Goal: Task Accomplishment & Management: Manage account settings

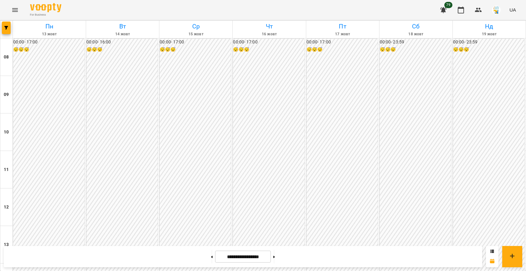
scroll to position [294, 0]
click at [7, 27] on icon "button" at bounding box center [6, 28] width 4 height 4
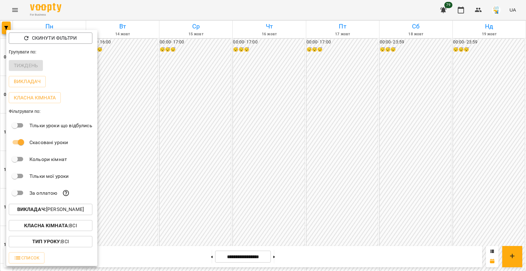
click at [56, 211] on p "Викладач : [PERSON_NAME]" at bounding box center [50, 210] width 67 height 8
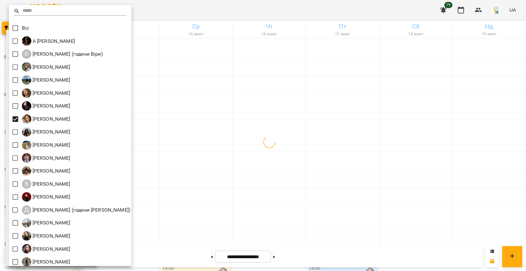
click at [223, 113] on div at bounding box center [263, 135] width 526 height 271
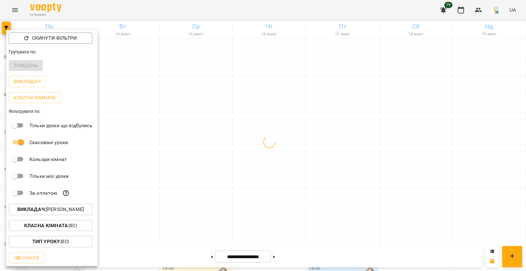
click at [200, 106] on div at bounding box center [263, 135] width 526 height 271
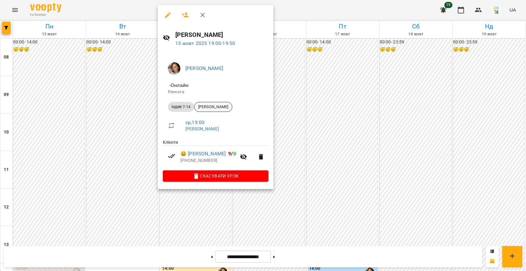
click at [213, 107] on span "[PERSON_NAME]" at bounding box center [213, 107] width 38 height 6
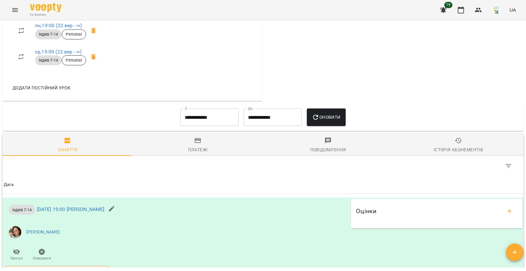
scroll to position [384, 0]
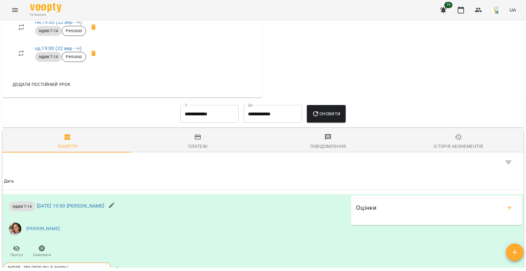
click at [193, 118] on input "**********" at bounding box center [209, 114] width 58 height 18
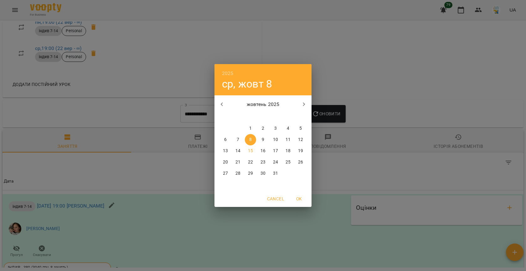
click at [224, 104] on icon "button" at bounding box center [222, 105] width 8 height 8
click at [227, 130] on span "1" at bounding box center [225, 128] width 11 height 6
type input "**********"
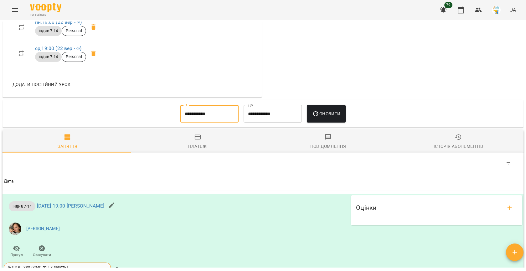
click at [320, 122] on button "Оновити" at bounding box center [326, 114] width 38 height 18
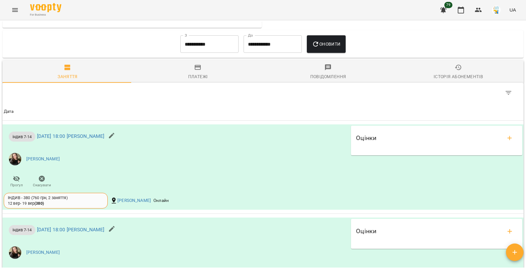
scroll to position [469, 0]
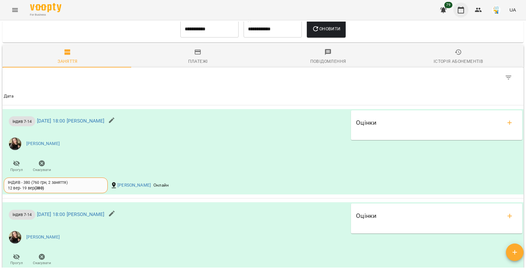
click at [462, 14] on button "button" at bounding box center [460, 10] width 15 height 15
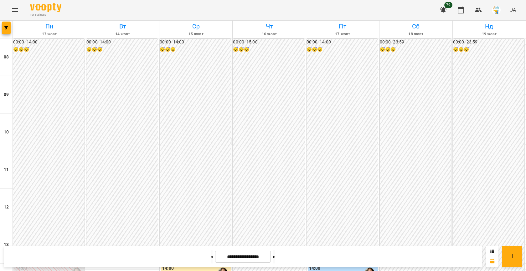
scroll to position [215, 0]
click at [10, 27] on span "button" at bounding box center [6, 28] width 9 height 4
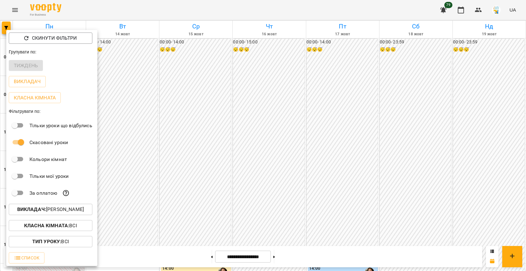
click at [63, 207] on p "Викладач : [PERSON_NAME]" at bounding box center [50, 210] width 67 height 8
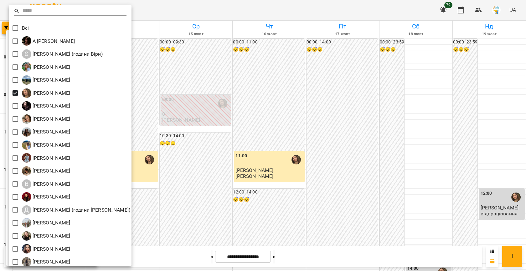
click at [189, 114] on div at bounding box center [263, 135] width 526 height 271
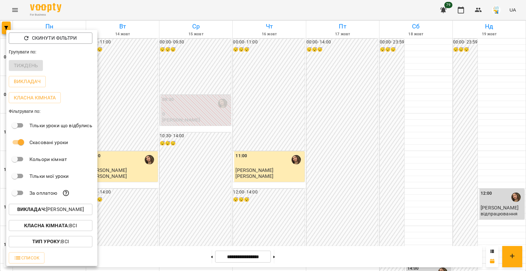
click at [189, 114] on div at bounding box center [263, 135] width 526 height 271
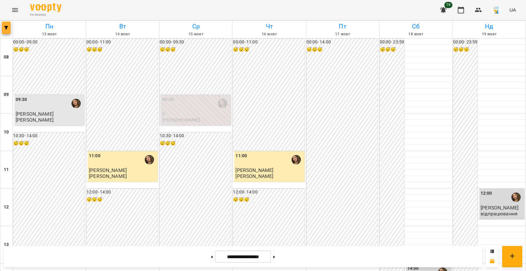
click at [7, 29] on icon "button" at bounding box center [6, 28] width 4 height 4
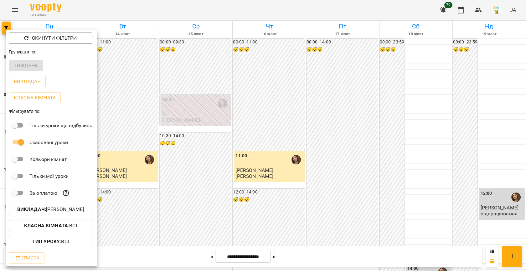
click at [167, 123] on div at bounding box center [263, 135] width 526 height 271
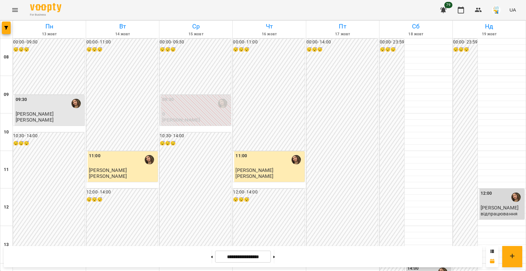
scroll to position [289, 0]
click at [4, 24] on button "button" at bounding box center [6, 28] width 9 height 13
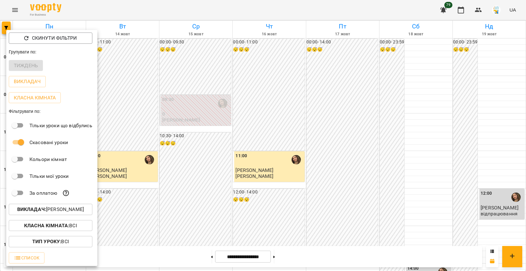
click at [68, 213] on p "Викладач : [PERSON_NAME]" at bounding box center [50, 210] width 67 height 8
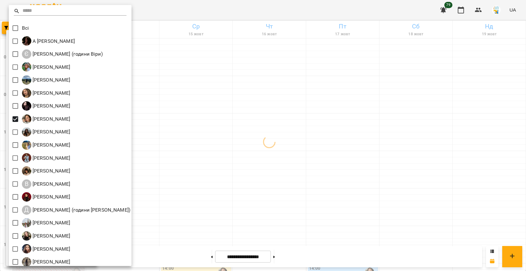
click at [199, 117] on div at bounding box center [263, 135] width 526 height 271
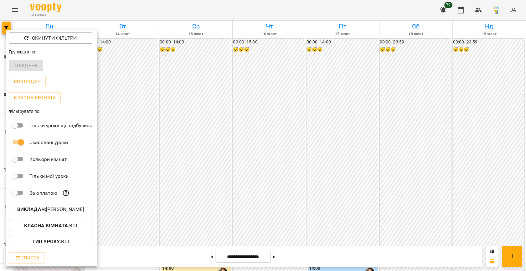
click at [186, 106] on div at bounding box center [263, 135] width 526 height 271
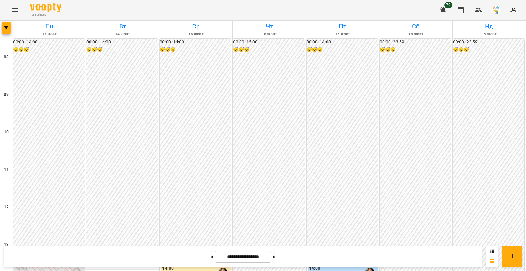
scroll to position [199, 0]
click at [182, 265] on div "14:00" at bounding box center [196, 272] width 68 height 14
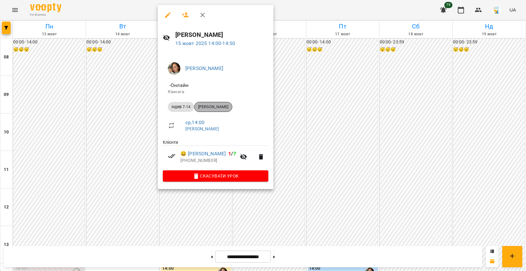
click at [221, 104] on span "[PERSON_NAME]" at bounding box center [213, 107] width 38 height 6
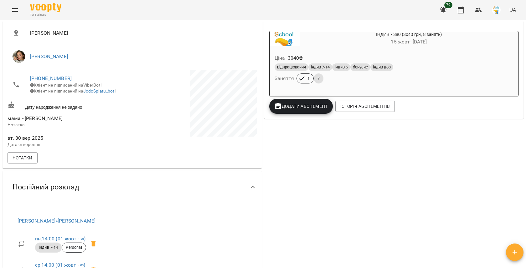
scroll to position [113, 0]
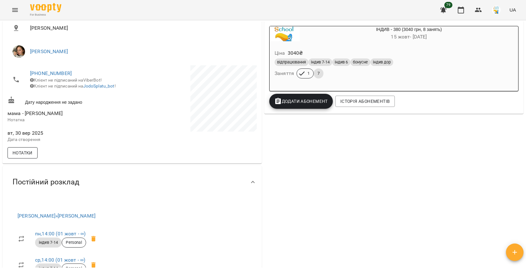
click at [21, 157] on span "Нотатки" at bounding box center [23, 153] width 20 height 8
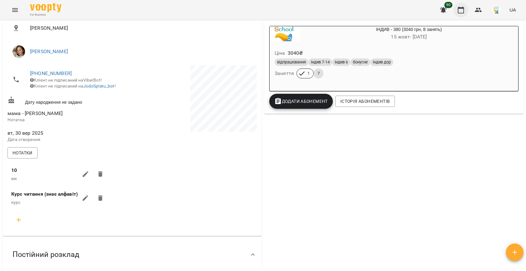
click at [459, 15] on button "button" at bounding box center [460, 10] width 15 height 15
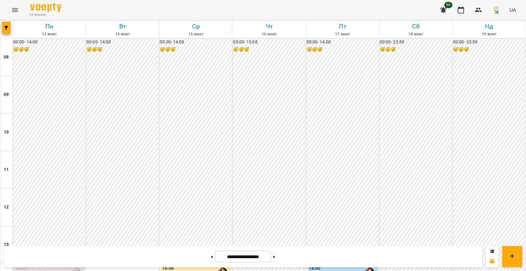
scroll to position [140, 0]
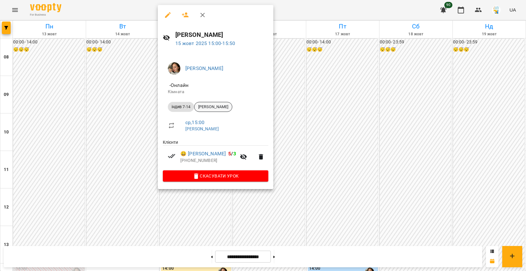
click at [203, 109] on span "[PERSON_NAME]" at bounding box center [213, 107] width 38 height 6
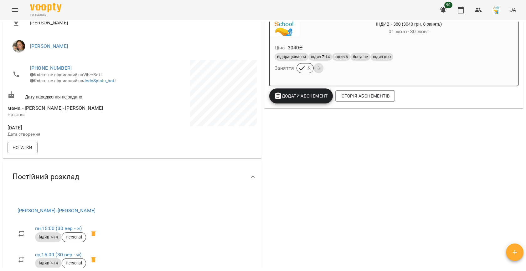
scroll to position [132, 0]
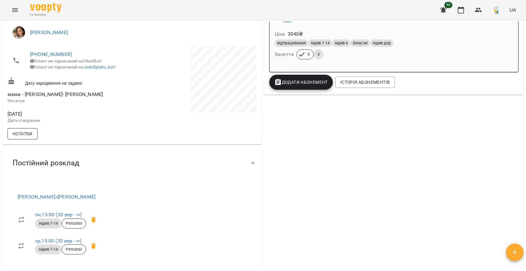
click at [30, 138] on span "Нотатки" at bounding box center [23, 134] width 20 height 8
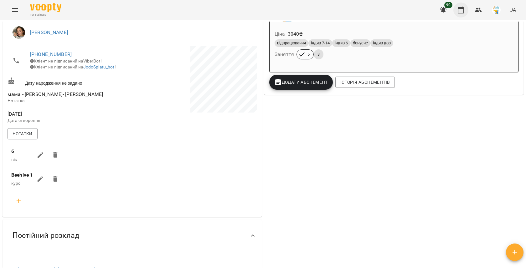
click at [459, 11] on icon "button" at bounding box center [461, 10] width 8 height 8
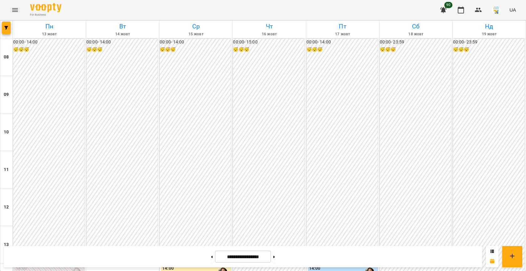
scroll to position [181, 0]
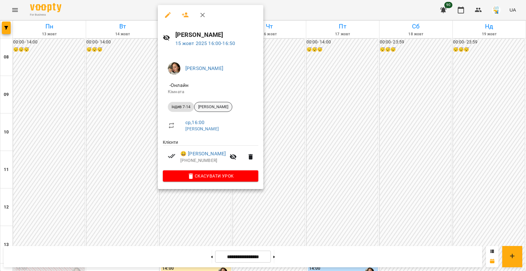
click at [221, 109] on span "[PERSON_NAME]" at bounding box center [213, 107] width 38 height 6
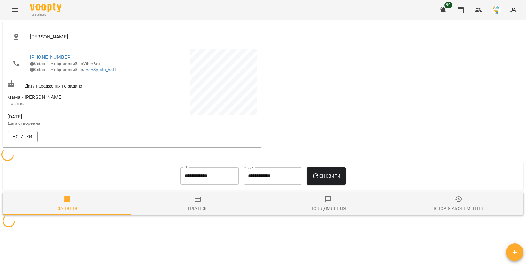
scroll to position [131, 0]
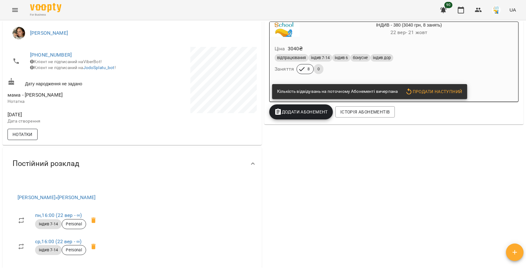
click at [25, 113] on div "[DATE] Дата створення" at bounding box center [69, 118] width 126 height 20
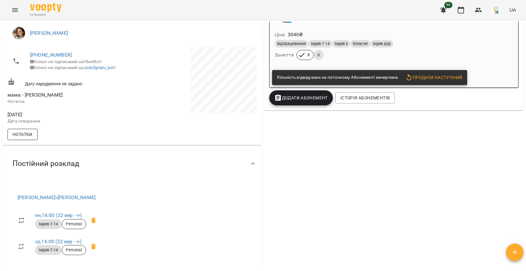
click at [22, 136] on span "Нотатки" at bounding box center [23, 135] width 20 height 8
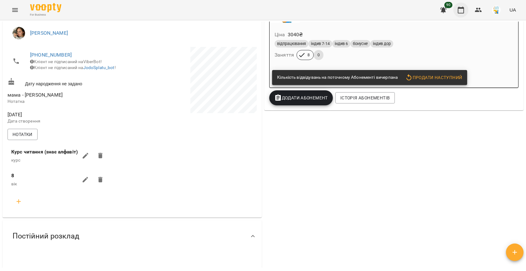
click at [462, 6] on button "button" at bounding box center [460, 10] width 15 height 15
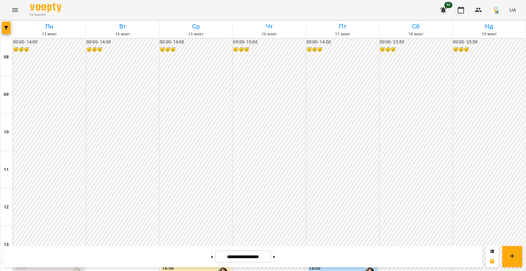
scroll to position [182, 0]
click at [6, 26] on button "button" at bounding box center [6, 28] width 9 height 13
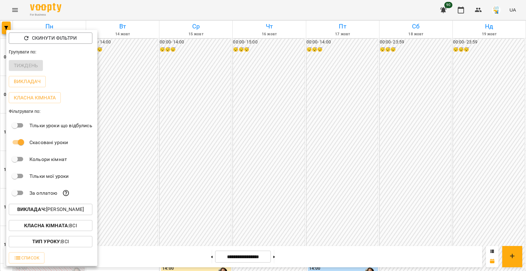
click at [68, 207] on p "Викладач : [PERSON_NAME]" at bounding box center [50, 210] width 67 height 8
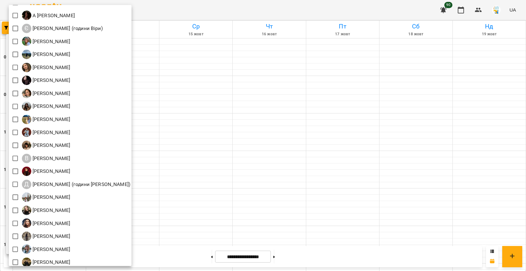
scroll to position [33, 0]
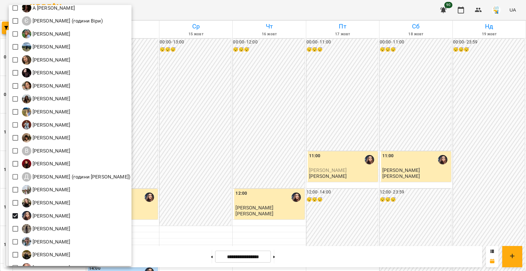
click at [224, 179] on div at bounding box center [263, 135] width 526 height 271
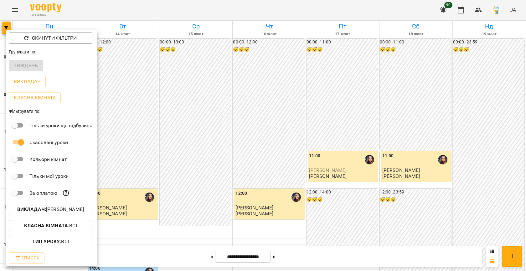
click at [195, 178] on div at bounding box center [263, 135] width 526 height 271
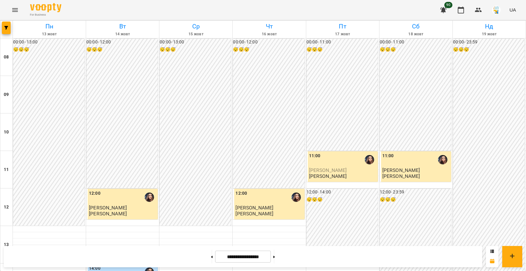
scroll to position [207, 0]
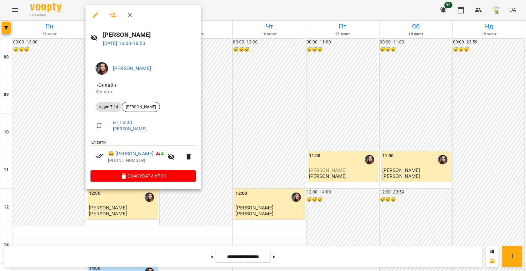
click at [225, 131] on div at bounding box center [263, 135] width 526 height 271
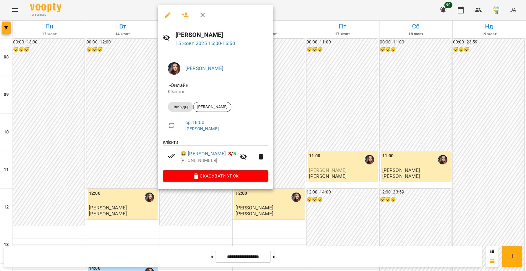
click at [127, 154] on div at bounding box center [263, 135] width 526 height 271
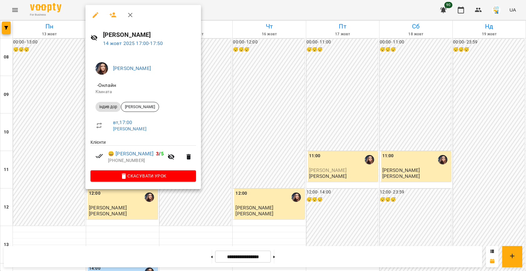
click at [195, 145] on div at bounding box center [263, 135] width 526 height 271
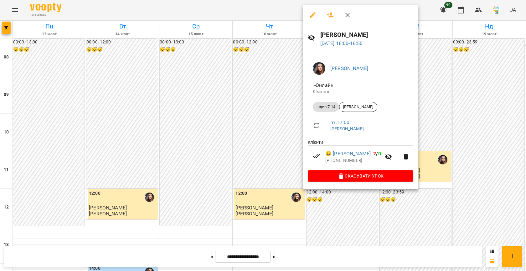
click at [273, 150] on div at bounding box center [263, 135] width 526 height 271
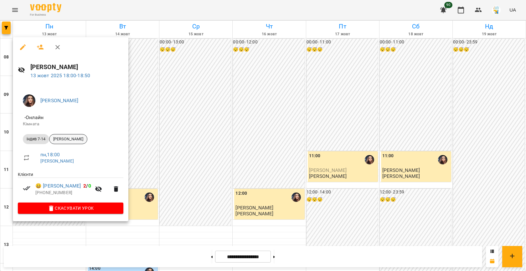
click at [63, 141] on span "[PERSON_NAME]" at bounding box center [68, 139] width 38 height 6
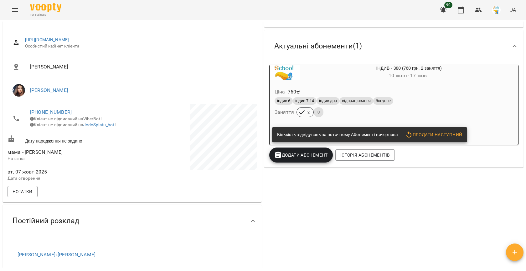
scroll to position [82, 0]
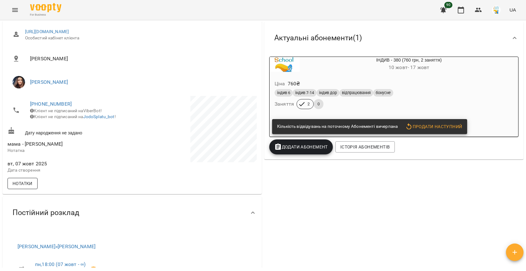
click at [28, 189] on button "Нотатки" at bounding box center [23, 183] width 30 height 11
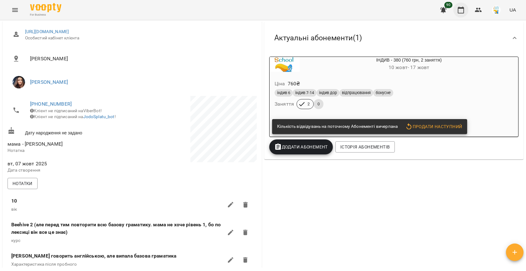
click at [464, 6] on button "button" at bounding box center [460, 10] width 15 height 15
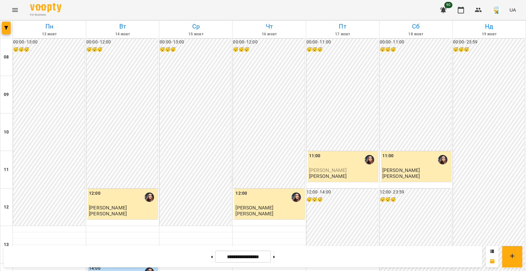
scroll to position [143, 0]
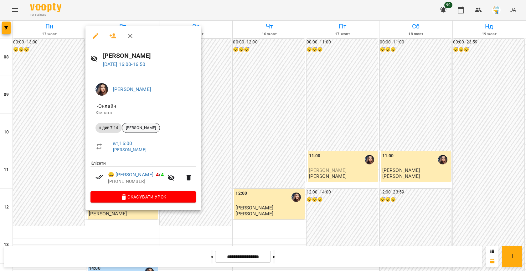
click at [143, 130] on div "[PERSON_NAME]" at bounding box center [141, 128] width 38 height 10
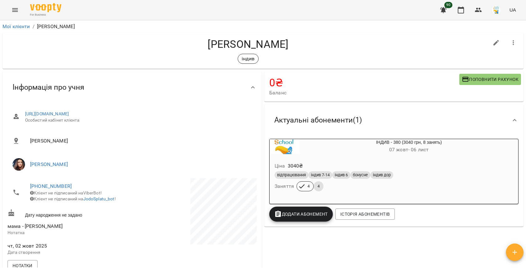
scroll to position [94, 0]
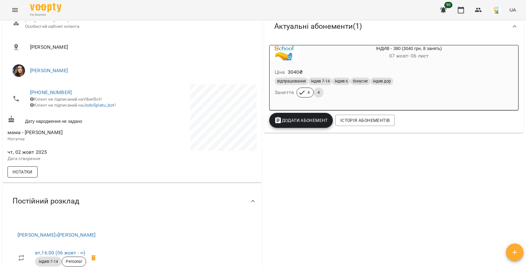
click at [27, 176] on span "Нотатки" at bounding box center [23, 172] width 20 height 8
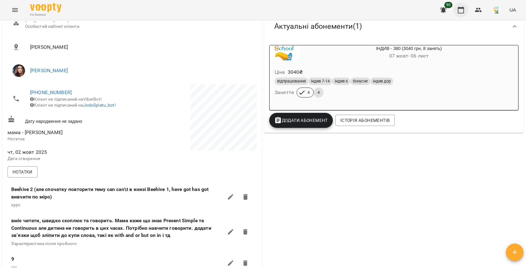
click at [462, 12] on icon "button" at bounding box center [461, 10] width 8 height 8
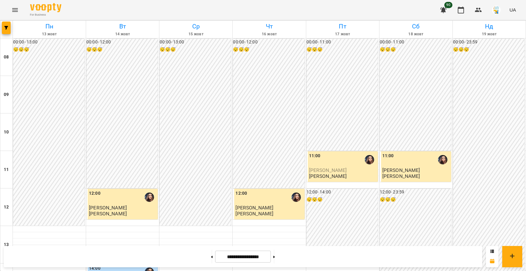
scroll to position [276, 0]
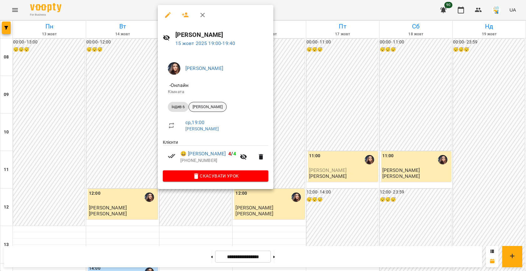
click at [197, 112] on div "[PERSON_NAME]" at bounding box center [207, 107] width 38 height 10
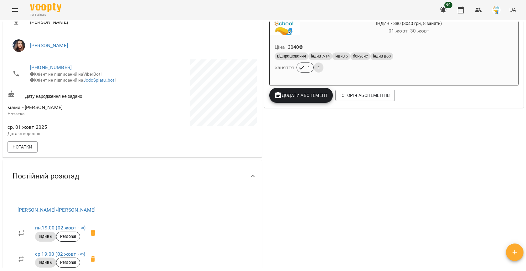
scroll to position [125, 0]
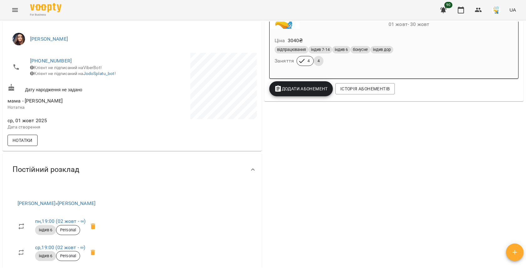
click at [22, 142] on span "Нотатки" at bounding box center [23, 141] width 20 height 8
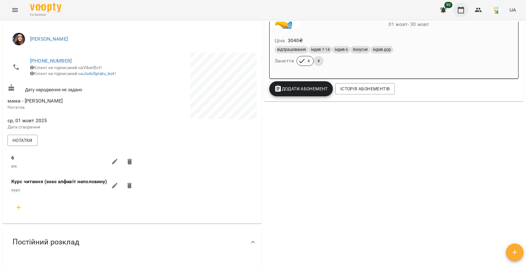
click at [464, 3] on button "button" at bounding box center [460, 10] width 15 height 15
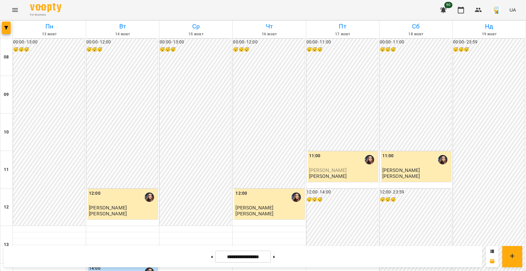
scroll to position [240, 0]
click at [7, 29] on icon "button" at bounding box center [6, 28] width 4 height 4
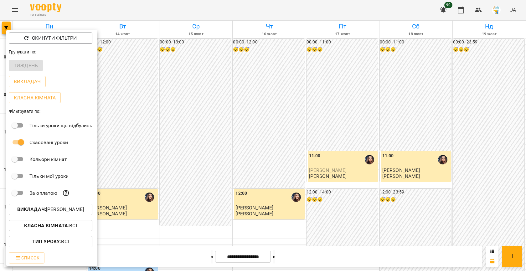
click at [64, 203] on div "Викладач : [PERSON_NAME]" at bounding box center [51, 209] width 91 height 16
click at [57, 208] on p "Викладач : [PERSON_NAME]" at bounding box center [50, 210] width 67 height 8
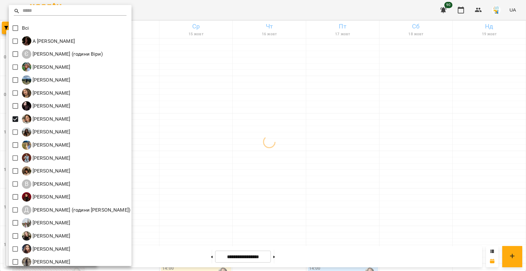
click at [232, 103] on div at bounding box center [263, 135] width 526 height 271
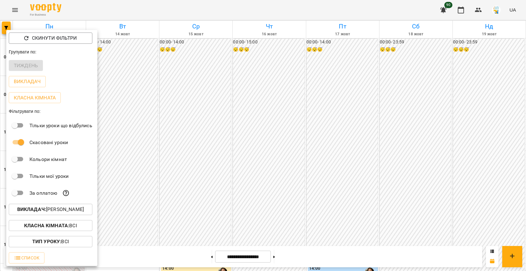
click at [185, 122] on div at bounding box center [263, 135] width 526 height 271
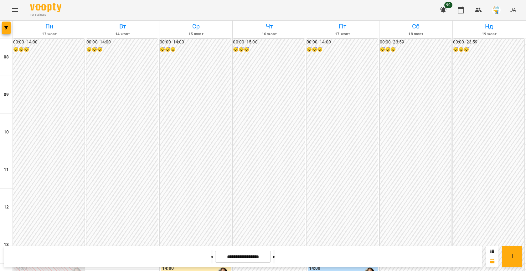
scroll to position [261, 0]
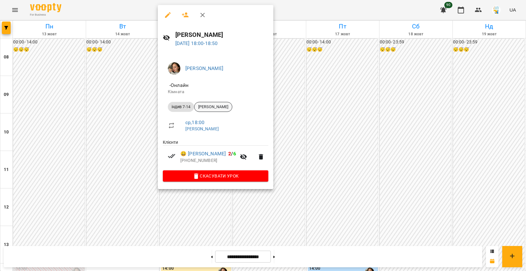
click at [218, 105] on span "[PERSON_NAME]" at bounding box center [213, 107] width 38 height 6
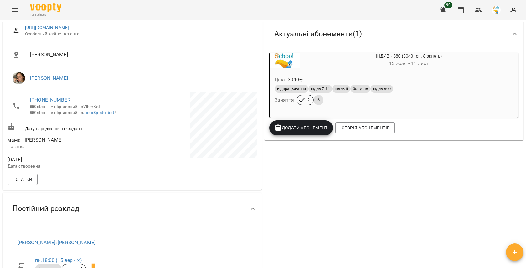
scroll to position [131, 0]
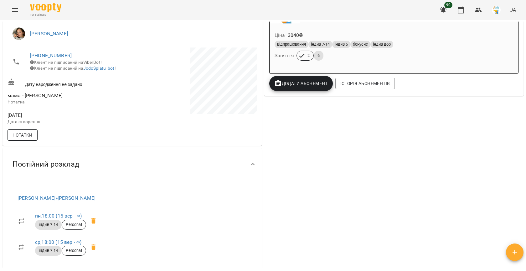
click at [29, 139] on span "Нотатки" at bounding box center [23, 135] width 20 height 8
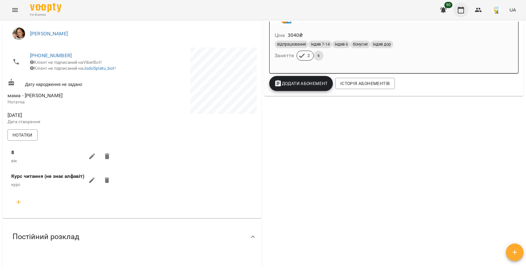
click at [465, 9] on button "button" at bounding box center [460, 10] width 15 height 15
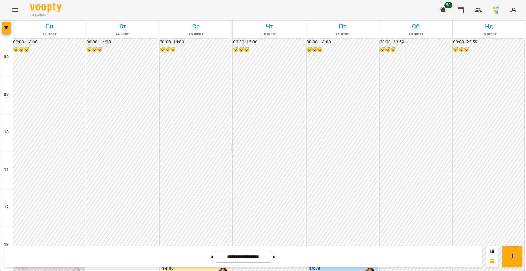
scroll to position [267, 0]
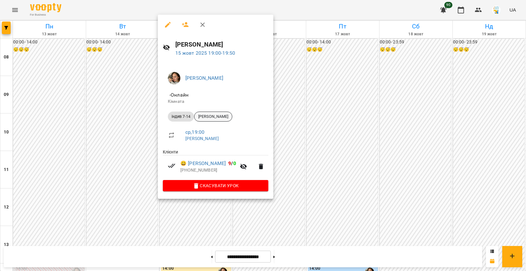
click at [212, 115] on span "[PERSON_NAME]" at bounding box center [213, 117] width 38 height 6
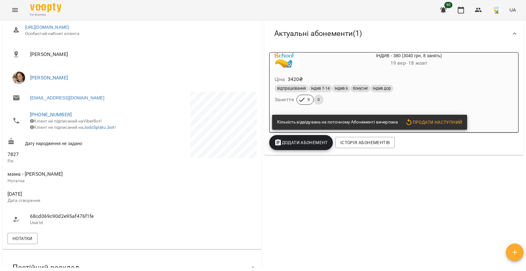
scroll to position [174, 0]
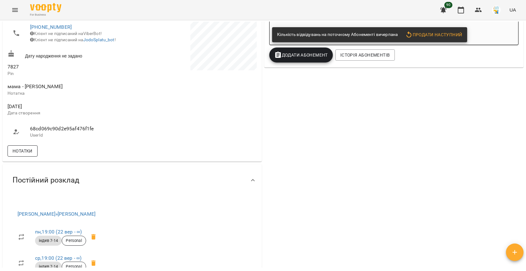
click at [24, 153] on span "Нотатки" at bounding box center [23, 151] width 20 height 8
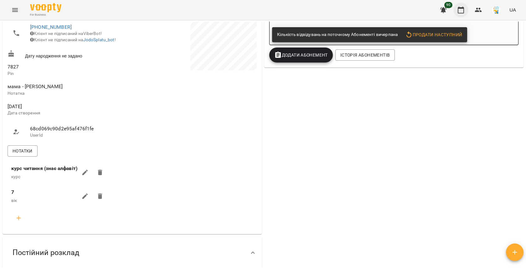
click at [465, 13] on button "button" at bounding box center [460, 10] width 15 height 15
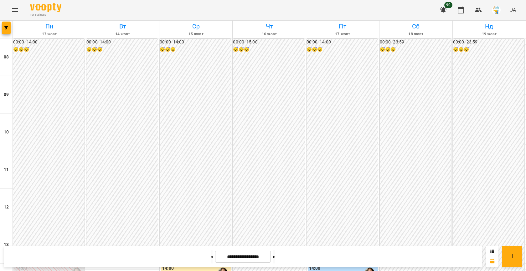
scroll to position [279, 0]
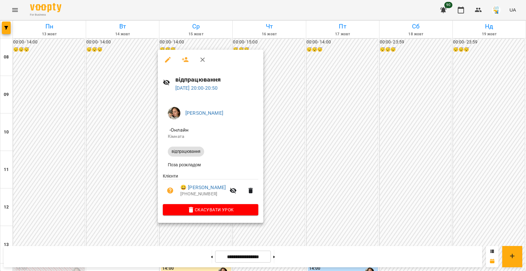
click at [113, 198] on div at bounding box center [263, 135] width 526 height 271
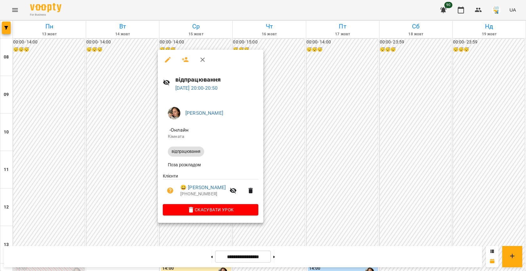
click at [100, 183] on div at bounding box center [263, 135] width 526 height 271
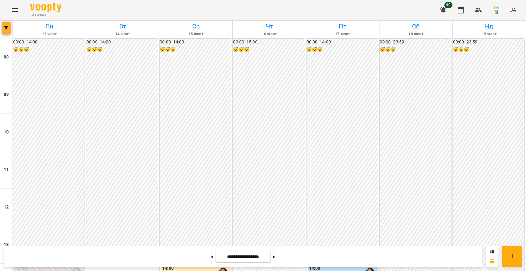
click at [5, 26] on icon "button" at bounding box center [6, 28] width 4 height 4
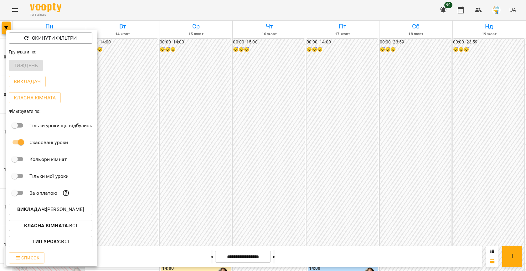
click at [56, 210] on p "Викладач : [PERSON_NAME]" at bounding box center [50, 210] width 67 height 8
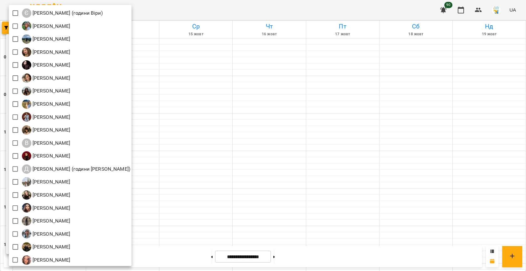
scroll to position [42, 0]
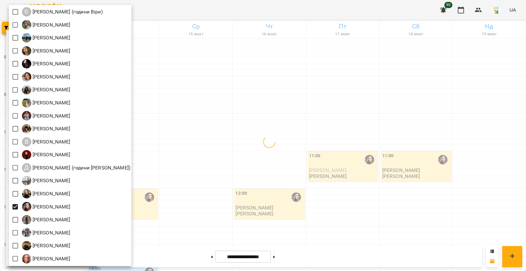
click at [182, 161] on div at bounding box center [263, 135] width 526 height 271
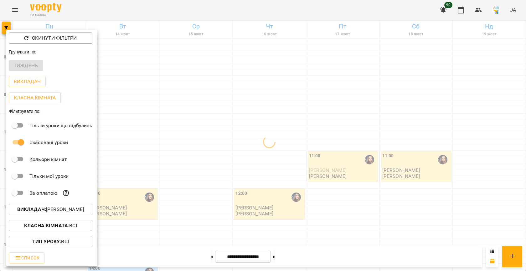
click at [181, 112] on div at bounding box center [263, 135] width 526 height 271
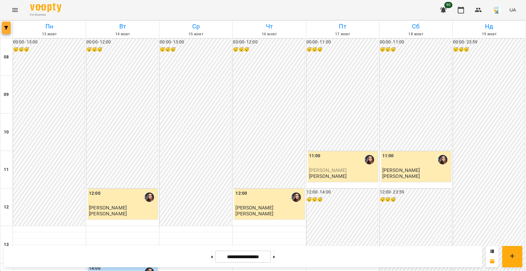
click at [8, 26] on icon "button" at bounding box center [6, 28] width 4 height 4
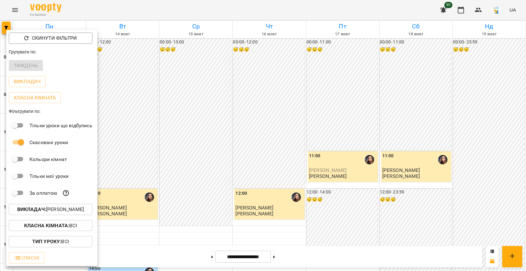
click at [63, 212] on p "Викладач : [PERSON_NAME]" at bounding box center [50, 210] width 67 height 8
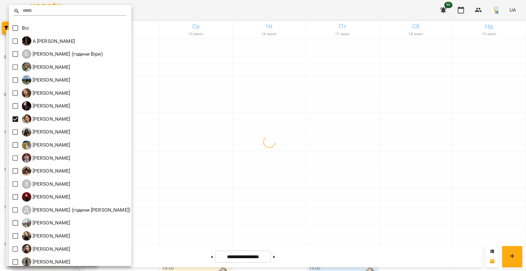
click at [237, 124] on div at bounding box center [263, 135] width 526 height 271
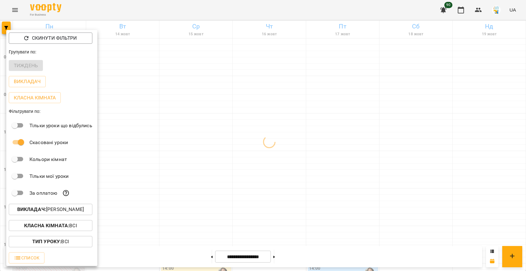
click at [178, 112] on div at bounding box center [263, 135] width 526 height 271
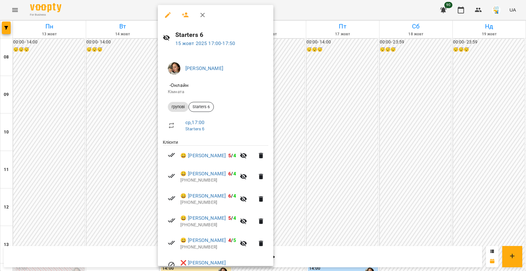
click at [329, 154] on div at bounding box center [263, 135] width 526 height 271
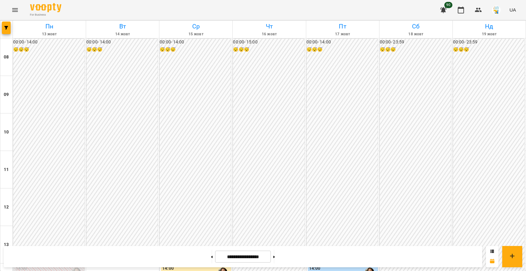
scroll to position [225, 0]
click at [4, 24] on button "button" at bounding box center [6, 28] width 9 height 13
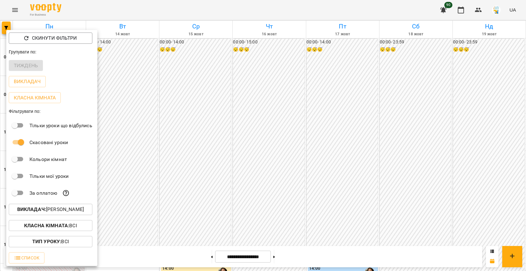
click at [53, 207] on p "Викладач : [PERSON_NAME]" at bounding box center [50, 210] width 67 height 8
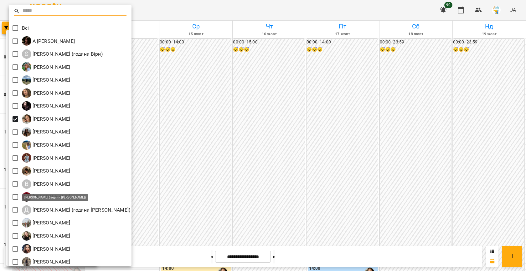
scroll to position [42, 0]
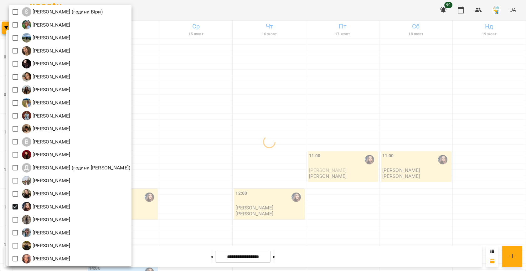
click at [206, 170] on div at bounding box center [263, 135] width 526 height 271
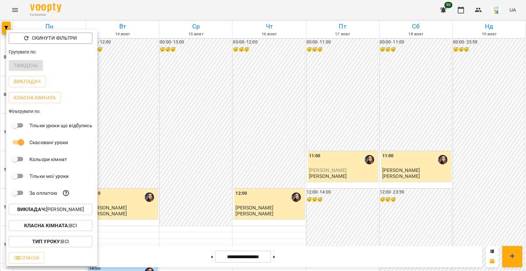
click at [185, 116] on div at bounding box center [263, 135] width 526 height 271
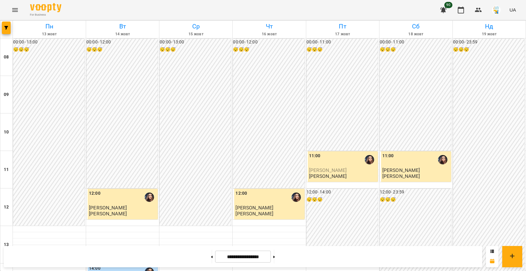
scroll to position [282, 0]
click at [6, 29] on icon "button" at bounding box center [6, 28] width 4 height 4
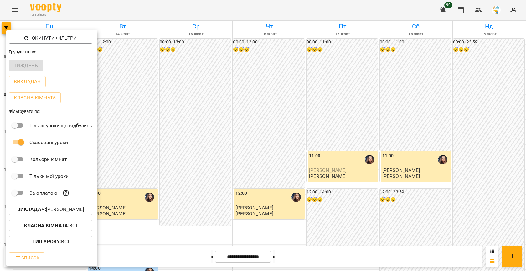
click at [53, 208] on p "Викладач : [PERSON_NAME]" at bounding box center [50, 210] width 67 height 8
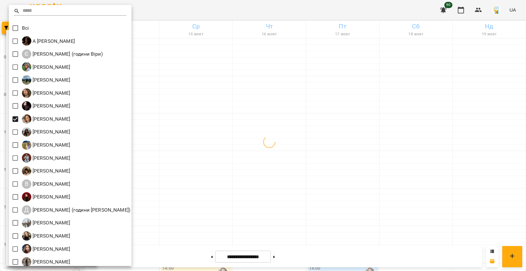
click at [195, 136] on div at bounding box center [263, 135] width 526 height 271
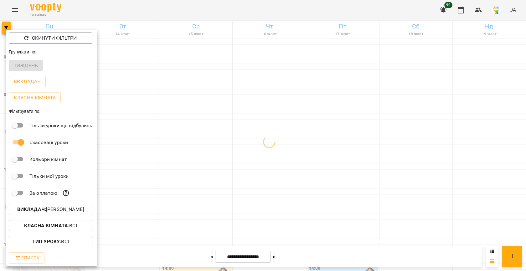
click at [180, 126] on div at bounding box center [263, 135] width 526 height 271
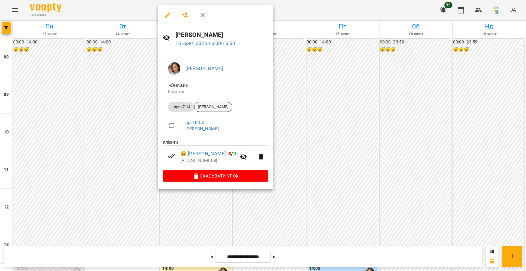
click at [224, 108] on span "[PERSON_NAME]" at bounding box center [213, 107] width 38 height 6
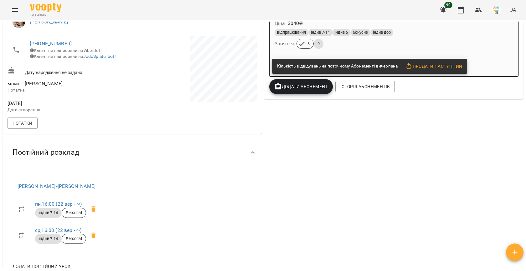
scroll to position [149, 0]
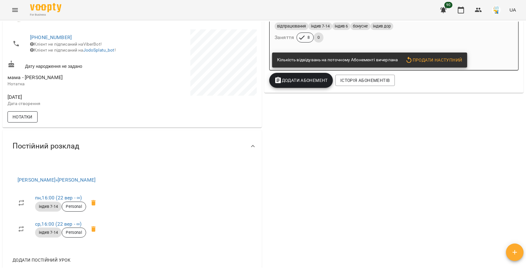
click at [27, 121] on span "Нотатки" at bounding box center [23, 117] width 20 height 8
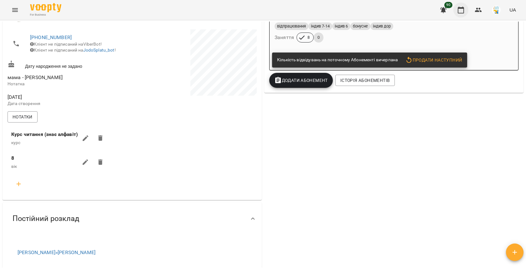
click at [458, 11] on icon "button" at bounding box center [460, 10] width 6 height 7
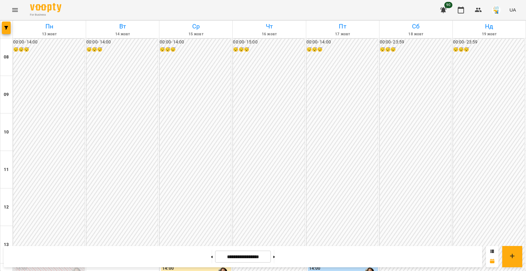
scroll to position [246, 0]
click at [7, 26] on icon "button" at bounding box center [6, 28] width 4 height 4
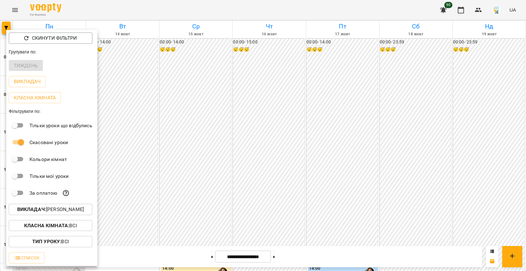
click at [177, 165] on div at bounding box center [263, 135] width 526 height 271
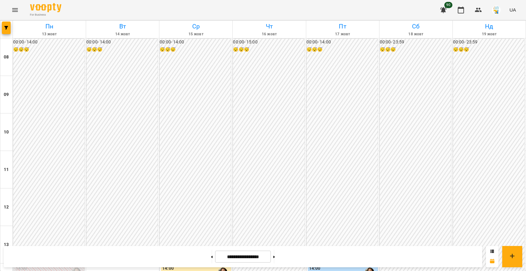
scroll to position [217, 0]
click at [7, 25] on button "button" at bounding box center [6, 28] width 9 height 13
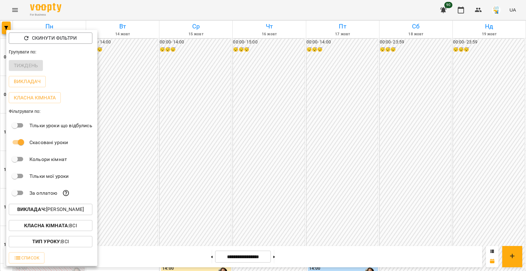
click at [38, 215] on button "Викладач : [PERSON_NAME]" at bounding box center [51, 209] width 84 height 11
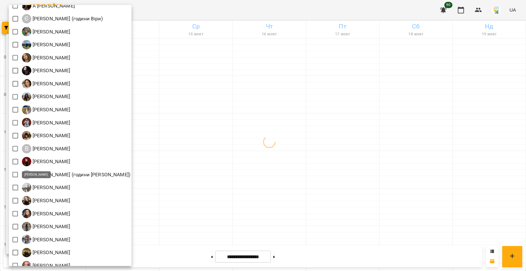
scroll to position [42, 0]
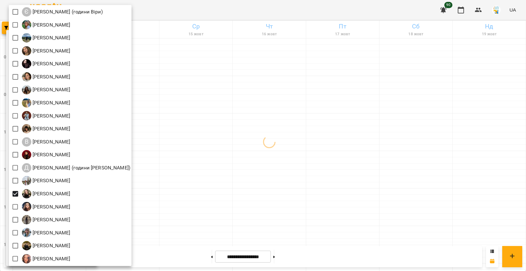
click at [216, 137] on div at bounding box center [263, 135] width 526 height 271
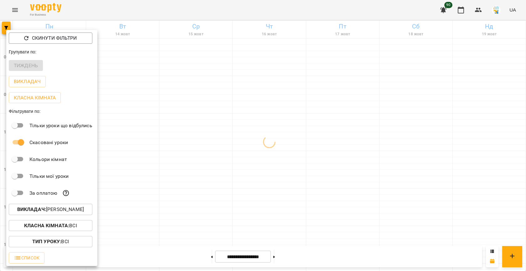
click at [186, 142] on div at bounding box center [263, 135] width 526 height 271
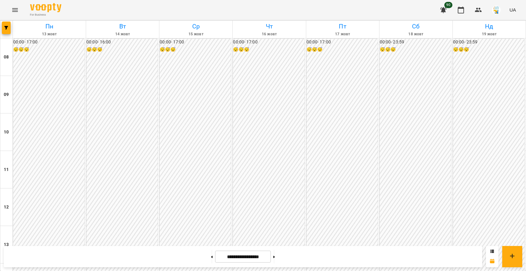
scroll to position [287, 0]
click at [8, 29] on span "button" at bounding box center [6, 28] width 9 height 4
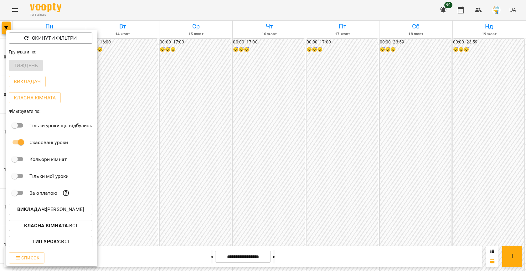
click at [63, 210] on p "Викладач : [PERSON_NAME]" at bounding box center [50, 210] width 67 height 8
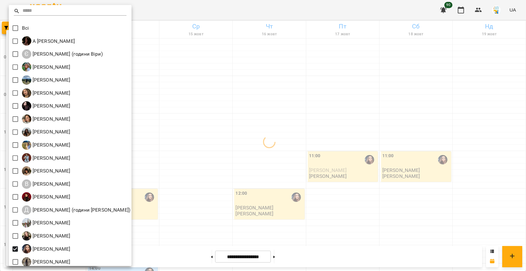
click at [159, 176] on div at bounding box center [263, 135] width 526 height 271
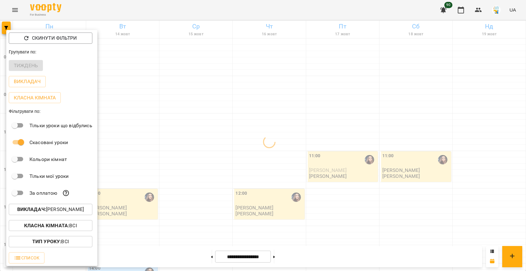
click at [184, 164] on div at bounding box center [263, 135] width 526 height 271
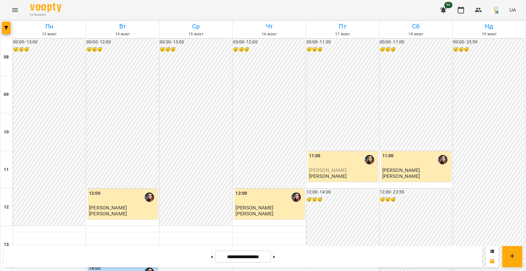
scroll to position [202, 0]
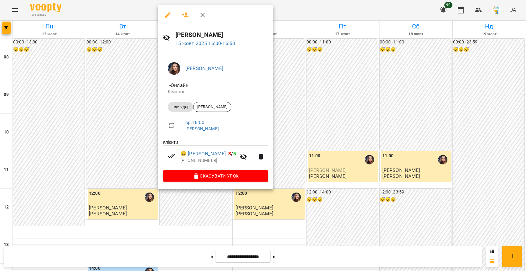
click at [301, 148] on div at bounding box center [263, 135] width 526 height 271
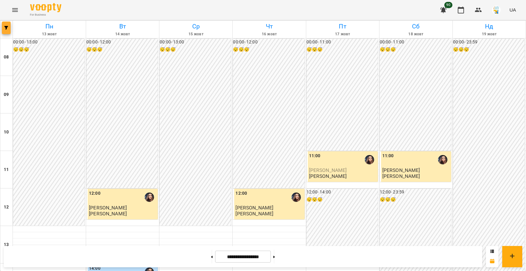
click at [3, 30] on button "button" at bounding box center [6, 28] width 9 height 13
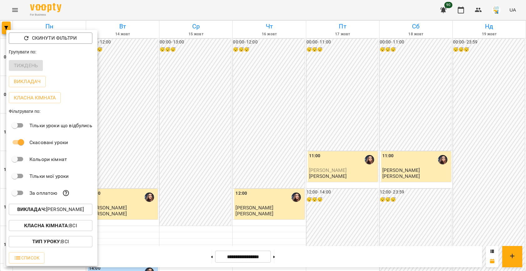
click at [56, 210] on p "Викладач : [PERSON_NAME]" at bounding box center [50, 210] width 67 height 8
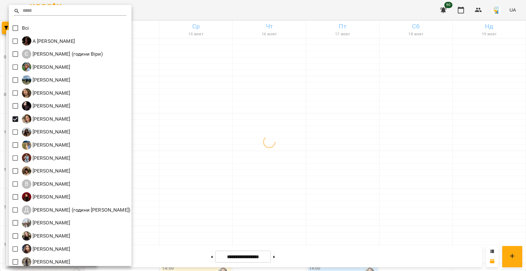
click at [205, 113] on div at bounding box center [263, 135] width 526 height 271
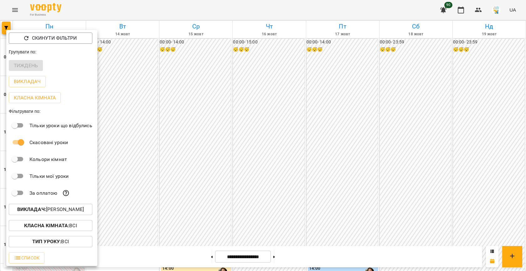
click at [181, 111] on div at bounding box center [263, 135] width 526 height 271
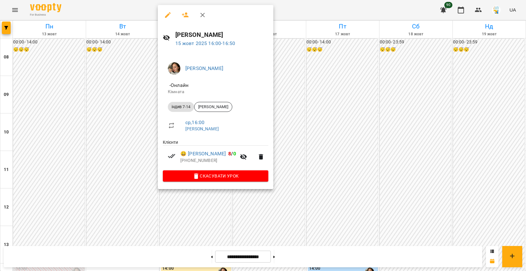
click at [119, 136] on div at bounding box center [263, 135] width 526 height 271
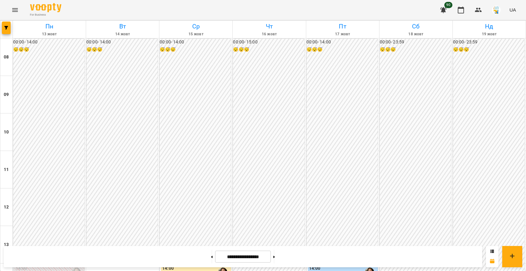
scroll to position [284, 0]
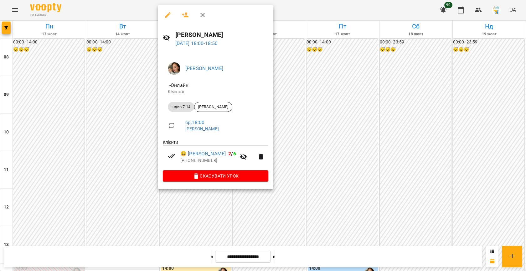
click at [120, 143] on div at bounding box center [263, 135] width 526 height 271
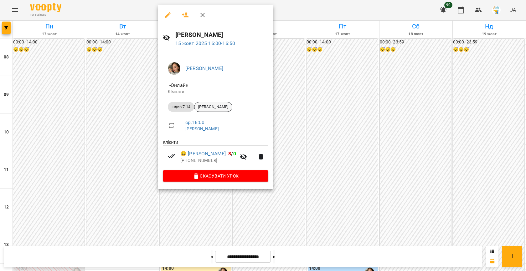
click at [215, 110] on div "[PERSON_NAME]" at bounding box center [213, 107] width 38 height 10
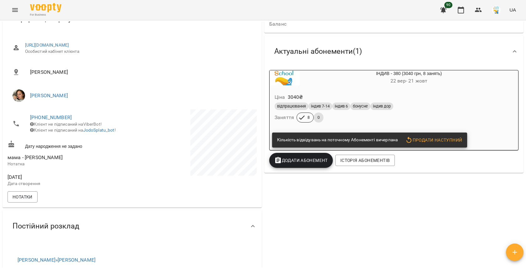
scroll to position [74, 0]
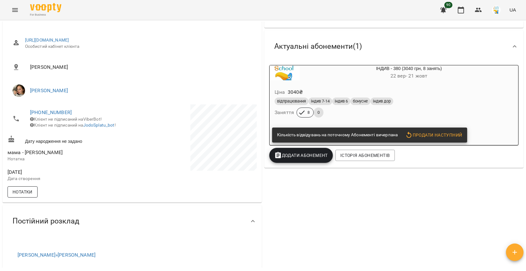
click at [27, 196] on span "Нотатки" at bounding box center [23, 192] width 20 height 8
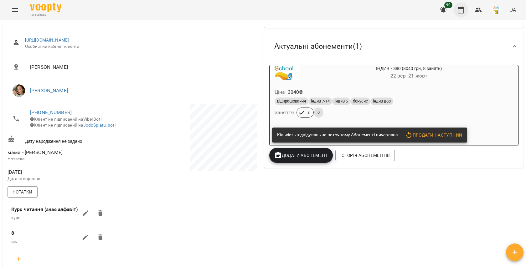
click at [459, 8] on icon "button" at bounding box center [460, 10] width 6 height 7
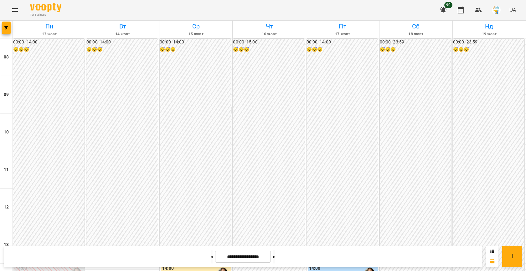
scroll to position [304, 0]
click at [4, 28] on icon "button" at bounding box center [6, 28] width 4 height 4
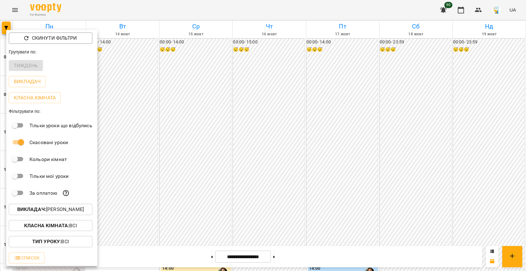
click at [47, 211] on p "Викладач : [PERSON_NAME]" at bounding box center [50, 210] width 67 height 8
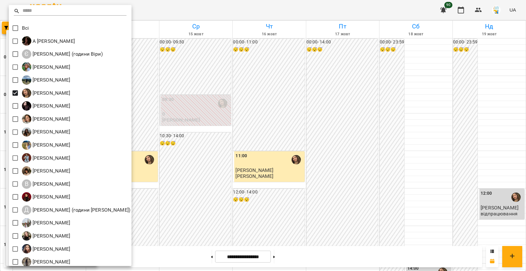
click at [223, 145] on div at bounding box center [263, 135] width 526 height 271
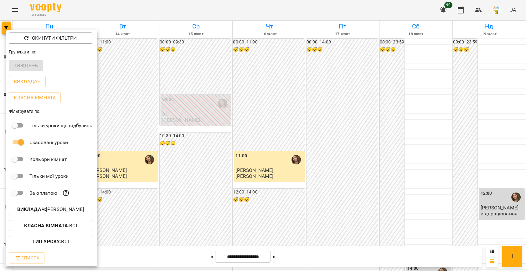
click at [184, 139] on div at bounding box center [263, 135] width 526 height 271
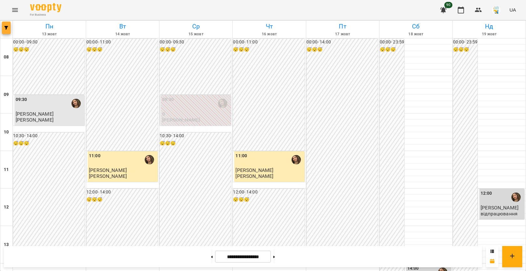
click at [5, 22] on button "button" at bounding box center [6, 28] width 9 height 13
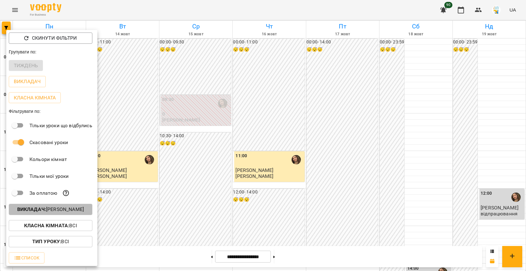
click at [67, 207] on p "Викладач : [PERSON_NAME]" at bounding box center [50, 210] width 67 height 8
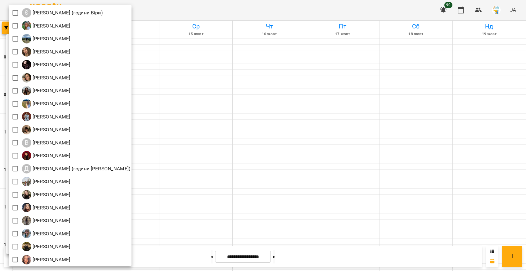
scroll to position [42, 0]
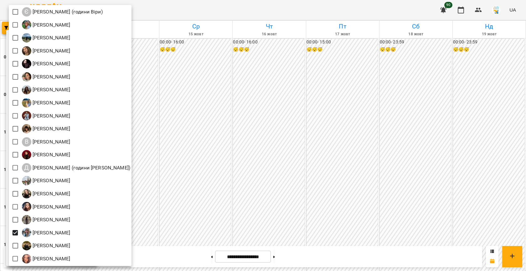
click at [191, 139] on div at bounding box center [263, 135] width 526 height 271
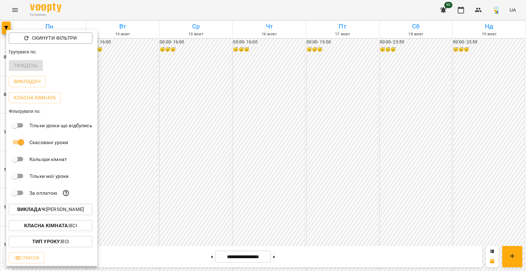
click at [185, 125] on div at bounding box center [263, 135] width 526 height 271
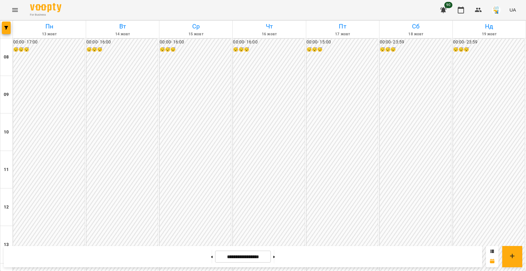
scroll to position [260, 0]
click at [8, 24] on button "button" at bounding box center [6, 28] width 9 height 13
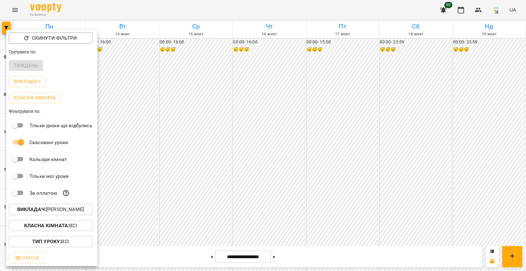
click at [61, 206] on button "Викладач : [PERSON_NAME]" at bounding box center [51, 209] width 84 height 11
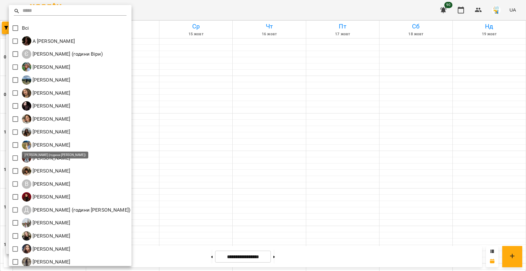
scroll to position [42, 0]
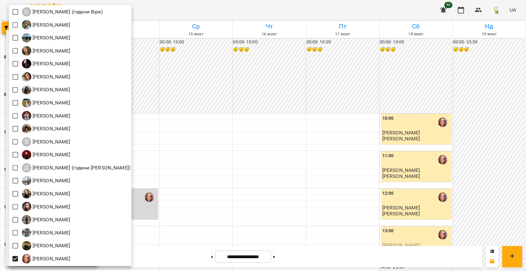
click at [178, 170] on div at bounding box center [263, 135] width 526 height 271
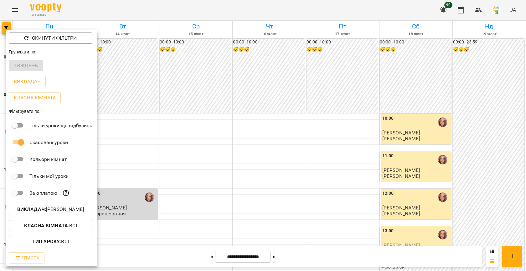
click at [170, 136] on div at bounding box center [263, 135] width 526 height 271
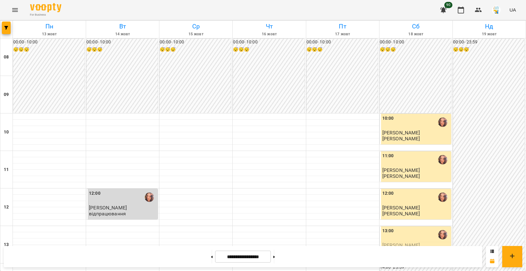
scroll to position [298, 0]
click at [8, 30] on button "button" at bounding box center [6, 28] width 9 height 13
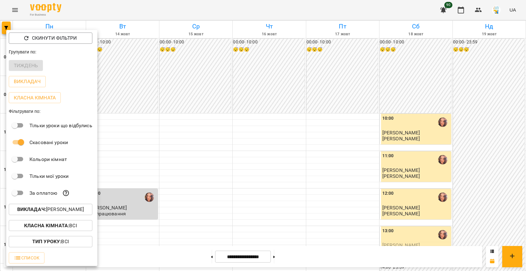
click at [50, 211] on p "Викладач : [PERSON_NAME]" at bounding box center [50, 210] width 67 height 8
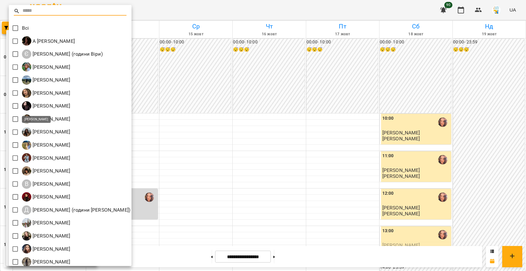
scroll to position [42, 0]
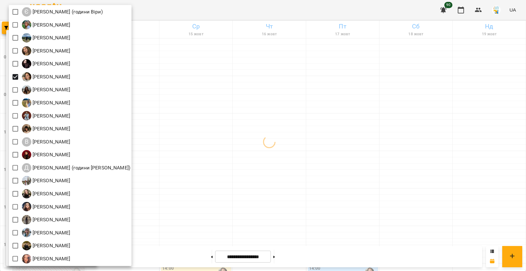
click at [189, 78] on div at bounding box center [263, 135] width 526 height 271
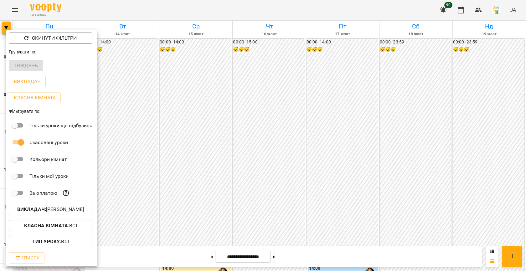
click at [187, 110] on div at bounding box center [263, 135] width 526 height 271
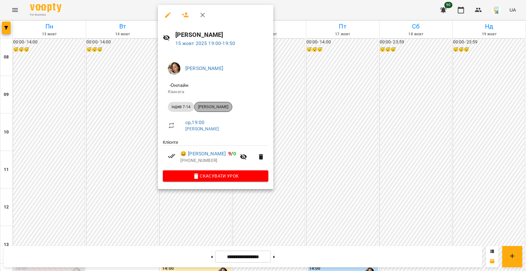
click at [219, 104] on span "[PERSON_NAME]" at bounding box center [213, 107] width 38 height 6
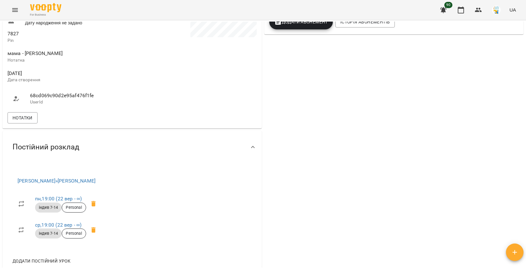
scroll to position [205, 0]
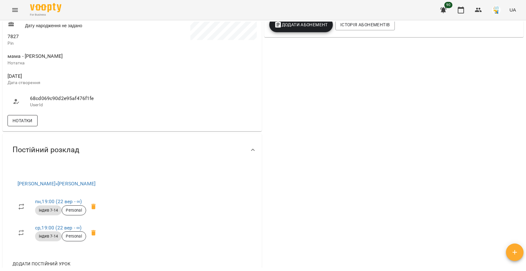
click at [20, 124] on span "Нотатки" at bounding box center [23, 121] width 20 height 8
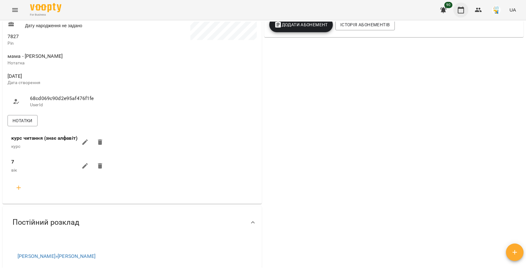
click at [459, 10] on icon "button" at bounding box center [461, 10] width 8 height 8
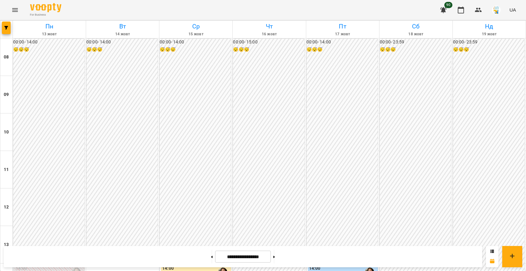
scroll to position [312, 0]
click at [8, 28] on icon "button" at bounding box center [6, 28] width 4 height 4
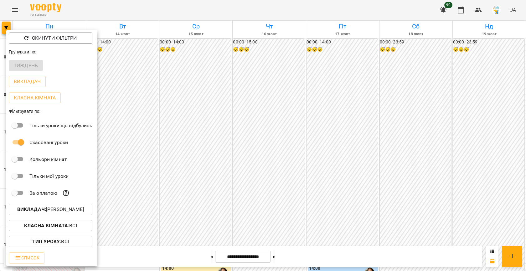
click at [47, 206] on button "Викладач : [PERSON_NAME]" at bounding box center [51, 209] width 84 height 11
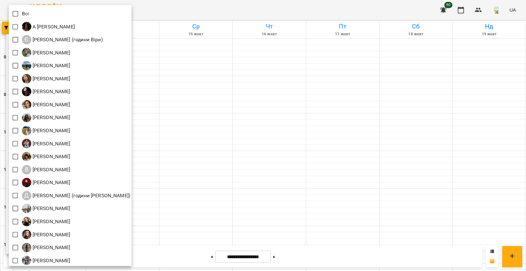
scroll to position [0, 0]
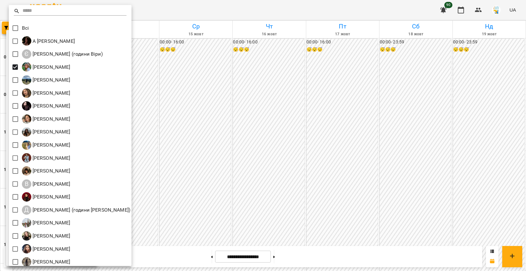
click at [190, 154] on div at bounding box center [263, 135] width 526 height 271
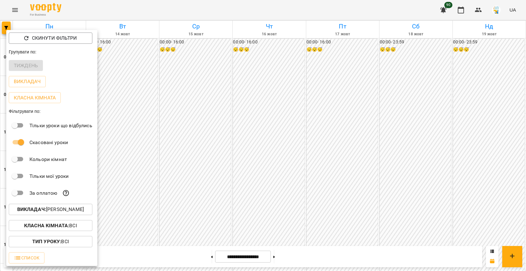
click at [171, 152] on div at bounding box center [263, 135] width 526 height 271
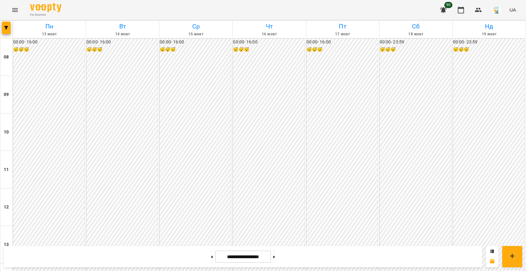
scroll to position [265, 0]
click at [5, 26] on icon "button" at bounding box center [6, 28] width 4 height 4
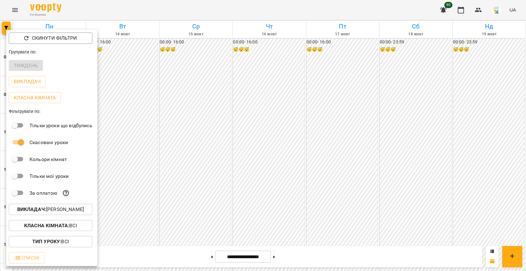
click at [60, 213] on p "Викладач : [PERSON_NAME]" at bounding box center [50, 210] width 67 height 8
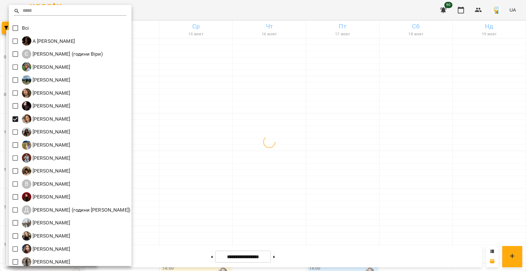
click at [201, 140] on div at bounding box center [263, 135] width 526 height 271
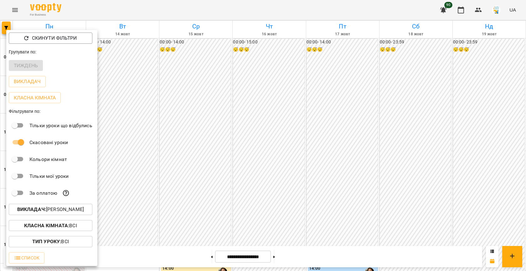
click at [201, 140] on div at bounding box center [263, 135] width 526 height 271
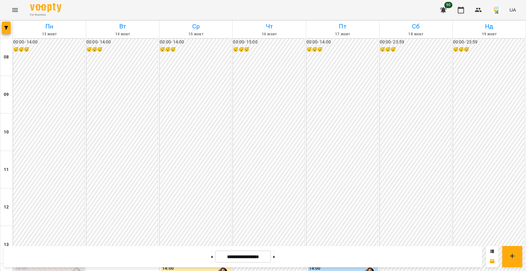
scroll to position [321, 0]
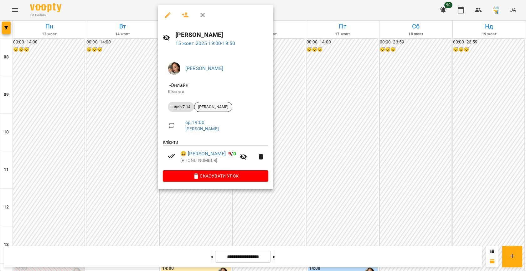
click at [218, 109] on span "[PERSON_NAME]" at bounding box center [213, 107] width 38 height 6
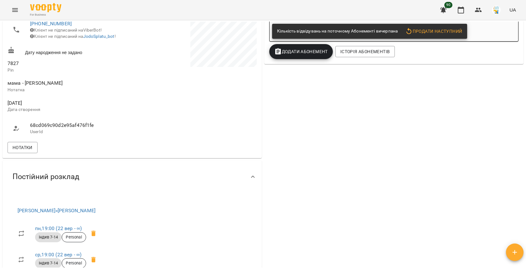
scroll to position [182, 0]
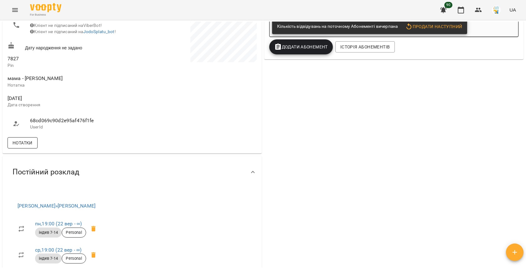
click at [29, 147] on span "Нотатки" at bounding box center [23, 143] width 20 height 8
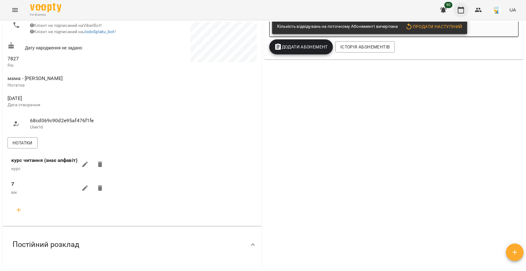
click at [456, 15] on button "button" at bounding box center [460, 10] width 15 height 15
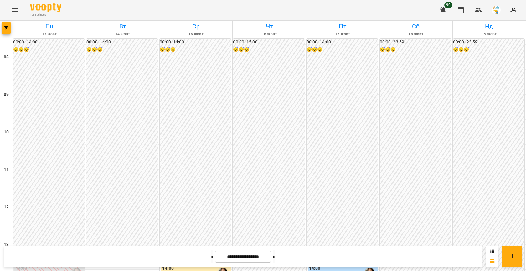
scroll to position [190, 0]
click at [8, 26] on icon "button" at bounding box center [6, 28] width 4 height 4
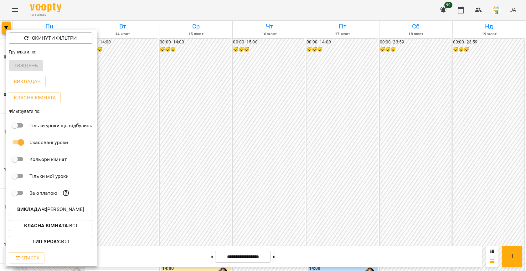
click at [53, 215] on button "Викладач : [PERSON_NAME]" at bounding box center [51, 209] width 84 height 11
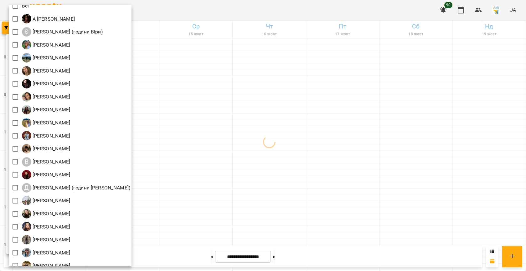
scroll to position [27, 0]
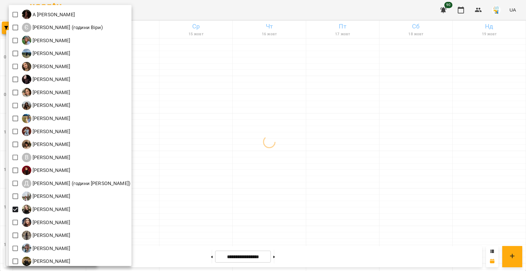
click at [219, 179] on div at bounding box center [263, 135] width 526 height 271
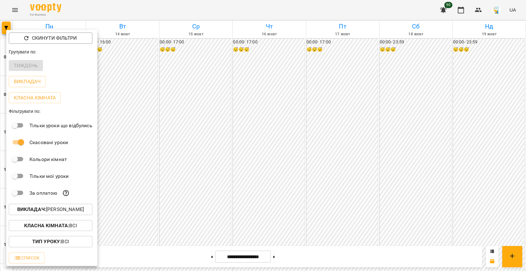
click at [192, 182] on div at bounding box center [263, 135] width 526 height 271
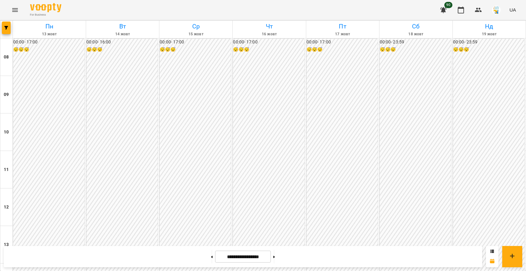
scroll to position [291, 0]
click at [8, 24] on button "button" at bounding box center [6, 28] width 9 height 13
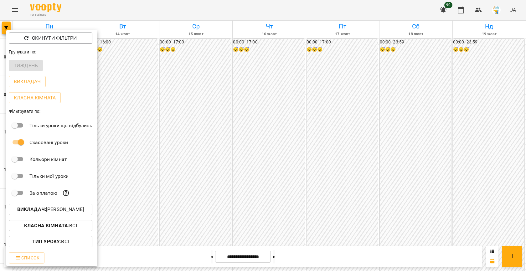
click at [64, 212] on p "Викладач : [PERSON_NAME]" at bounding box center [50, 210] width 67 height 8
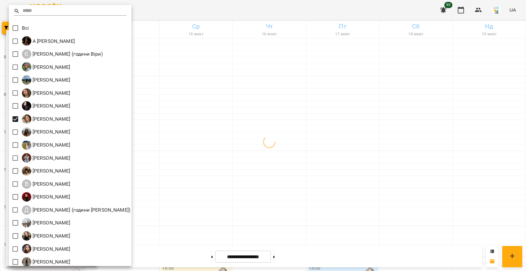
click at [211, 146] on div at bounding box center [263, 135] width 526 height 271
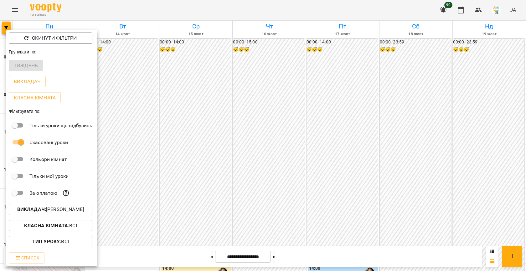
click at [211, 146] on div at bounding box center [263, 135] width 526 height 271
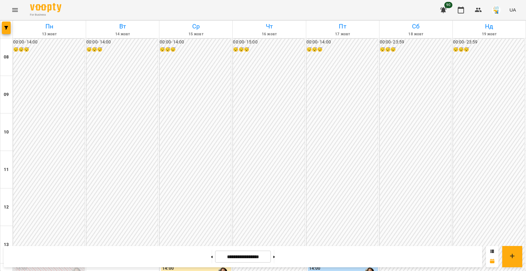
scroll to position [281, 0]
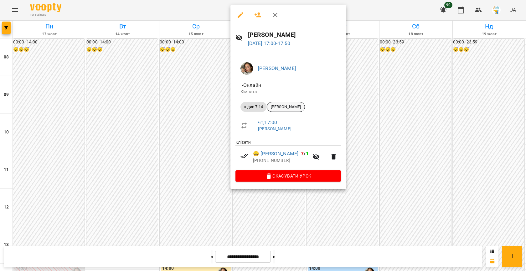
click at [287, 106] on span "[PERSON_NAME]" at bounding box center [286, 107] width 38 height 6
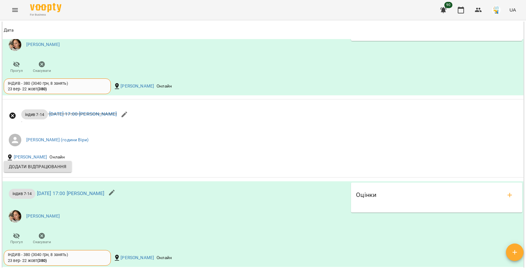
scroll to position [503, 0]
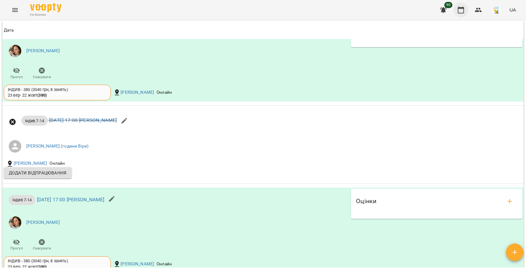
click at [461, 9] on icon "button" at bounding box center [461, 10] width 8 height 8
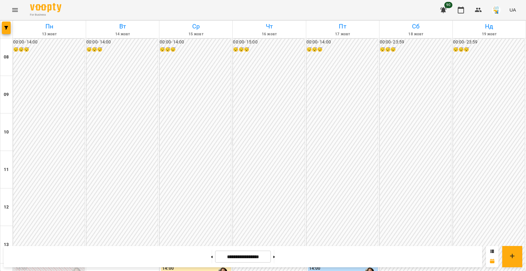
scroll to position [254, 0]
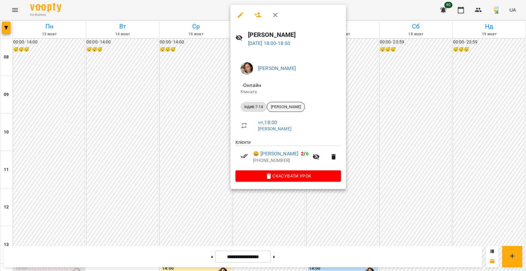
click at [288, 110] on div "[PERSON_NAME]" at bounding box center [286, 107] width 38 height 10
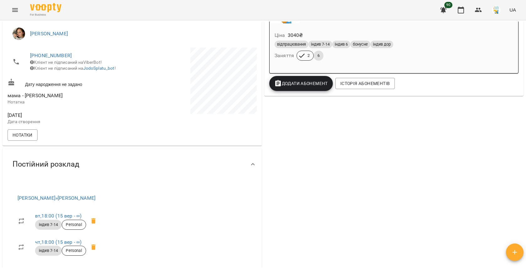
scroll to position [146, 0]
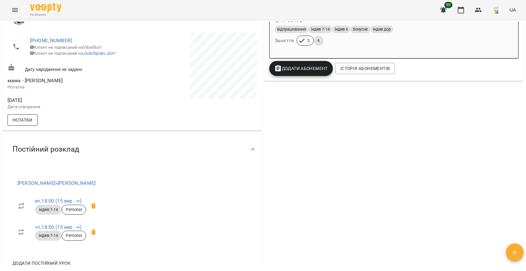
click at [28, 123] on span "Нотатки" at bounding box center [23, 120] width 20 height 8
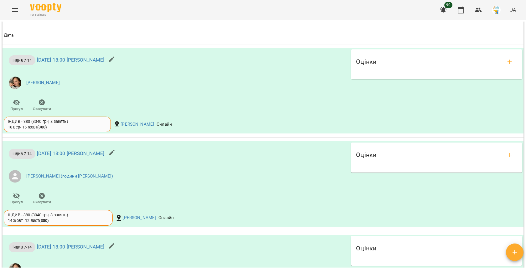
scroll to position [548, 0]
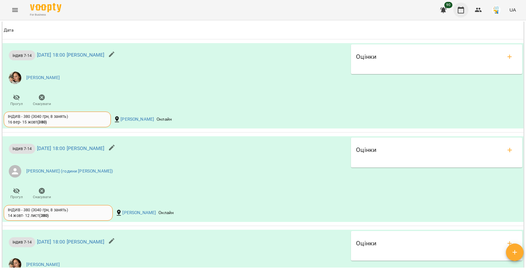
click at [460, 11] on icon "button" at bounding box center [461, 10] width 8 height 8
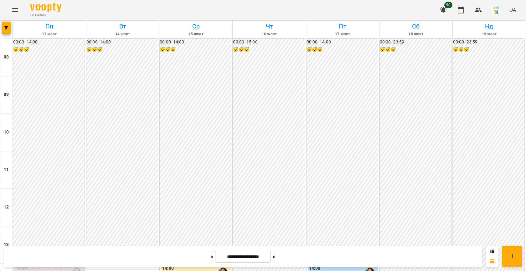
scroll to position [310, 0]
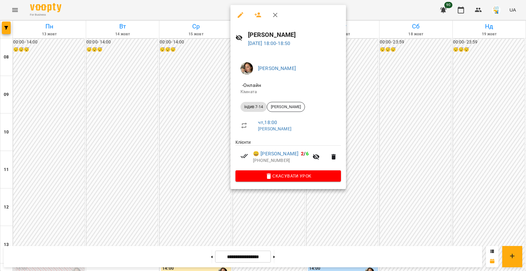
click at [277, 112] on li "індив 7-14 [PERSON_NAME]" at bounding box center [287, 106] width 105 height 15
click at [276, 106] on span "[PERSON_NAME]" at bounding box center [286, 107] width 38 height 6
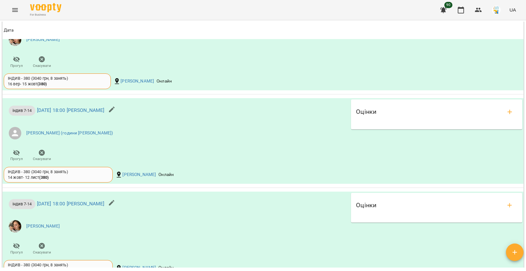
scroll to position [505, 0]
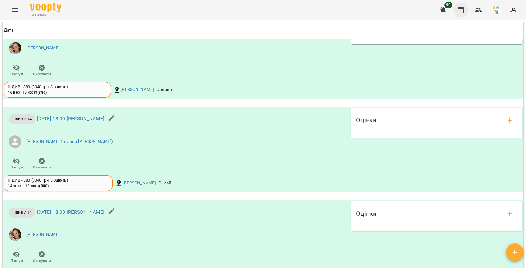
click at [460, 10] on icon "button" at bounding box center [461, 10] width 8 height 8
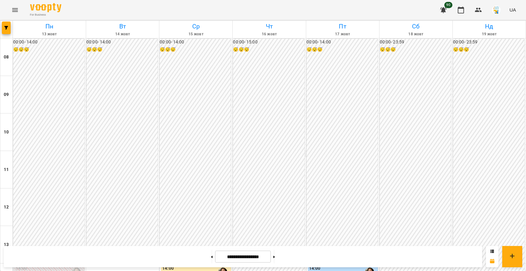
scroll to position [307, 0]
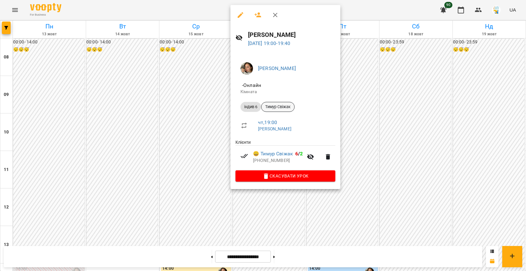
click at [283, 108] on span "Тимур Свіжак" at bounding box center [277, 107] width 33 height 6
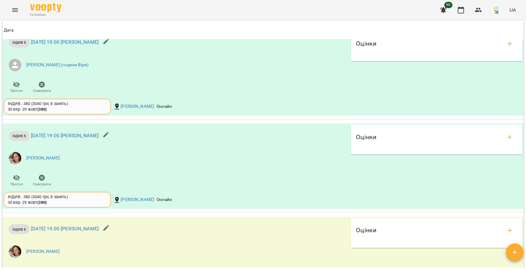
scroll to position [579, 0]
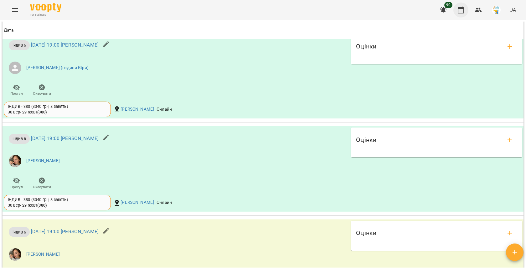
click at [460, 8] on icon "button" at bounding box center [460, 10] width 6 height 7
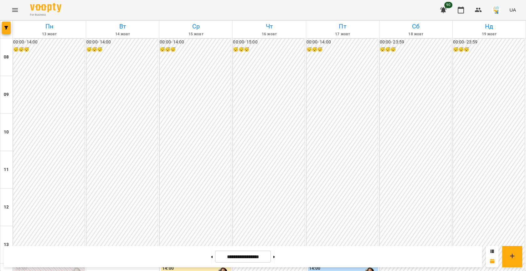
scroll to position [321, 0]
click at [6, 24] on button "button" at bounding box center [6, 28] width 9 height 13
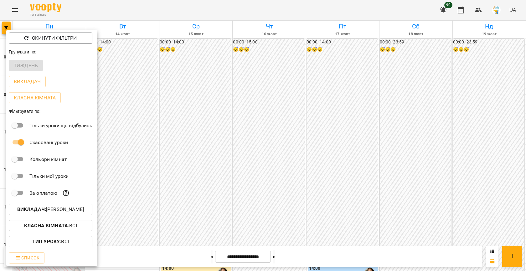
click at [57, 210] on p "Викладач : [PERSON_NAME]" at bounding box center [50, 210] width 67 height 8
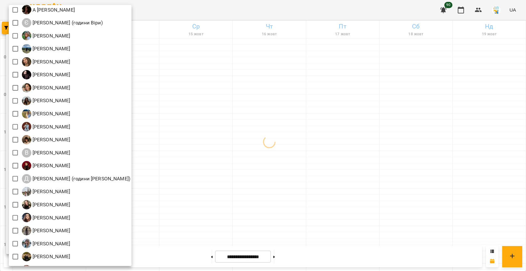
scroll to position [42, 0]
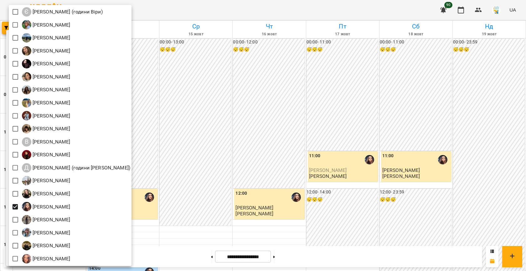
click at [175, 180] on div at bounding box center [263, 135] width 526 height 271
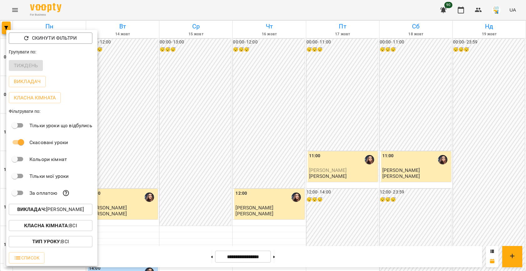
click at [175, 180] on div at bounding box center [263, 135] width 526 height 271
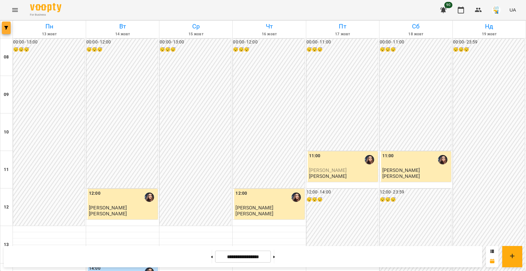
click at [4, 24] on button "button" at bounding box center [6, 28] width 9 height 13
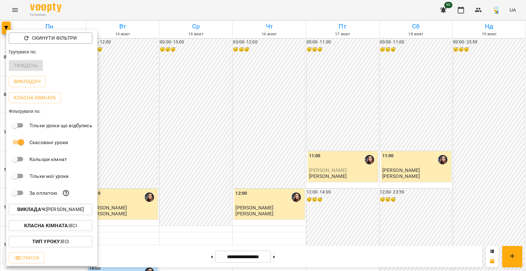
click at [51, 210] on p "Викладач : [PERSON_NAME]" at bounding box center [50, 210] width 67 height 8
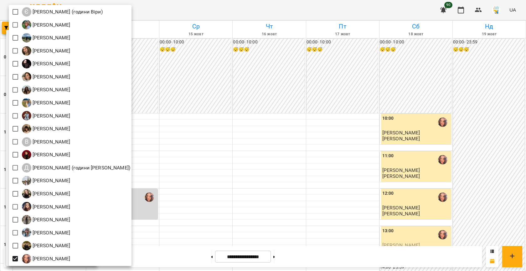
click at [205, 124] on div at bounding box center [263, 135] width 526 height 271
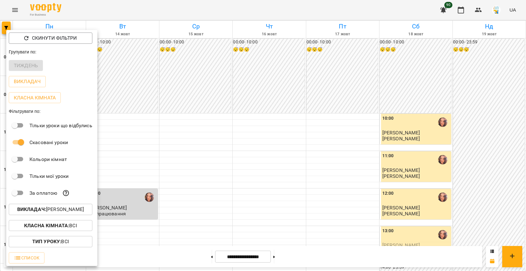
click at [53, 208] on p "Викладач : [PERSON_NAME]" at bounding box center [50, 210] width 67 height 8
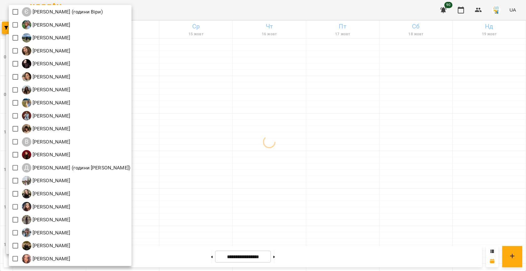
click at [258, 68] on div at bounding box center [263, 135] width 526 height 271
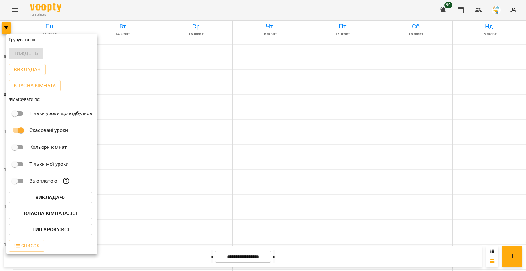
click at [53, 199] on b "Викладач :" at bounding box center [49, 198] width 29 height 6
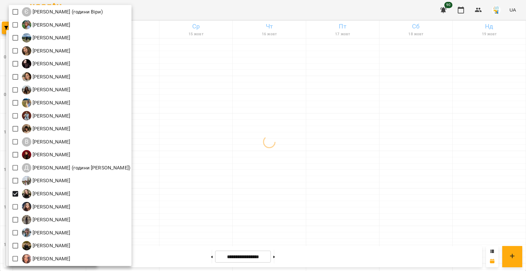
click at [242, 131] on div at bounding box center [263, 135] width 526 height 271
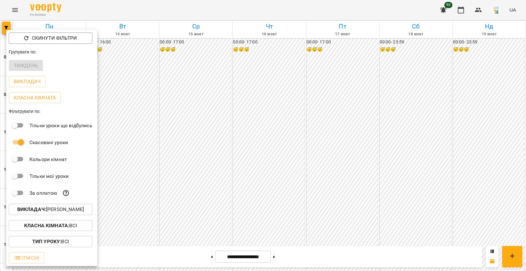
click at [196, 118] on div at bounding box center [263, 135] width 526 height 271
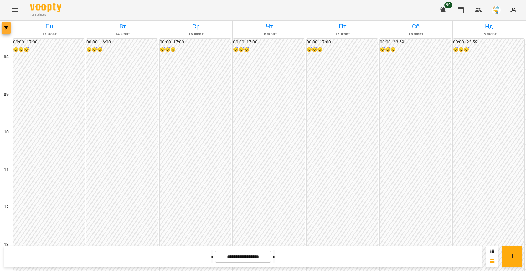
click at [7, 25] on button "button" at bounding box center [6, 28] width 9 height 13
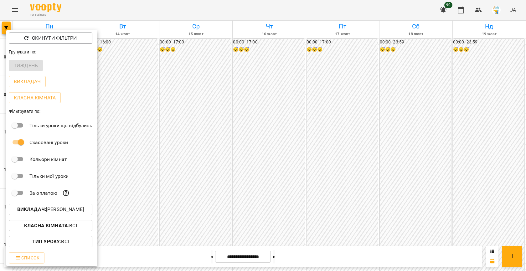
click at [60, 213] on p "Викладач : [PERSON_NAME]" at bounding box center [50, 210] width 67 height 8
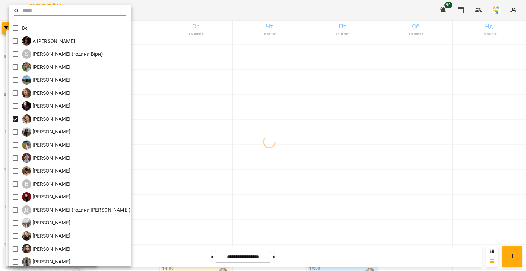
click at [180, 114] on div at bounding box center [263, 135] width 526 height 271
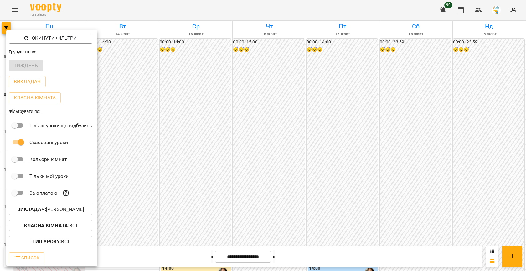
click at [196, 114] on div at bounding box center [263, 135] width 526 height 271
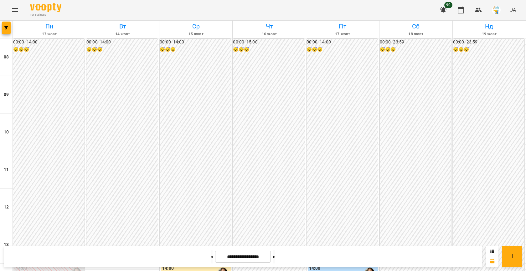
scroll to position [189, 0]
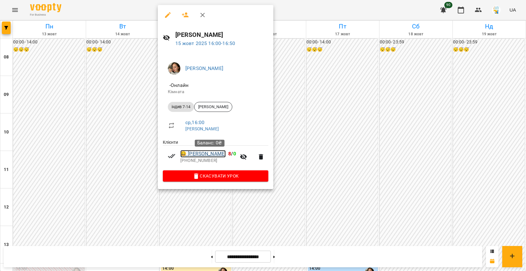
click at [211, 153] on link "😀 [PERSON_NAME]" at bounding box center [202, 154] width 45 height 8
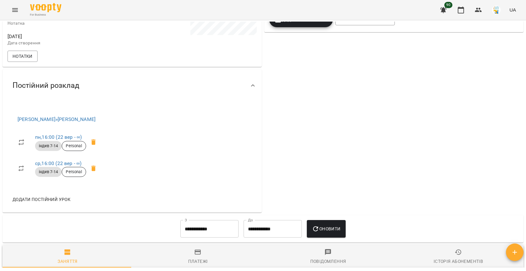
scroll to position [200, 0]
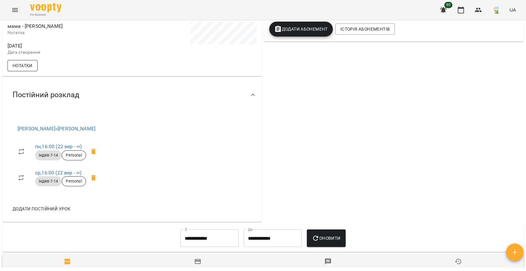
click at [30, 66] on button "Нотатки" at bounding box center [23, 65] width 30 height 11
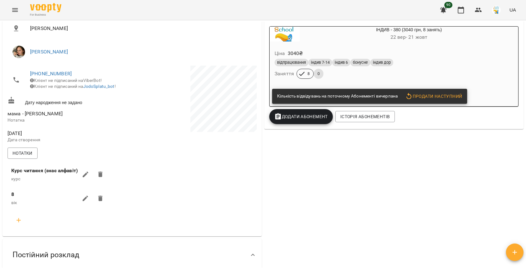
scroll to position [0, 0]
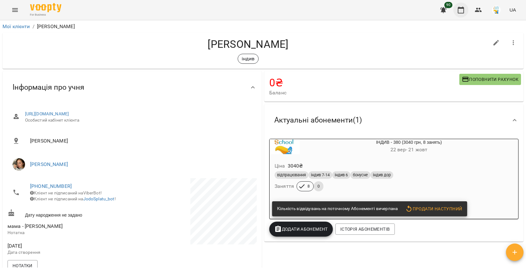
click at [461, 11] on icon "button" at bounding box center [461, 10] width 8 height 8
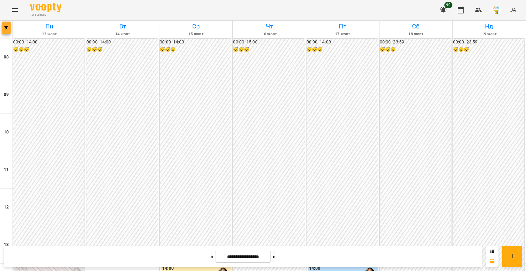
click at [6, 28] on icon "button" at bounding box center [6, 28] width 4 height 4
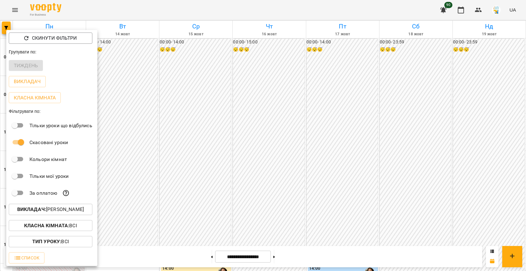
click at [38, 213] on p "Викладач : [PERSON_NAME]" at bounding box center [50, 210] width 67 height 8
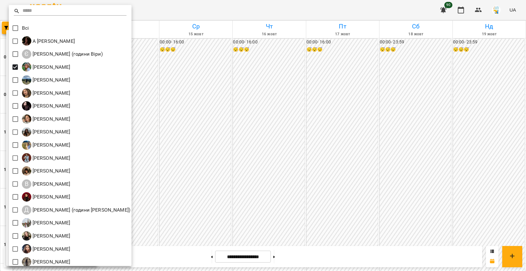
click at [192, 128] on div at bounding box center [263, 135] width 526 height 271
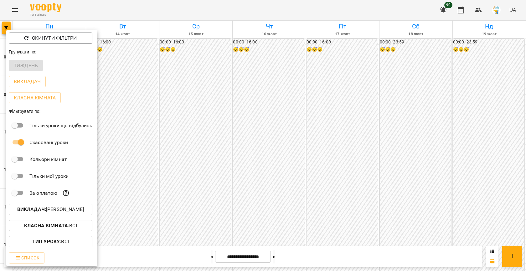
click at [192, 128] on div at bounding box center [263, 135] width 526 height 271
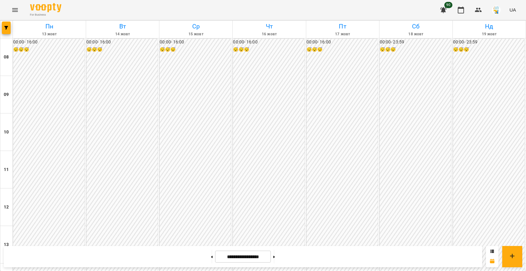
scroll to position [292, 0]
click at [6, 30] on button "button" at bounding box center [6, 28] width 9 height 13
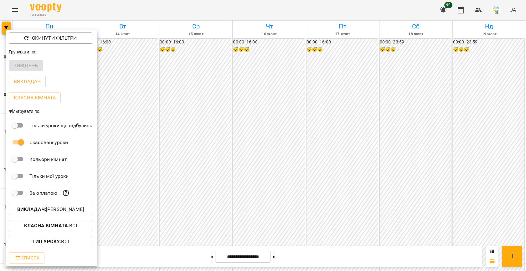
click at [58, 212] on p "Викладач : [PERSON_NAME]" at bounding box center [50, 210] width 67 height 8
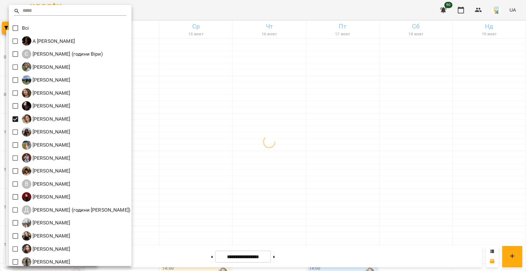
click at [196, 128] on div at bounding box center [263, 135] width 526 height 271
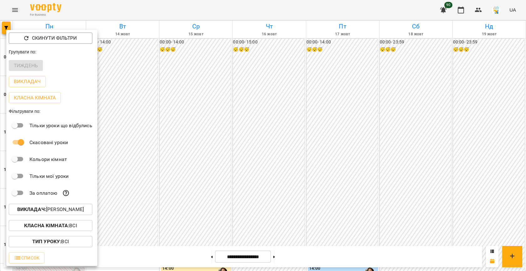
click at [196, 178] on div at bounding box center [263, 135] width 526 height 271
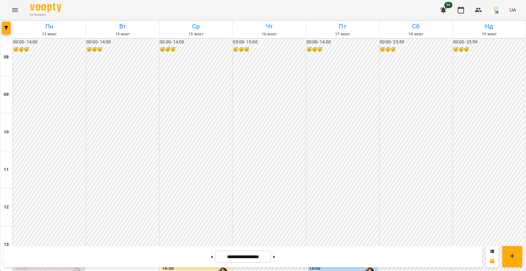
scroll to position [321, 0]
click at [5, 25] on button "button" at bounding box center [6, 28] width 9 height 13
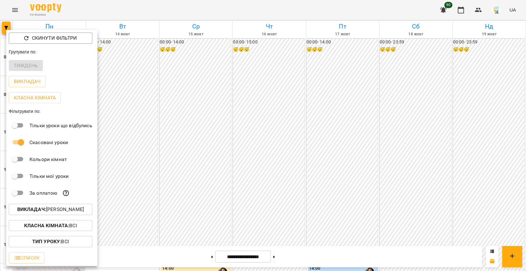
click at [47, 210] on p "Викладач : [PERSON_NAME]" at bounding box center [50, 210] width 67 height 8
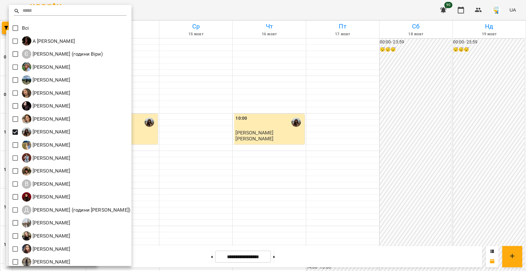
click at [189, 182] on div at bounding box center [263, 135] width 526 height 271
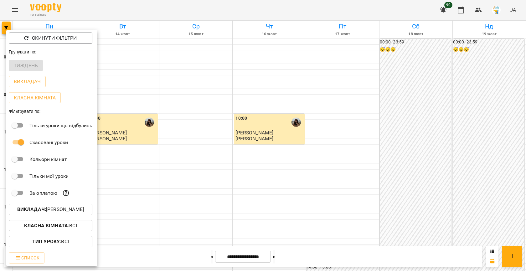
click at [189, 182] on div at bounding box center [263, 135] width 526 height 271
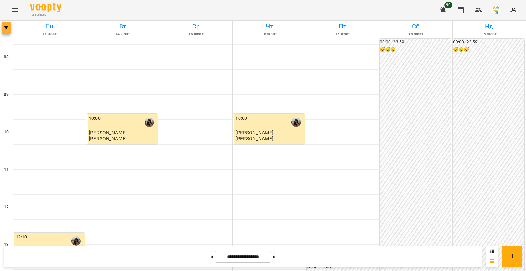
click at [5, 30] on button "button" at bounding box center [6, 28] width 9 height 13
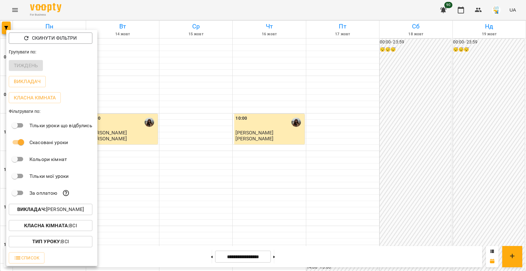
click at [56, 212] on p "Викладач : [PERSON_NAME]" at bounding box center [50, 210] width 67 height 8
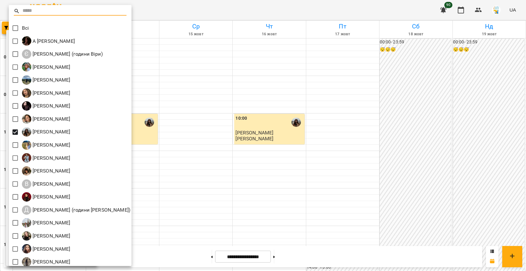
scroll to position [42, 0]
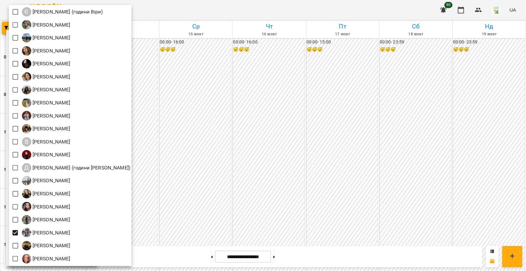
click at [194, 185] on div at bounding box center [263, 135] width 526 height 271
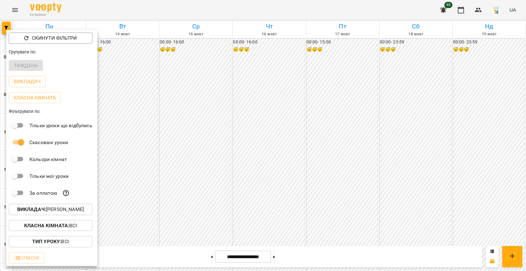
click at [194, 185] on div at bounding box center [263, 135] width 526 height 271
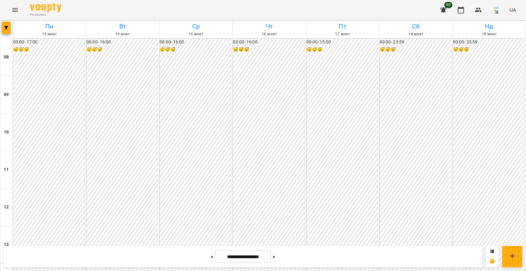
scroll to position [321, 0]
click at [3, 28] on span "button" at bounding box center [6, 28] width 9 height 4
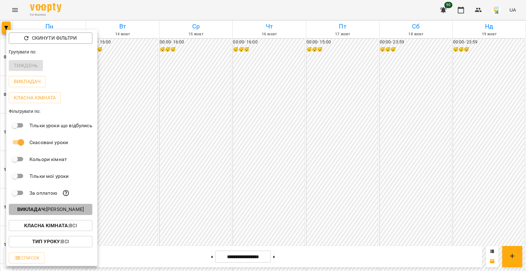
click at [55, 207] on p "Викладач : [PERSON_NAME]" at bounding box center [50, 210] width 67 height 8
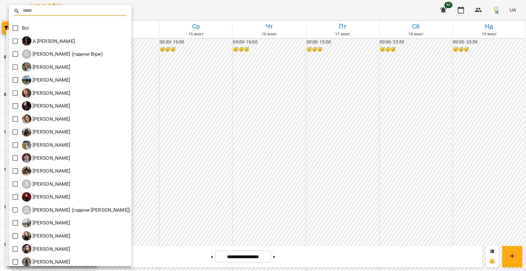
scroll to position [42, 0]
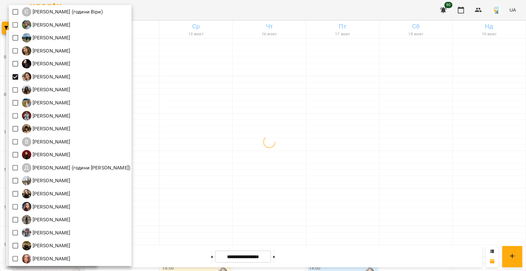
click at [245, 129] on div at bounding box center [263, 135] width 526 height 271
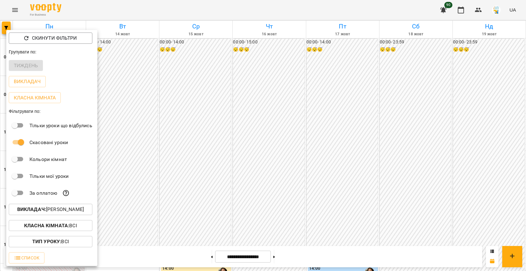
click at [213, 98] on div at bounding box center [263, 135] width 526 height 271
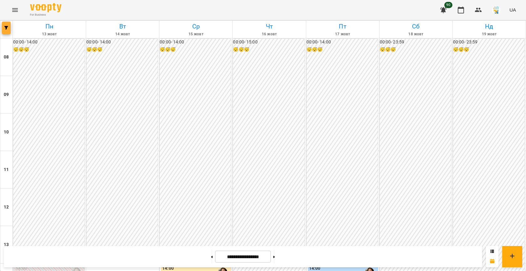
click at [9, 26] on button "button" at bounding box center [6, 28] width 9 height 13
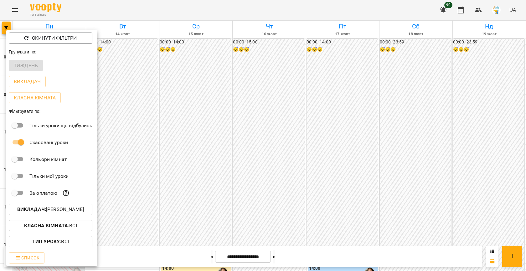
click at [63, 206] on button "Викладач : [PERSON_NAME]" at bounding box center [51, 209] width 84 height 11
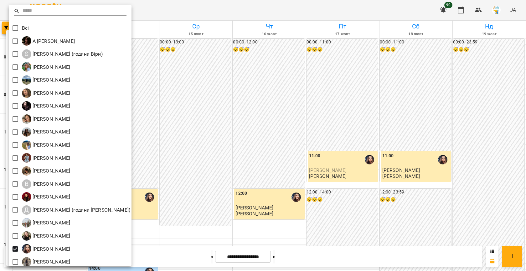
click at [241, 108] on div at bounding box center [263, 135] width 526 height 271
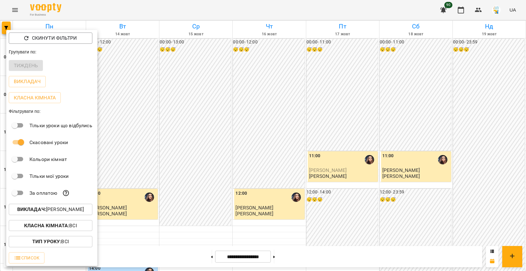
click at [259, 107] on div at bounding box center [263, 135] width 526 height 271
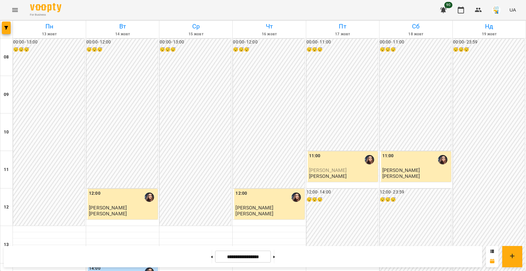
scroll to position [223, 0]
click at [5, 26] on button "button" at bounding box center [6, 28] width 9 height 13
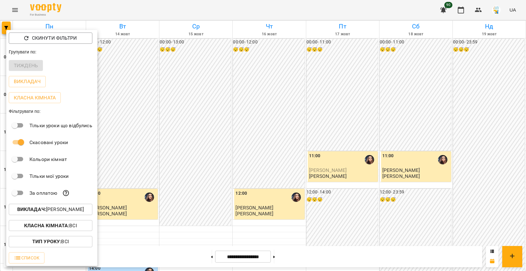
click at [39, 209] on b "Викладач :" at bounding box center [31, 209] width 29 height 6
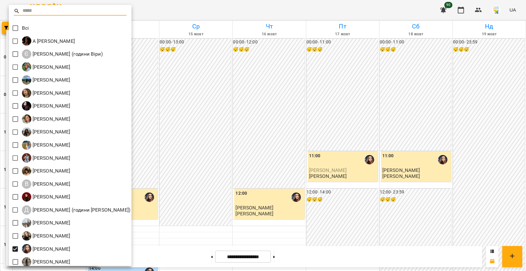
scroll to position [42, 0]
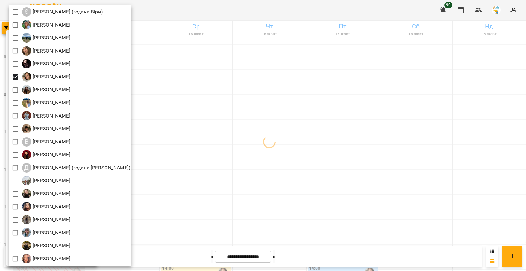
click at [175, 125] on div at bounding box center [263, 135] width 526 height 271
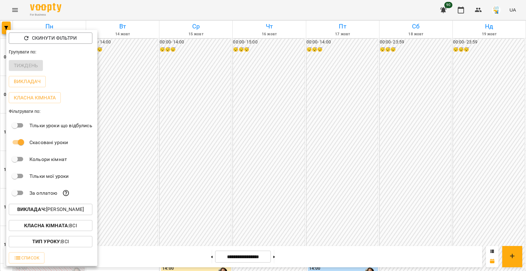
click at [200, 154] on div at bounding box center [263, 135] width 526 height 271
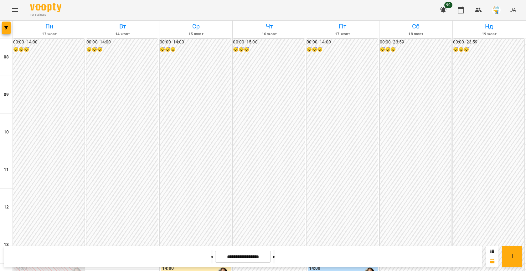
scroll to position [174, 0]
click at [344, 265] on div "14:00" at bounding box center [343, 272] width 68 height 14
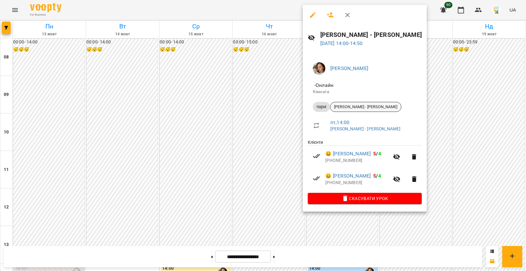
click at [358, 106] on span "[PERSON_NAME] - [PERSON_NAME]" at bounding box center [365, 107] width 71 height 6
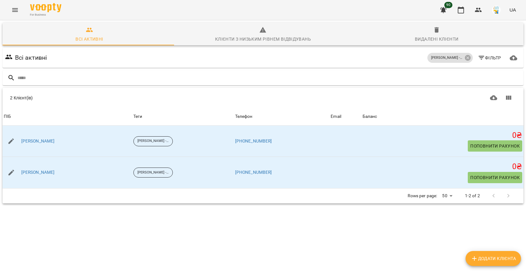
scroll to position [28, 0]
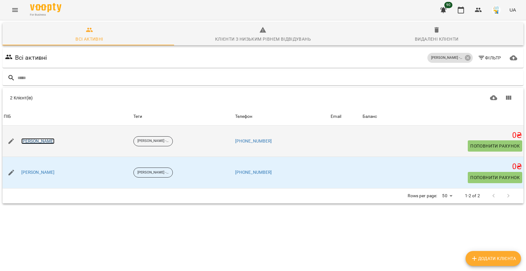
click at [38, 138] on link "[PERSON_NAME]" at bounding box center [37, 141] width 33 height 6
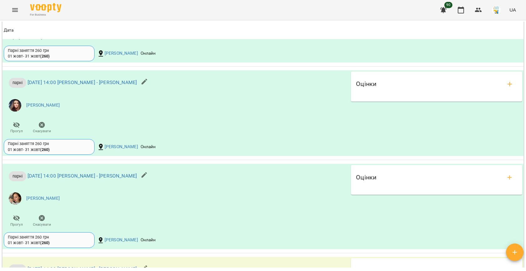
scroll to position [546, 0]
click at [463, 11] on icon "button" at bounding box center [461, 10] width 8 height 8
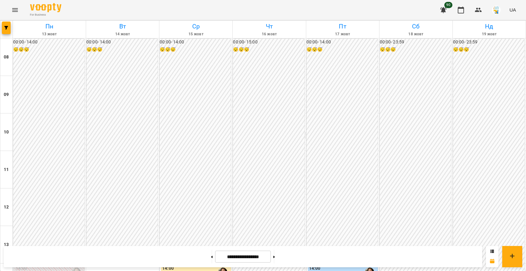
scroll to position [196, 0]
click at [4, 23] on button "button" at bounding box center [6, 28] width 9 height 13
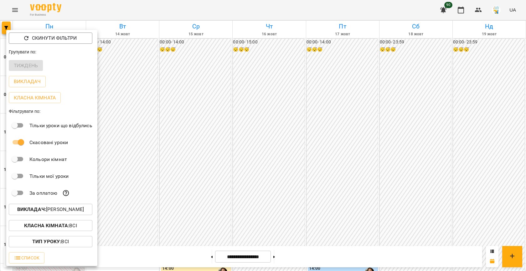
click at [49, 204] on div "Викладач : [PERSON_NAME]" at bounding box center [51, 209] width 91 height 16
click at [34, 208] on b "Викладач :" at bounding box center [31, 209] width 29 height 6
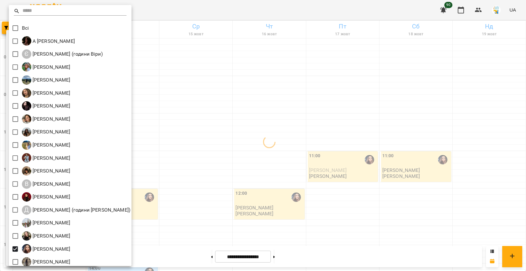
click at [268, 170] on div at bounding box center [263, 135] width 526 height 271
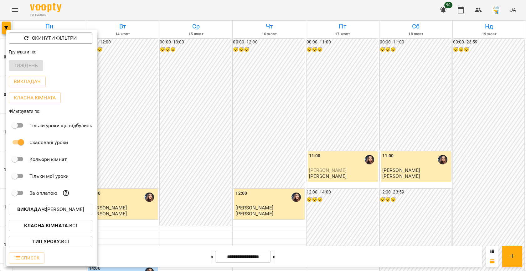
click at [285, 153] on div at bounding box center [263, 135] width 526 height 271
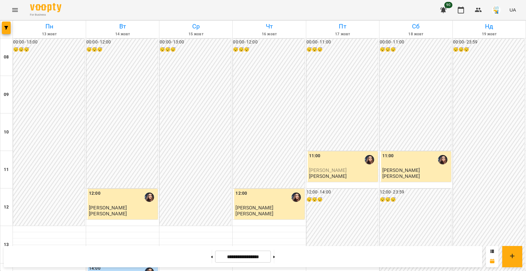
scroll to position [243, 0]
click at [6, 28] on icon "button" at bounding box center [6, 28] width 4 height 4
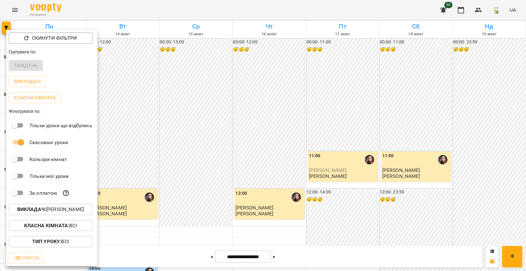
click at [53, 210] on p "Викладач : [PERSON_NAME]" at bounding box center [50, 210] width 67 height 8
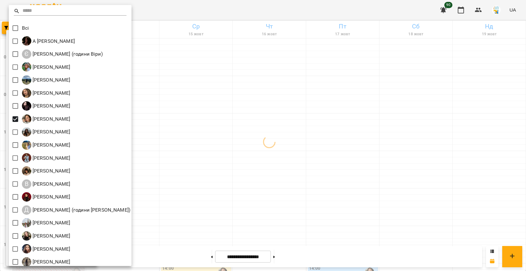
click at [292, 136] on div at bounding box center [263, 135] width 526 height 271
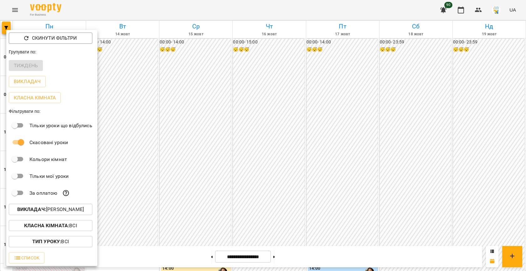
click at [288, 149] on div at bounding box center [263, 135] width 526 height 271
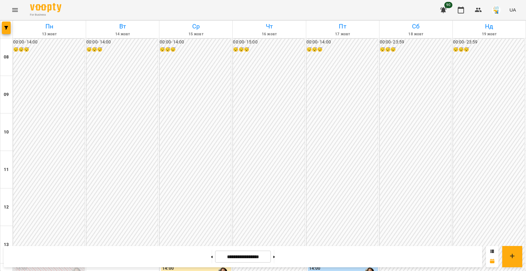
scroll to position [239, 0]
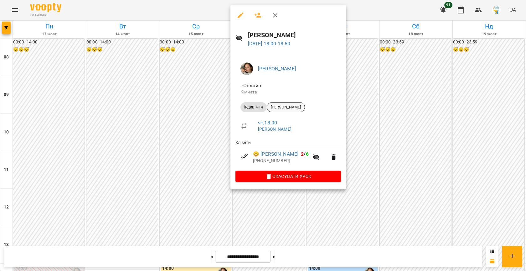
click at [282, 106] on span "[PERSON_NAME]" at bounding box center [286, 107] width 38 height 6
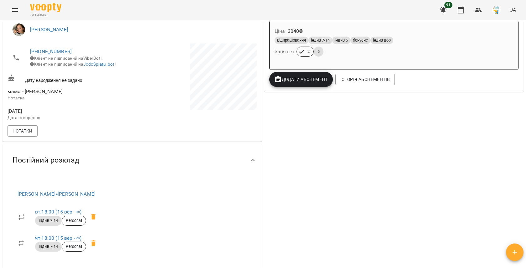
scroll to position [140, 0]
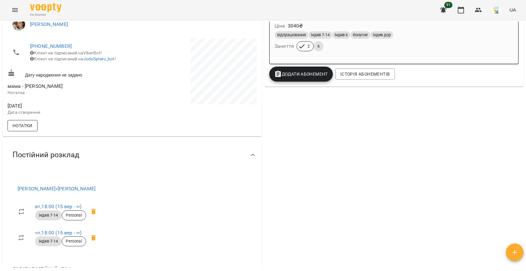
click at [15, 127] on span "Нотатки" at bounding box center [23, 126] width 20 height 8
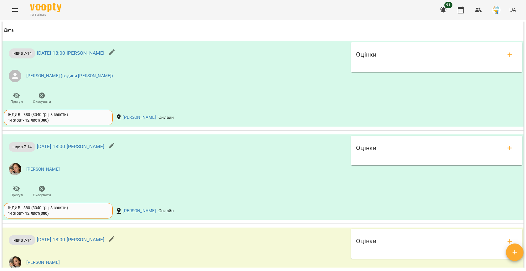
scroll to position [566, 0]
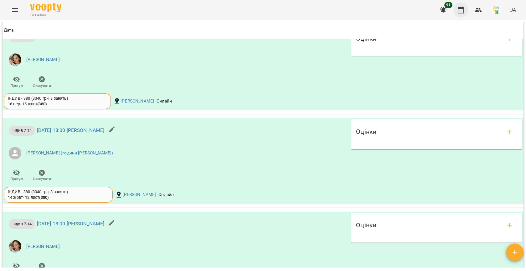
click at [461, 10] on icon "button" at bounding box center [461, 10] width 8 height 8
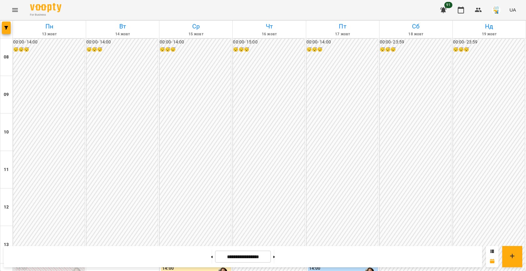
scroll to position [182, 0]
click at [472, 12] on button "button" at bounding box center [477, 10] width 15 height 15
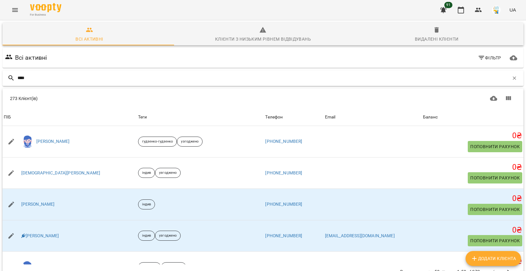
type input "*****"
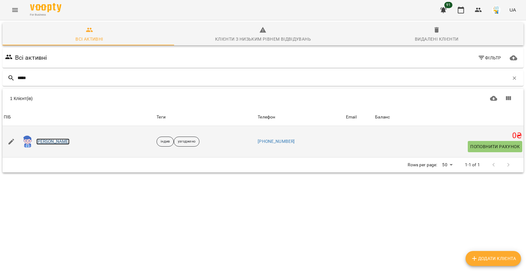
click at [49, 143] on link "[PERSON_NAME]" at bounding box center [52, 142] width 33 height 6
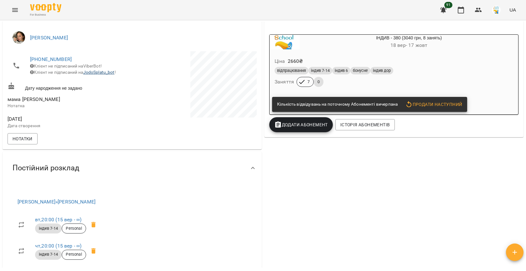
scroll to position [143, 0]
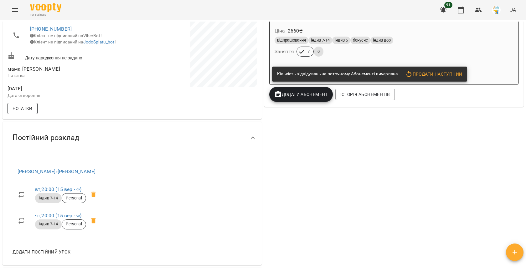
click at [19, 111] on span "Нотатки" at bounding box center [23, 109] width 20 height 8
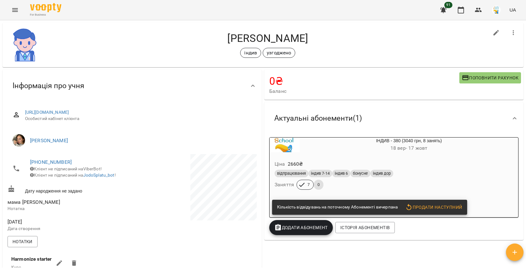
scroll to position [0, 0]
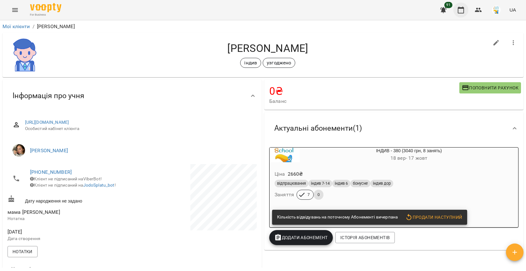
click at [461, 9] on icon "button" at bounding box center [461, 10] width 8 height 8
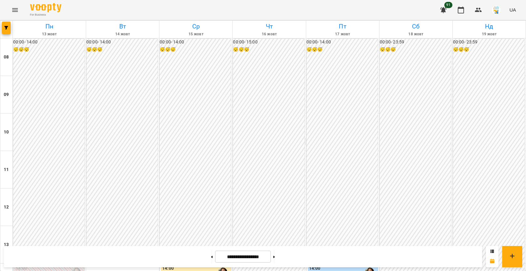
scroll to position [279, 0]
click at [2, 28] on span "button" at bounding box center [6, 28] width 9 height 4
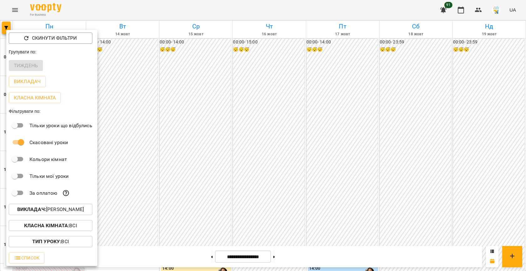
click at [51, 208] on p "Викладач : [PERSON_NAME]" at bounding box center [50, 210] width 67 height 8
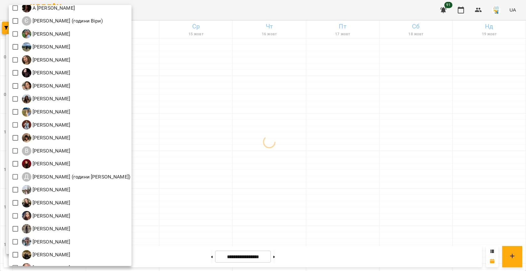
scroll to position [41, 0]
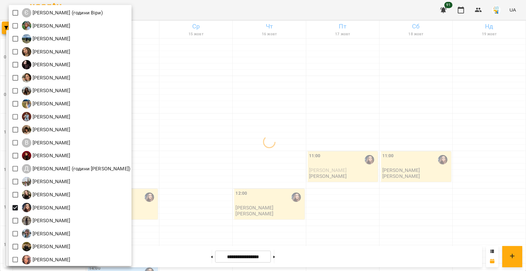
click at [223, 150] on div at bounding box center [263, 135] width 526 height 271
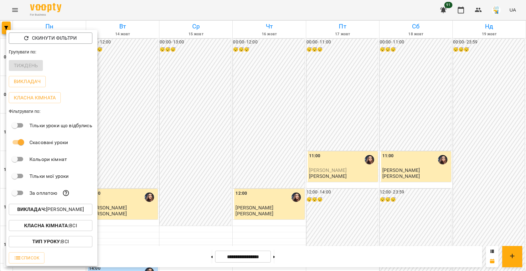
click at [254, 141] on div at bounding box center [263, 135] width 526 height 271
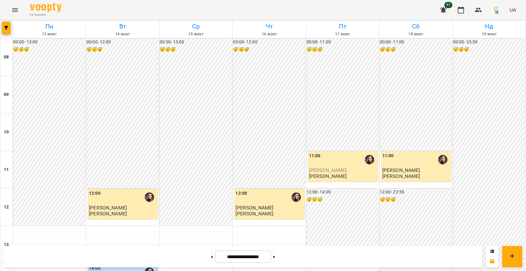
scroll to position [180, 0]
click at [9, 31] on button "button" at bounding box center [6, 28] width 9 height 13
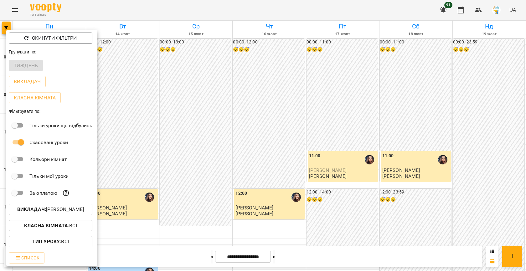
click at [66, 210] on p "Викладач : [PERSON_NAME]" at bounding box center [50, 210] width 67 height 8
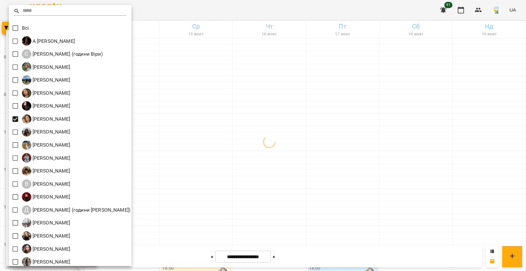
click at [318, 145] on div at bounding box center [263, 135] width 526 height 271
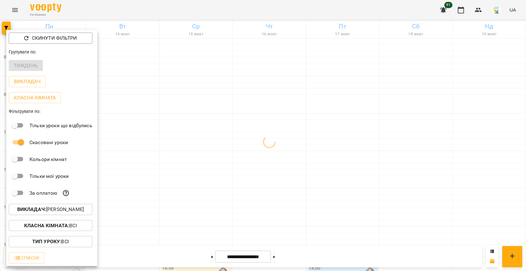
click at [318, 145] on div at bounding box center [263, 135] width 526 height 271
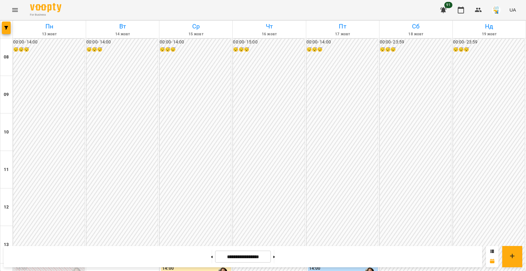
scroll to position [321, 0]
click at [7, 25] on button "button" at bounding box center [6, 28] width 9 height 13
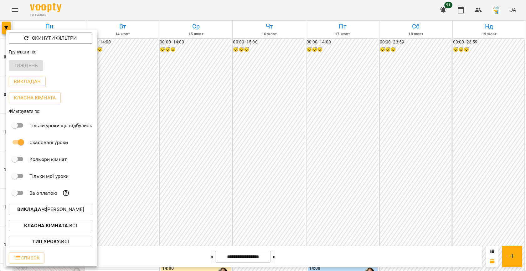
click at [47, 209] on p "Викладач : [PERSON_NAME]" at bounding box center [50, 210] width 67 height 8
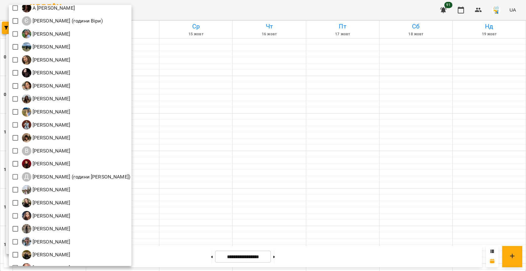
scroll to position [42, 0]
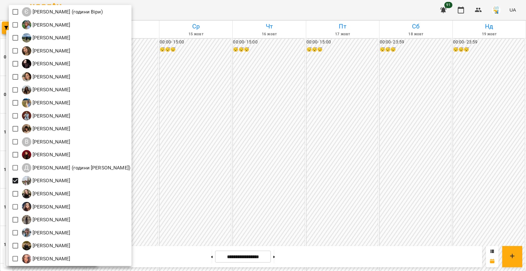
click at [320, 112] on div at bounding box center [263, 135] width 526 height 271
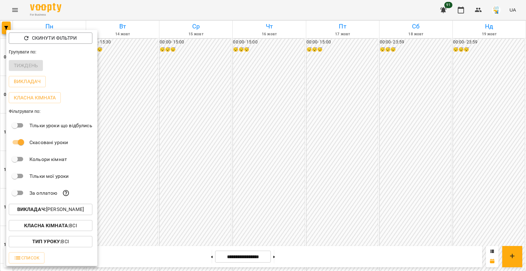
click at [320, 112] on div at bounding box center [263, 135] width 526 height 271
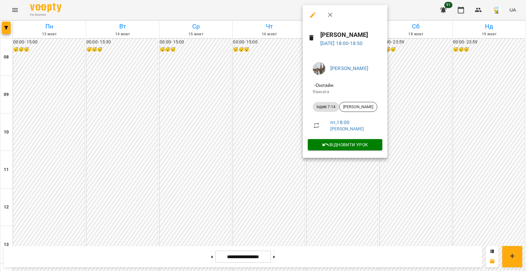
click at [251, 125] on div at bounding box center [263, 135] width 526 height 271
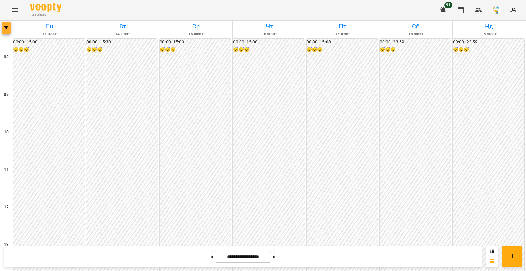
click at [7, 28] on icon "button" at bounding box center [6, 28] width 4 height 4
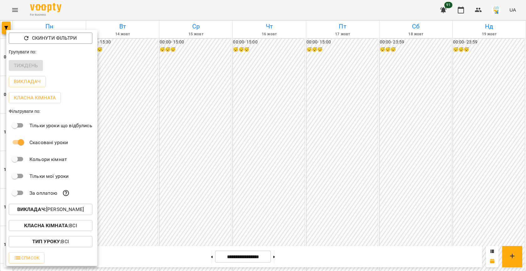
click at [66, 208] on p "Викладач : [PERSON_NAME]" at bounding box center [50, 210] width 67 height 8
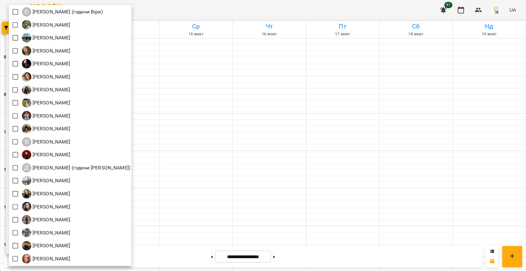
scroll to position [42, 0]
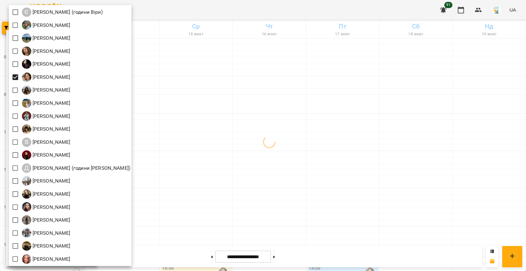
click at [232, 151] on div at bounding box center [263, 135] width 526 height 271
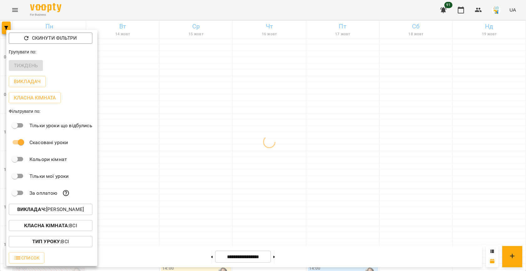
click at [283, 131] on div at bounding box center [263, 135] width 526 height 271
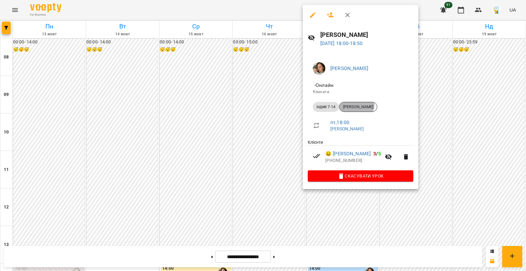
click at [349, 103] on div "[PERSON_NAME]" at bounding box center [358, 107] width 38 height 10
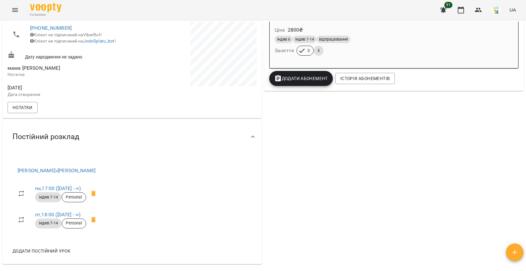
scroll to position [107, 0]
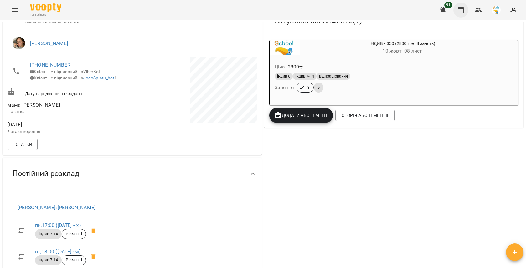
click at [463, 4] on button "button" at bounding box center [460, 10] width 15 height 15
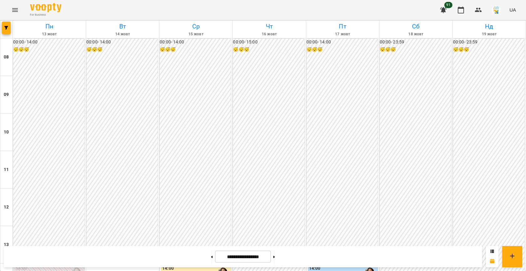
scroll to position [306, 0]
click at [6, 27] on icon "button" at bounding box center [6, 28] width 4 height 4
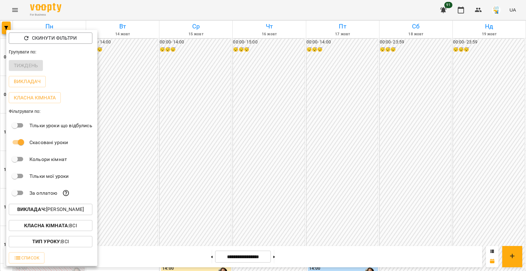
click at [55, 210] on p "Викладач : [PERSON_NAME]" at bounding box center [50, 210] width 67 height 8
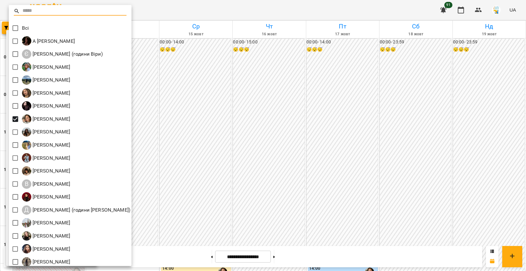
click at [195, 128] on div at bounding box center [263, 135] width 526 height 271
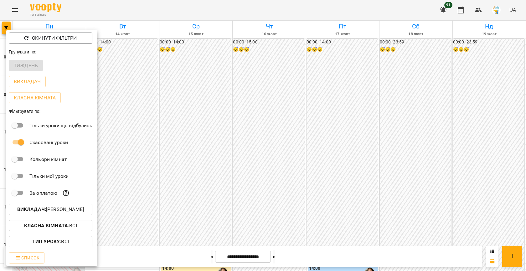
click at [195, 128] on div at bounding box center [263, 135] width 526 height 271
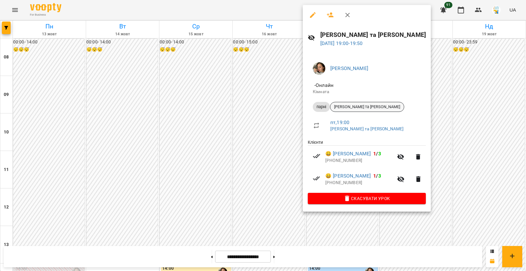
click at [348, 106] on span "[PERSON_NAME] та [PERSON_NAME]" at bounding box center [367, 107] width 74 height 6
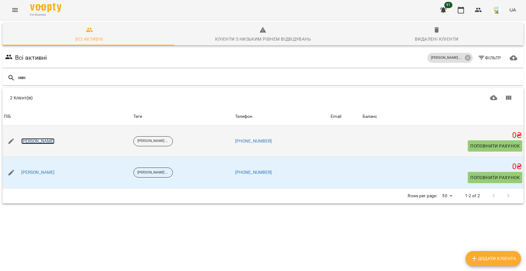
click at [28, 143] on link "[PERSON_NAME]" at bounding box center [37, 141] width 33 height 6
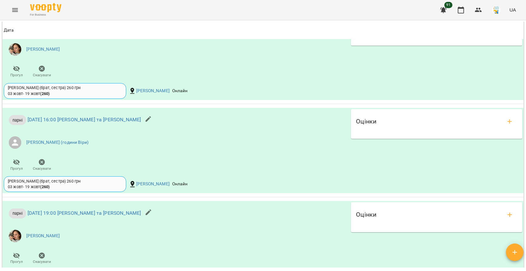
scroll to position [554, 0]
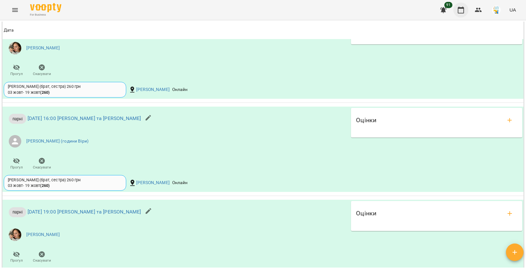
click at [461, 9] on icon "button" at bounding box center [461, 10] width 8 height 8
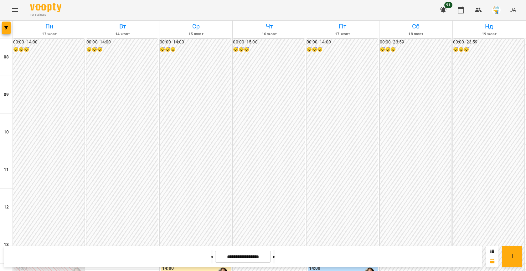
scroll to position [298, 0]
click at [8, 28] on span "button" at bounding box center [6, 28] width 9 height 4
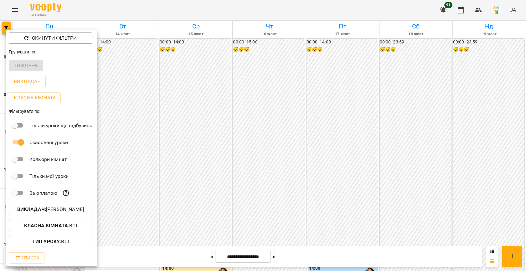
click at [54, 215] on button "Викладач : [PERSON_NAME]" at bounding box center [51, 209] width 84 height 11
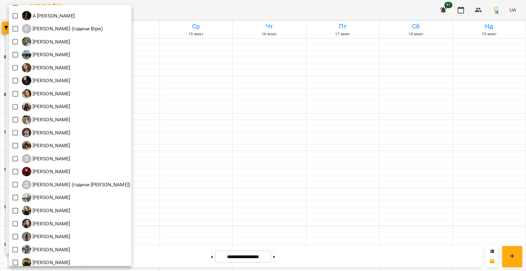
scroll to position [42, 0]
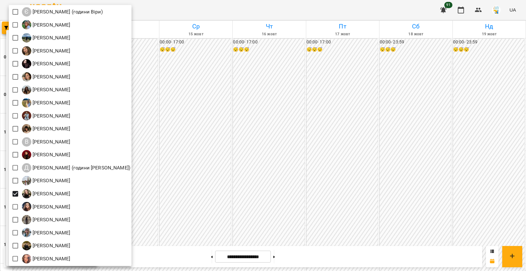
click at [262, 142] on div at bounding box center [263, 135] width 526 height 271
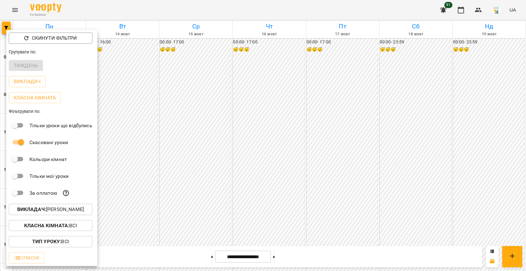
click at [269, 145] on div at bounding box center [263, 135] width 526 height 271
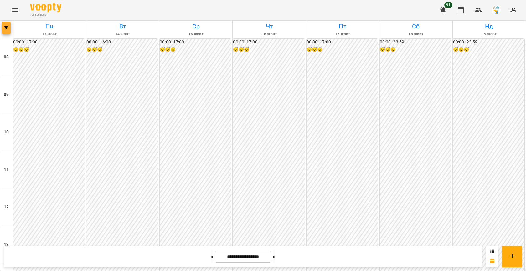
click at [6, 28] on icon "button" at bounding box center [6, 28] width 4 height 4
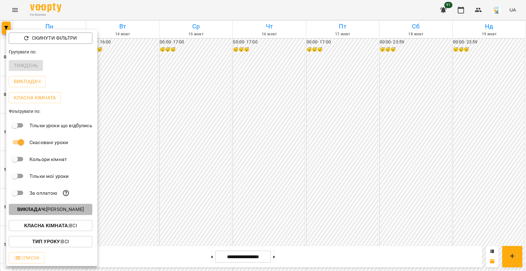
click at [61, 210] on p "Викладач : [PERSON_NAME]" at bounding box center [50, 210] width 67 height 8
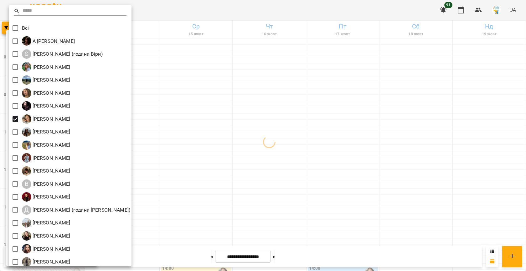
click at [223, 149] on div at bounding box center [263, 135] width 526 height 271
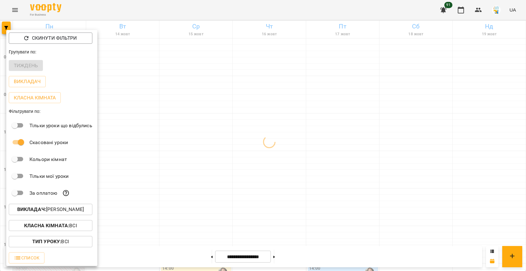
click at [200, 131] on div at bounding box center [263, 135] width 526 height 271
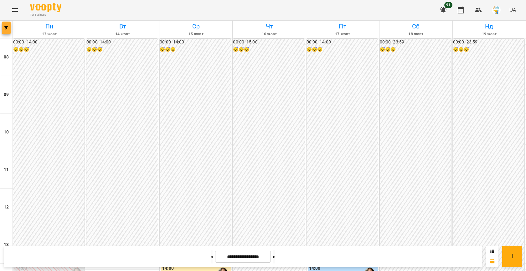
click at [10, 27] on span "button" at bounding box center [6, 28] width 9 height 4
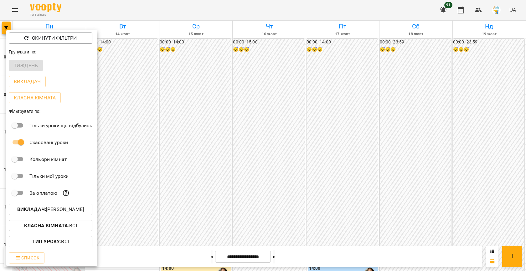
click at [63, 209] on p "Викладач : [PERSON_NAME]" at bounding box center [50, 210] width 67 height 8
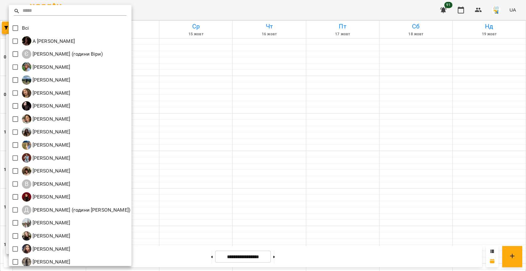
click at [162, 122] on div at bounding box center [263, 135] width 526 height 271
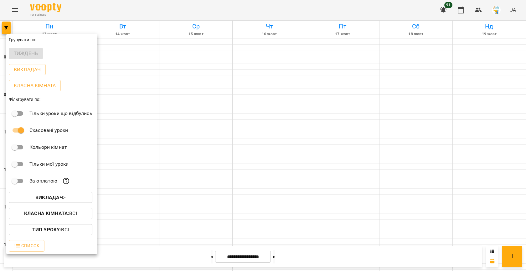
click at [52, 198] on b "Викладач :" at bounding box center [49, 198] width 29 height 6
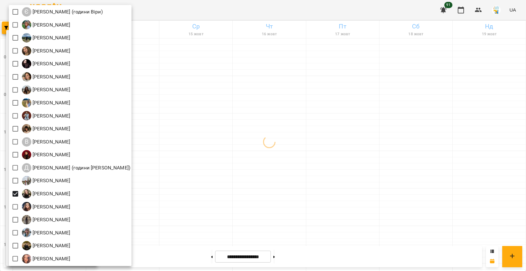
click at [247, 160] on div at bounding box center [263, 135] width 526 height 271
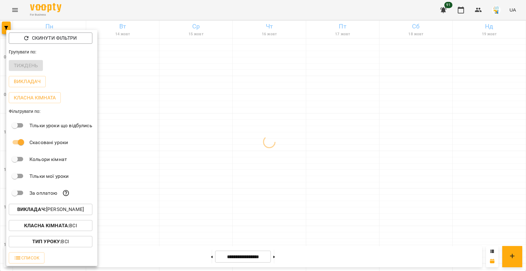
click at [271, 165] on div at bounding box center [263, 135] width 526 height 271
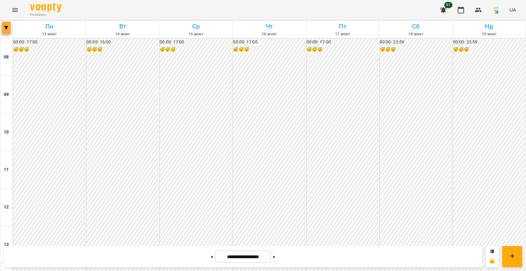
click at [8, 26] on button "button" at bounding box center [6, 28] width 9 height 13
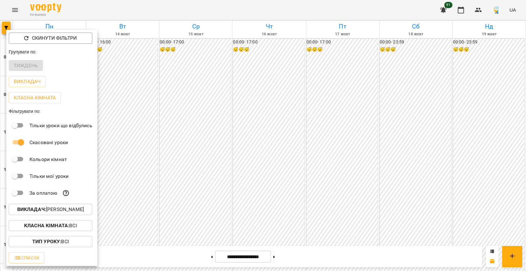
click at [55, 213] on p "Викладач : [PERSON_NAME]" at bounding box center [50, 210] width 67 height 8
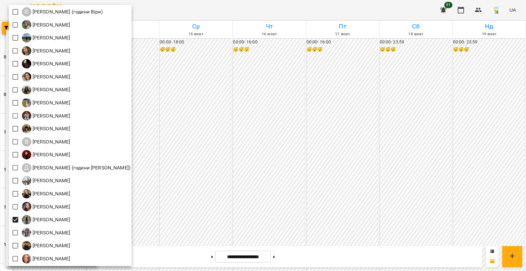
click at [266, 143] on div at bounding box center [263, 135] width 526 height 271
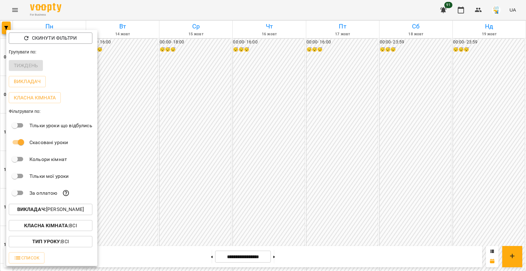
click at [44, 211] on p "Викладач : [PERSON_NAME]" at bounding box center [50, 210] width 67 height 8
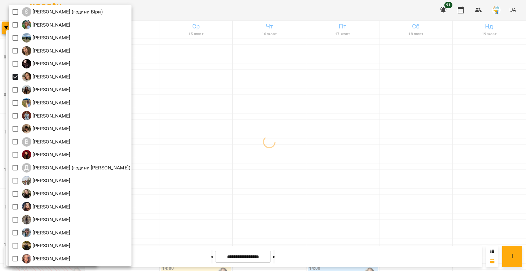
click at [221, 124] on div at bounding box center [263, 135] width 526 height 271
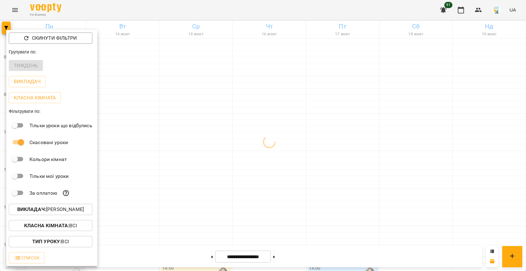
click at [294, 132] on div "Всі А [PERSON_NAME] Є [PERSON_NAME] (години Віри) [PERSON_NAME] [PERSON_NAME] Р…" at bounding box center [263, 135] width 526 height 271
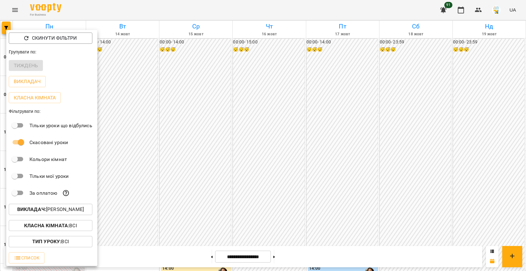
click at [347, 126] on div at bounding box center [263, 135] width 526 height 271
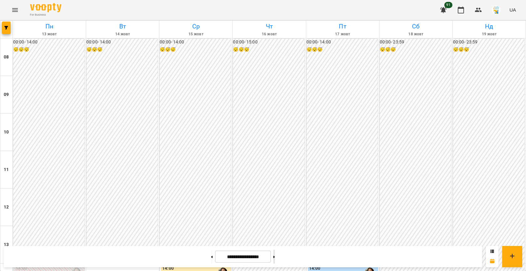
click at [275, 256] on button at bounding box center [274, 257] width 2 height 14
click at [6, 31] on button "button" at bounding box center [6, 28] width 9 height 13
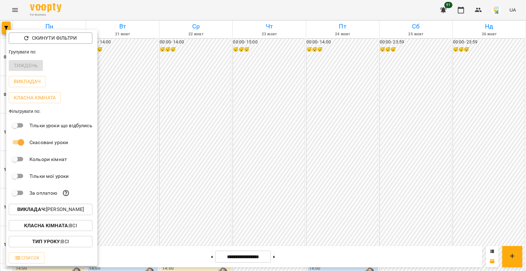
click at [53, 208] on p "Викладач : [PERSON_NAME]" at bounding box center [50, 210] width 67 height 8
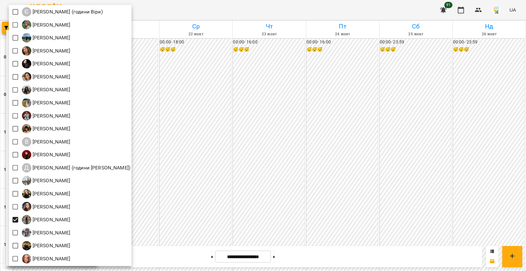
click at [232, 149] on div at bounding box center [263, 135] width 526 height 271
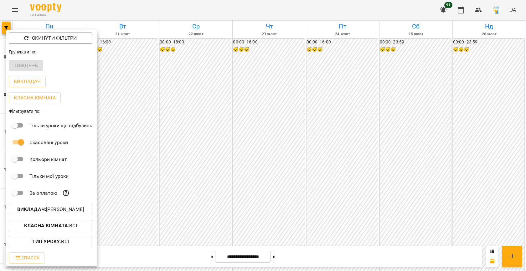
click at [178, 105] on div at bounding box center [263, 135] width 526 height 271
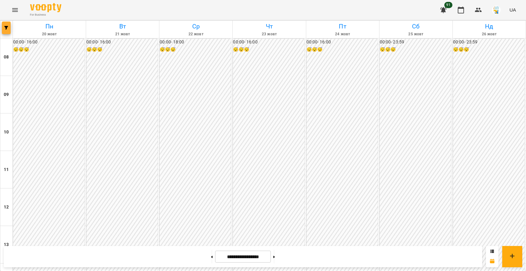
click at [6, 25] on button "button" at bounding box center [6, 28] width 9 height 13
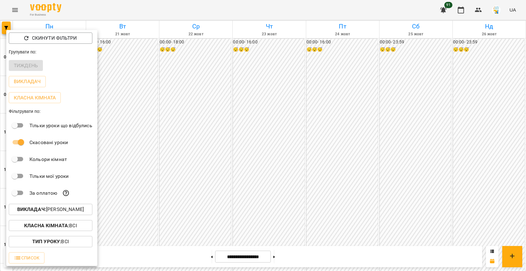
click at [68, 209] on p "Викладач : [PERSON_NAME]" at bounding box center [50, 210] width 67 height 8
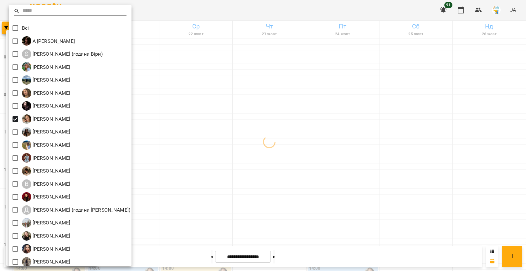
click at [195, 155] on div at bounding box center [263, 135] width 526 height 271
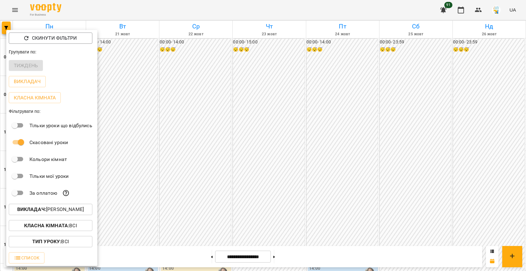
click at [236, 160] on div at bounding box center [263, 135] width 526 height 271
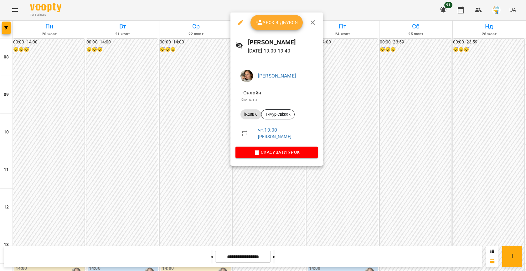
click at [210, 185] on div at bounding box center [263, 135] width 526 height 271
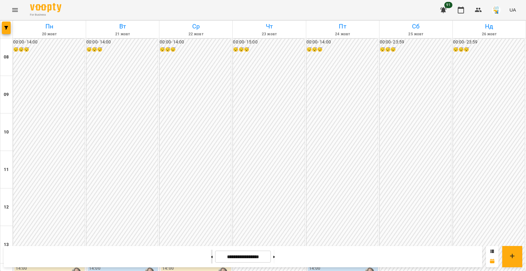
click at [211, 259] on button at bounding box center [212, 257] width 2 height 14
type input "**********"
click at [3, 22] on button "button" at bounding box center [6, 28] width 9 height 13
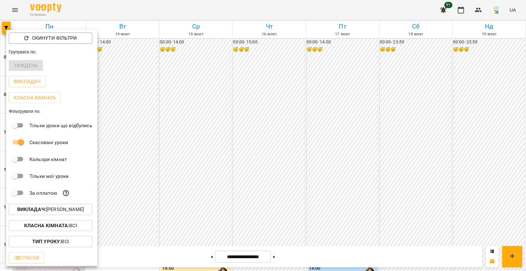
click at [56, 207] on p "Викладач : [PERSON_NAME]" at bounding box center [50, 210] width 67 height 8
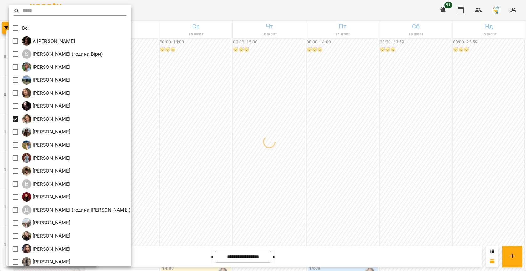
click at [235, 155] on div at bounding box center [263, 135] width 526 height 271
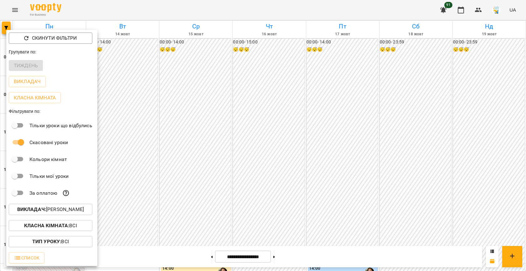
click at [266, 146] on div at bounding box center [263, 135] width 526 height 271
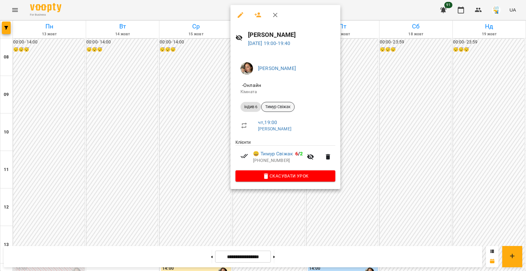
click at [275, 106] on span "Тимур Свіжак" at bounding box center [277, 107] width 33 height 6
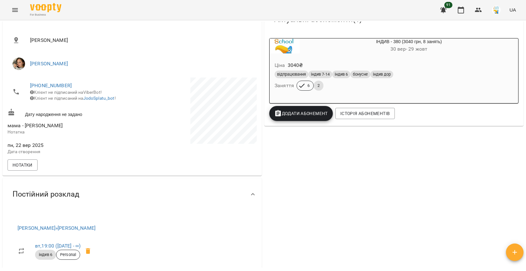
scroll to position [109, 0]
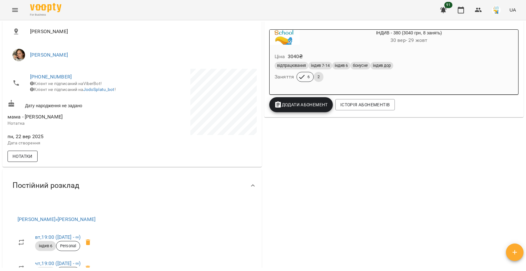
click at [22, 158] on span "Нотатки" at bounding box center [23, 157] width 20 height 8
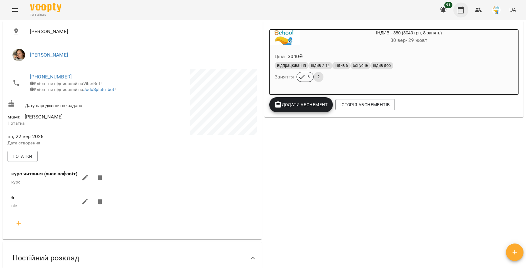
click at [459, 13] on icon "button" at bounding box center [461, 10] width 8 height 8
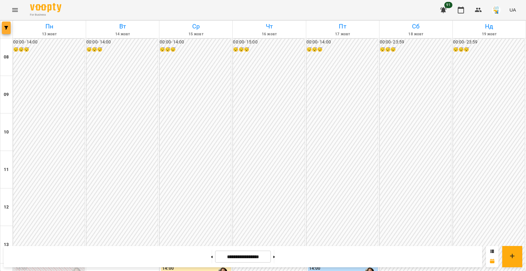
click at [5, 27] on icon "button" at bounding box center [6, 28] width 4 height 4
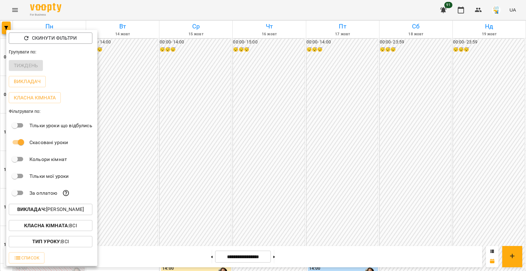
click at [59, 211] on p "Викладач : [PERSON_NAME]" at bounding box center [50, 210] width 67 height 8
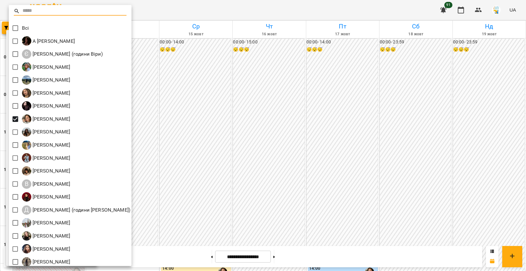
click at [267, 161] on div at bounding box center [263, 135] width 526 height 271
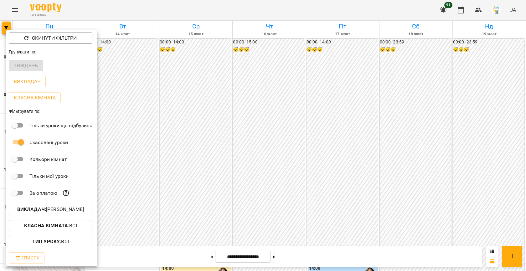
click at [267, 161] on div at bounding box center [263, 135] width 526 height 271
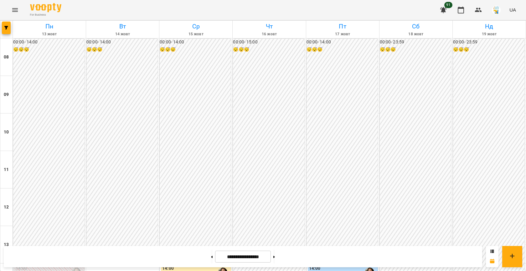
scroll to position [321, 0]
click at [5, 26] on button "button" at bounding box center [6, 28] width 9 height 13
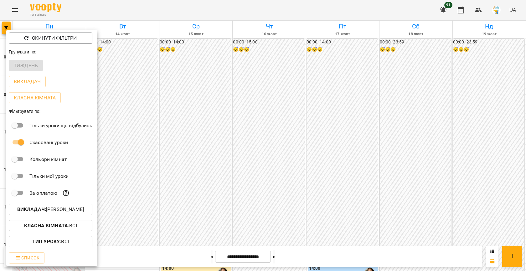
click at [67, 210] on p "Викладач : [PERSON_NAME]" at bounding box center [50, 210] width 67 height 8
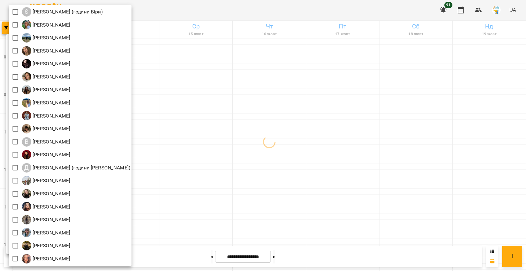
scroll to position [0, 0]
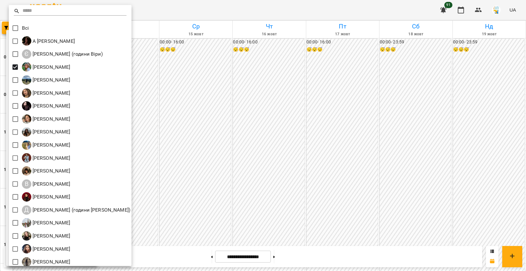
click at [206, 149] on div at bounding box center [263, 135] width 526 height 271
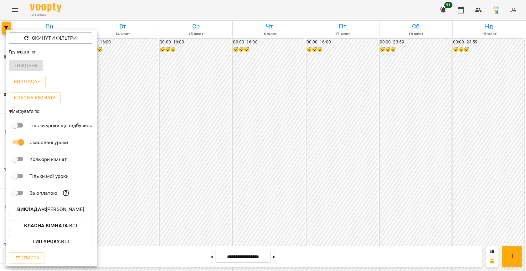
click at [206, 149] on div at bounding box center [263, 135] width 526 height 271
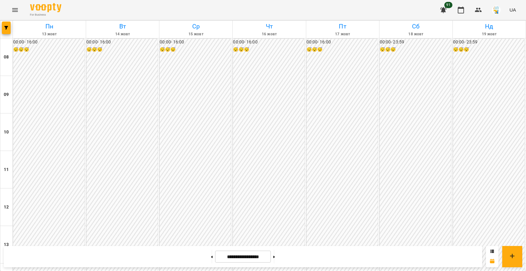
scroll to position [292, 0]
click at [7, 28] on icon "button" at bounding box center [6, 28] width 4 height 4
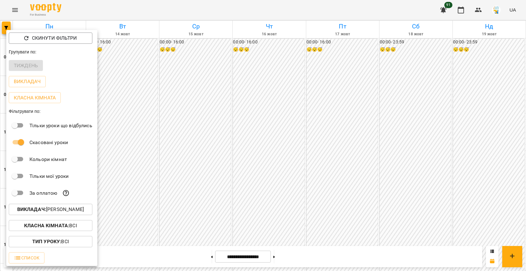
click at [49, 206] on button "Викладач : [PERSON_NAME]" at bounding box center [51, 209] width 84 height 11
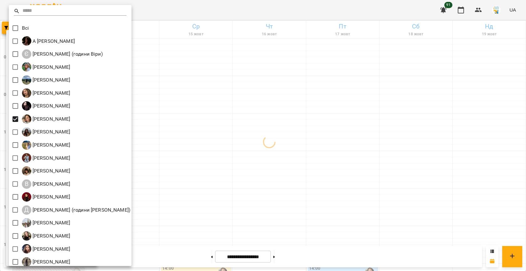
click at [203, 145] on div at bounding box center [263, 135] width 526 height 271
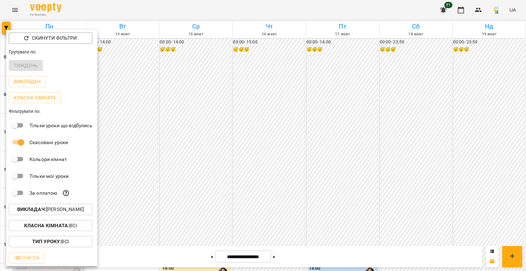
click at [232, 140] on div at bounding box center [263, 135] width 526 height 271
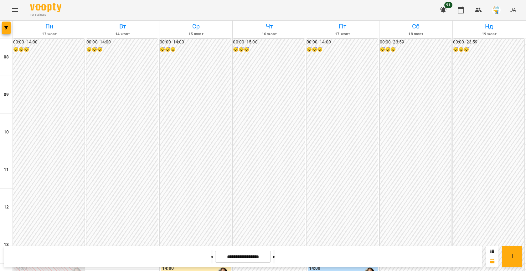
scroll to position [190, 0]
click at [203, 265] on div "14:00" at bounding box center [196, 272] width 68 height 14
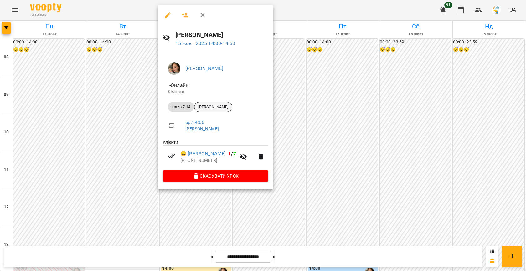
click at [219, 109] on span "[PERSON_NAME]" at bounding box center [213, 107] width 38 height 6
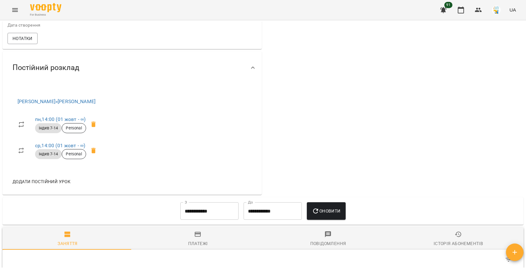
scroll to position [224, 0]
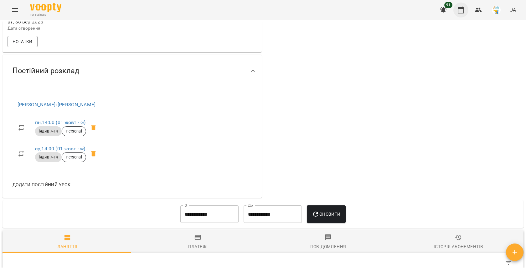
click at [461, 15] on button "button" at bounding box center [460, 10] width 15 height 15
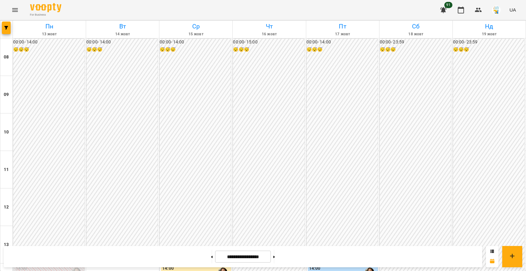
scroll to position [183, 0]
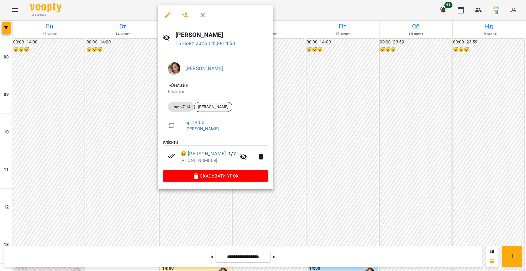
click at [218, 103] on div "[PERSON_NAME]" at bounding box center [213, 107] width 38 height 10
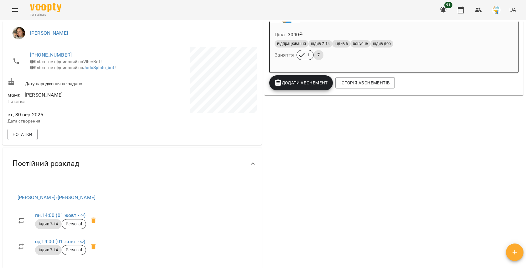
scroll to position [151, 0]
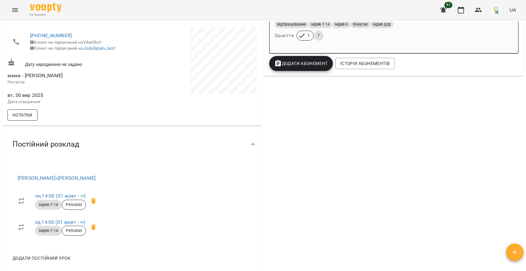
click at [26, 117] on span "Нотатки" at bounding box center [23, 115] width 20 height 8
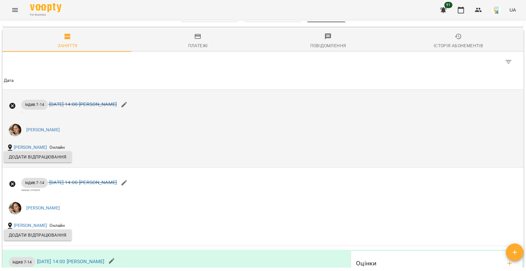
scroll to position [440, 0]
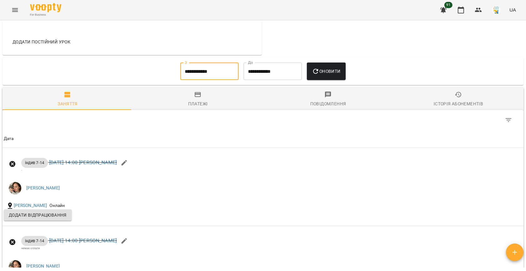
click at [191, 80] on input "**********" at bounding box center [209, 72] width 58 height 18
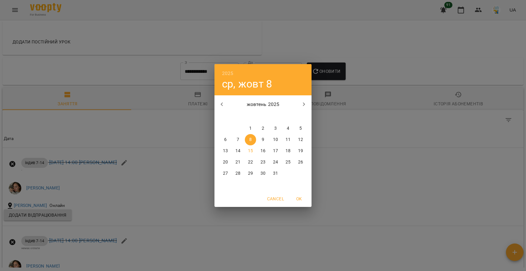
click at [225, 142] on p "6" at bounding box center [225, 140] width 3 height 6
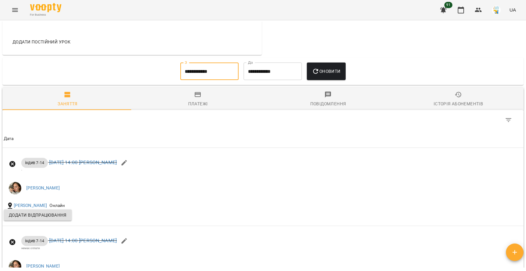
click at [328, 75] on span "Оновити" at bounding box center [326, 72] width 28 height 8
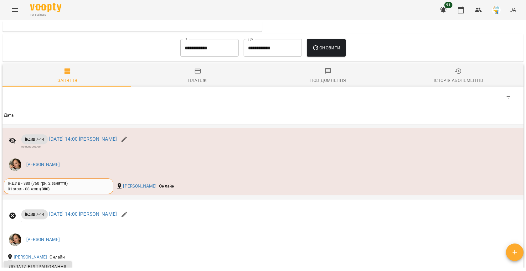
scroll to position [469, 0]
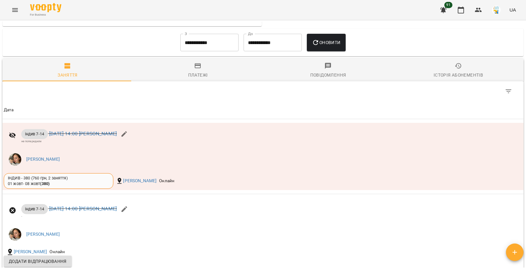
click at [191, 46] on input "**********" at bounding box center [209, 43] width 58 height 18
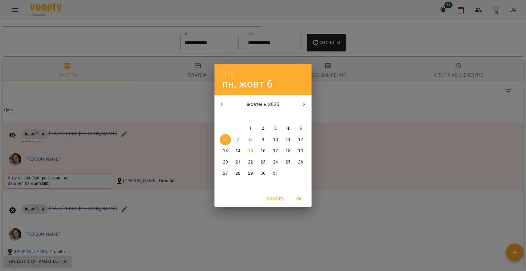
click at [301, 130] on p "5" at bounding box center [300, 128] width 3 height 6
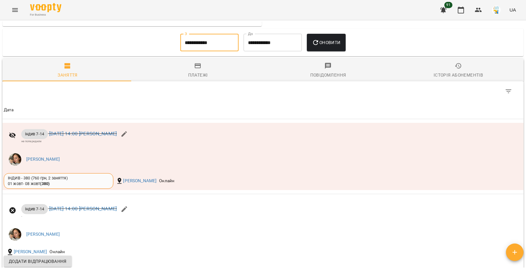
click at [317, 46] on icon "button" at bounding box center [316, 43] width 8 height 8
click at [197, 39] on input "**********" at bounding box center [209, 43] width 58 height 18
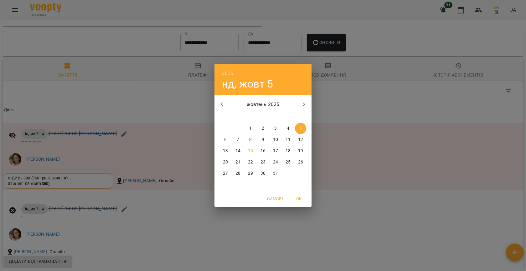
click at [256, 125] on div "2" at bounding box center [262, 128] width 13 height 11
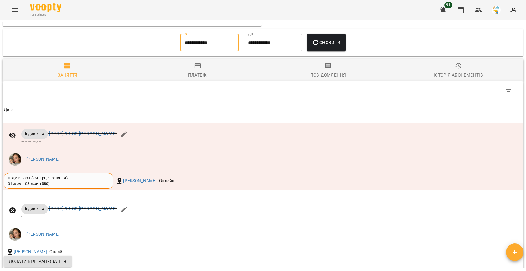
click at [207, 42] on input "**********" at bounding box center [209, 43] width 58 height 18
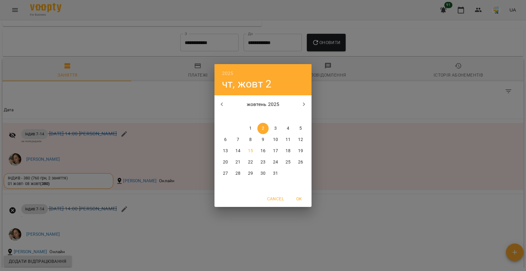
click at [246, 130] on span "1" at bounding box center [250, 128] width 11 height 6
type input "**********"
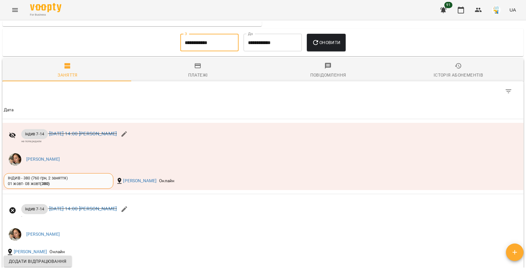
click at [313, 51] on button "Оновити" at bounding box center [326, 43] width 38 height 18
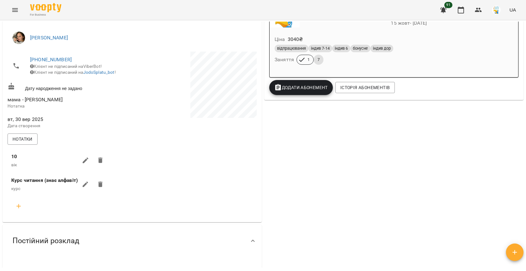
scroll to position [124, 0]
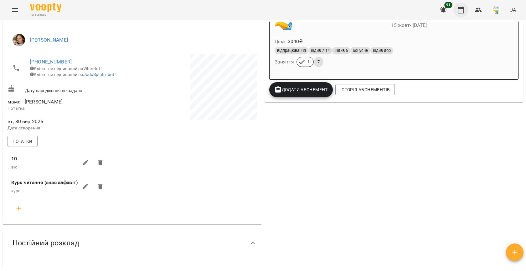
click at [461, 12] on icon "button" at bounding box center [461, 10] width 8 height 8
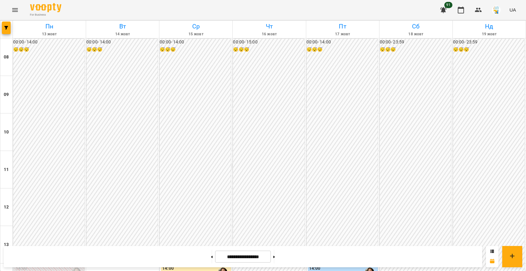
scroll to position [159, 0]
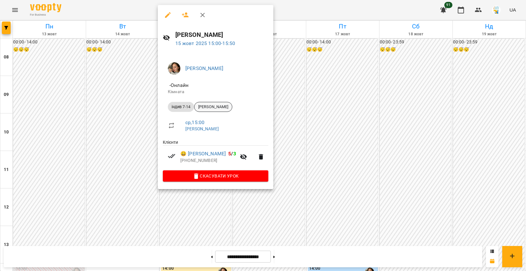
click at [220, 109] on span "[PERSON_NAME]" at bounding box center [213, 107] width 38 height 6
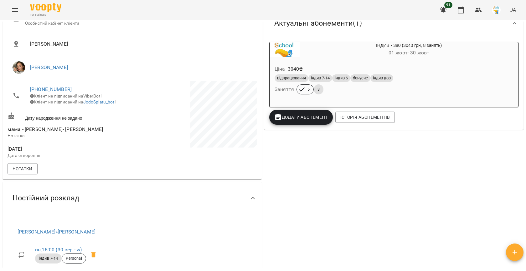
scroll to position [108, 0]
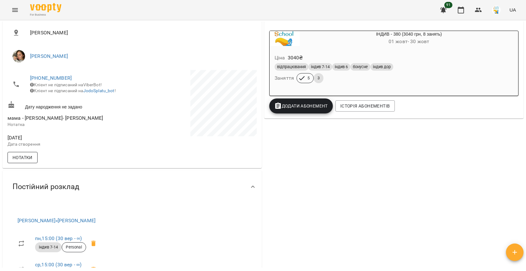
click at [27, 161] on span "Нотатки" at bounding box center [23, 158] width 20 height 8
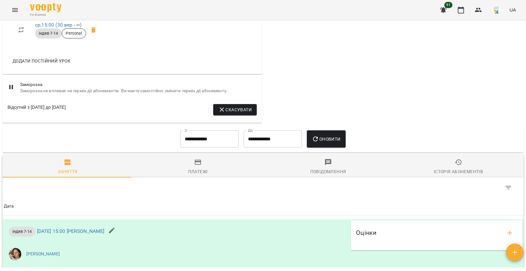
scroll to position [268, 0]
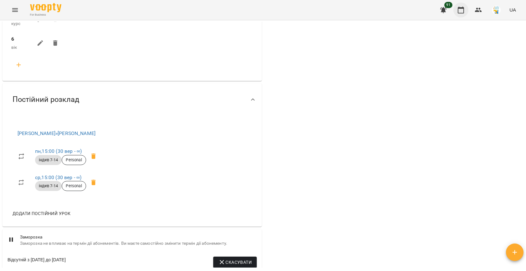
click at [458, 10] on icon "button" at bounding box center [460, 10] width 6 height 7
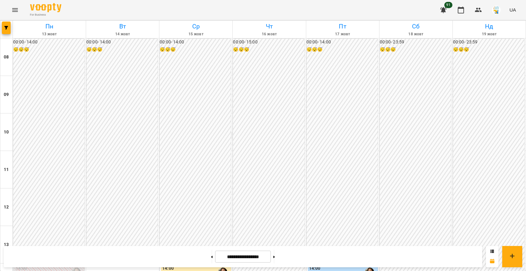
scroll to position [266, 0]
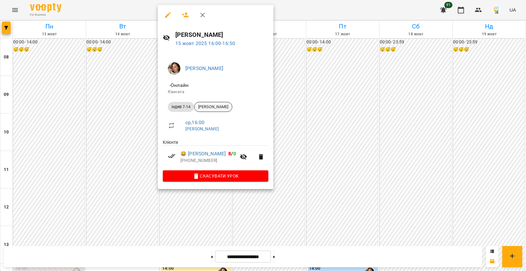
click at [218, 105] on span "[PERSON_NAME]" at bounding box center [213, 107] width 38 height 6
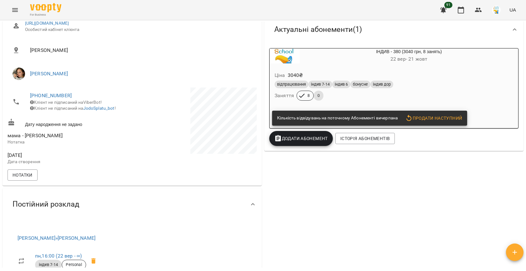
scroll to position [95, 0]
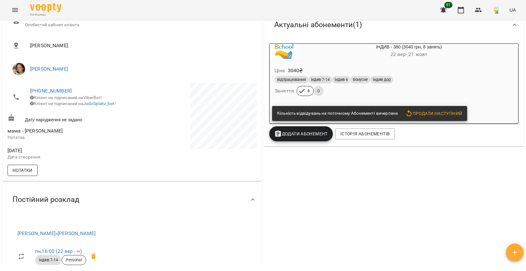
click at [16, 176] on button "Нотатки" at bounding box center [23, 170] width 30 height 11
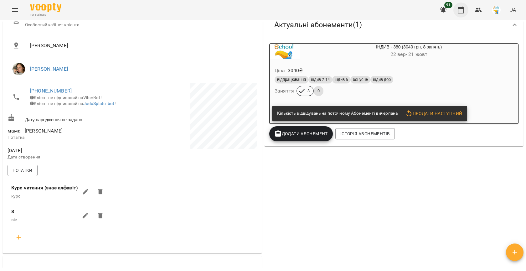
click at [458, 9] on icon "button" at bounding box center [461, 10] width 8 height 8
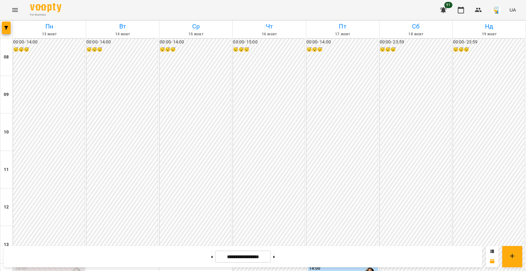
scroll to position [260, 0]
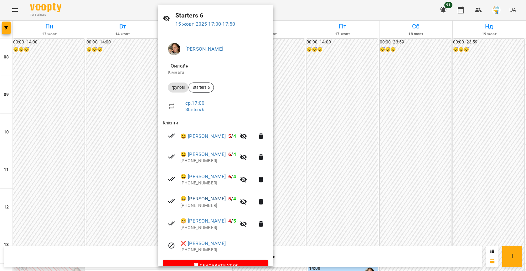
scroll to position [20, 0]
click at [212, 221] on link "😀 Евеліна Важова" at bounding box center [202, 221] width 45 height 8
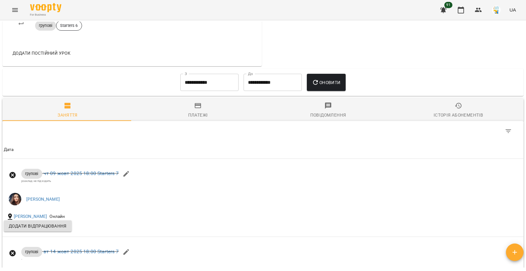
scroll to position [383, 0]
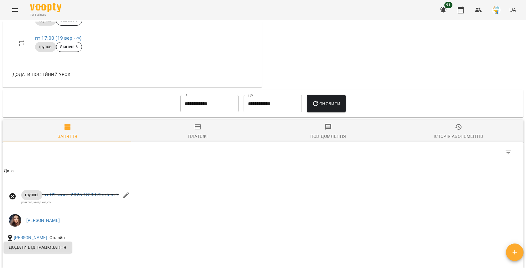
click at [199, 102] on input "**********" at bounding box center [209, 104] width 58 height 18
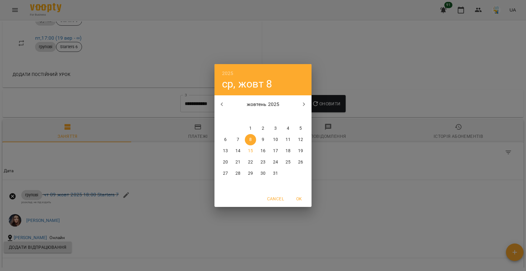
click at [250, 131] on p "1" at bounding box center [250, 128] width 3 height 6
type input "**********"
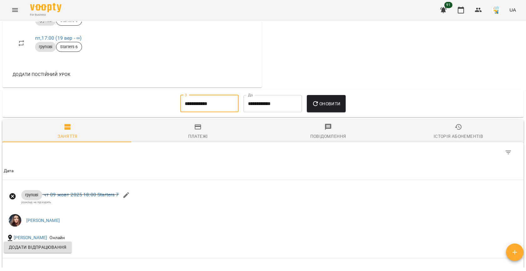
click at [318, 108] on span "Оновити" at bounding box center [326, 104] width 28 height 8
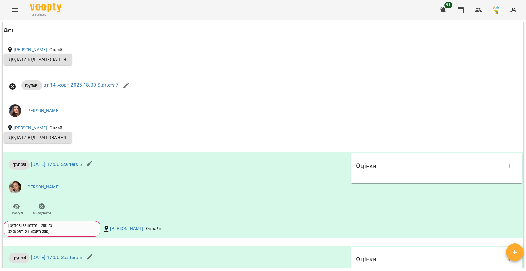
scroll to position [855, 0]
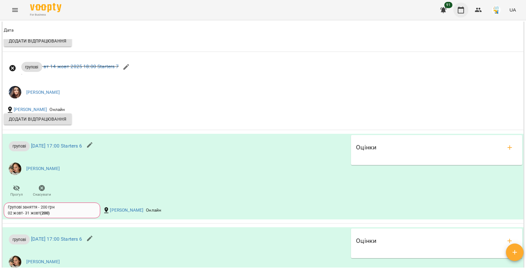
click at [462, 10] on icon "button" at bounding box center [461, 10] width 8 height 8
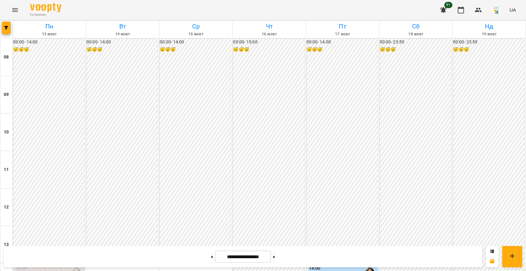
scroll to position [306, 0]
click at [473, 9] on button "button" at bounding box center [477, 10] width 15 height 15
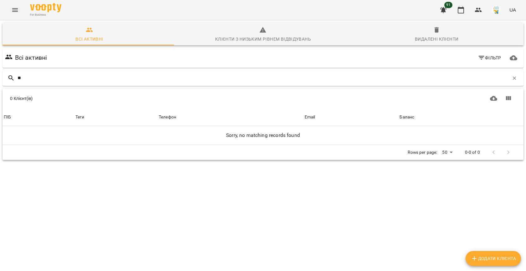
type input "*"
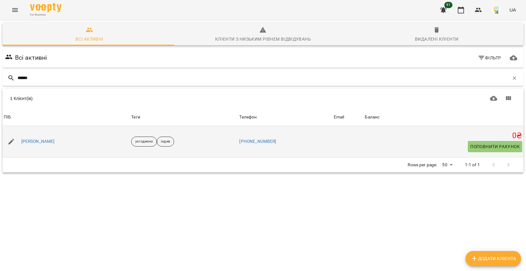
type input "******"
click at [43, 138] on div "[PERSON_NAME]" at bounding box center [38, 141] width 36 height 9
click at [35, 139] on link "[PERSON_NAME]" at bounding box center [37, 142] width 33 height 6
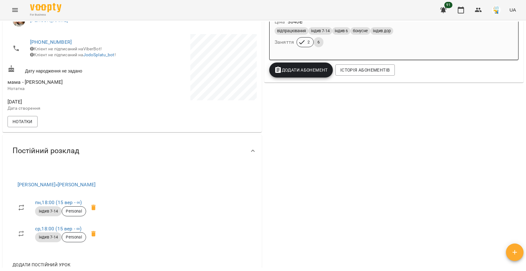
scroll to position [157, 0]
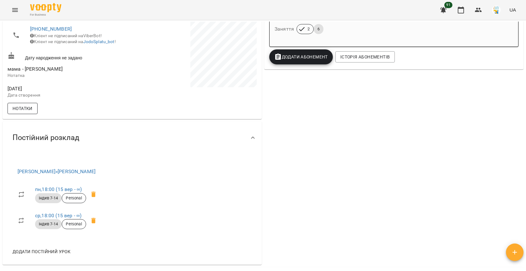
click at [28, 112] on span "Нотатки" at bounding box center [23, 109] width 20 height 8
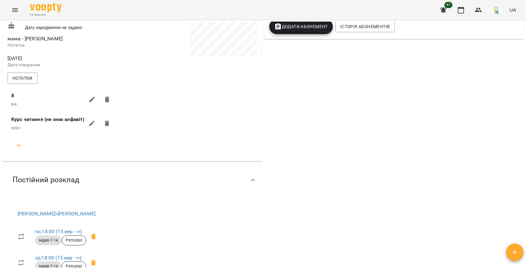
scroll to position [0, 0]
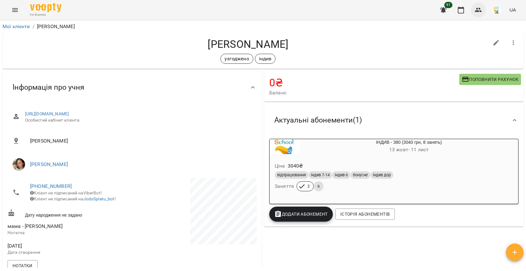
click at [482, 9] on button "button" at bounding box center [477, 10] width 15 height 15
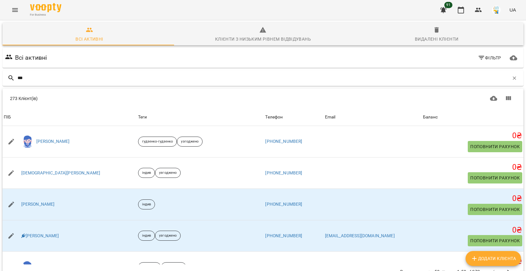
type input "****"
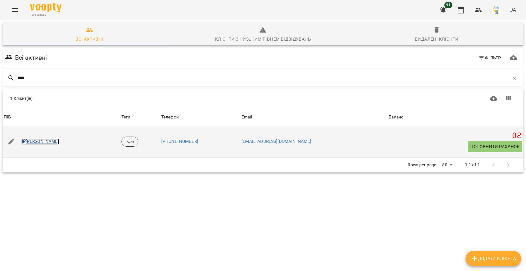
click at [42, 139] on link "[PERSON_NAME]" at bounding box center [40, 142] width 38 height 6
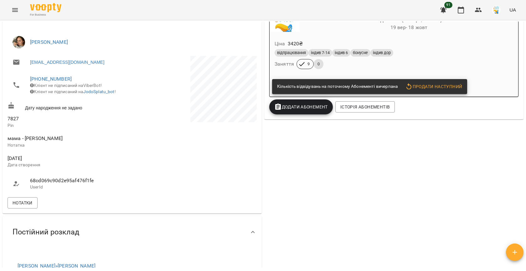
scroll to position [133, 0]
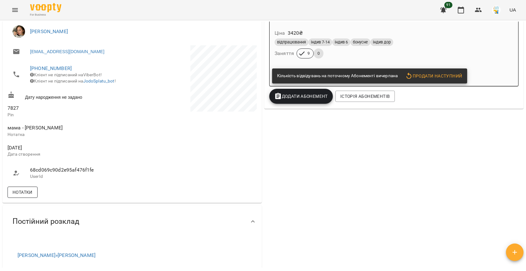
click at [14, 196] on span "Нотатки" at bounding box center [23, 193] width 20 height 8
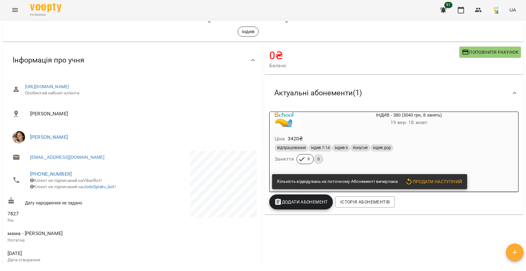
scroll to position [0, 0]
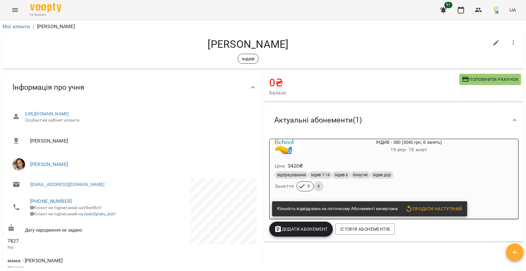
click at [483, 4] on div "91 UA" at bounding box center [476, 10] width 83 height 16
click at [480, 10] on icon "button" at bounding box center [478, 10] width 8 height 8
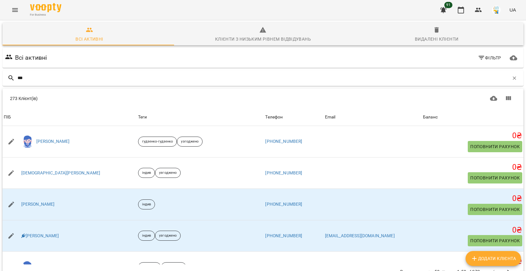
type input "****"
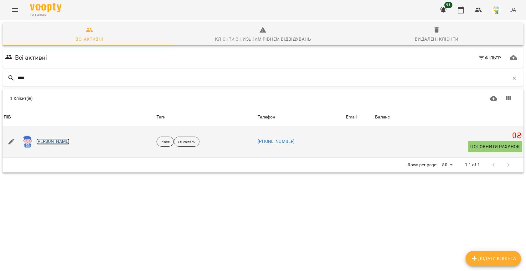
click at [53, 140] on link "[PERSON_NAME]" at bounding box center [52, 142] width 33 height 6
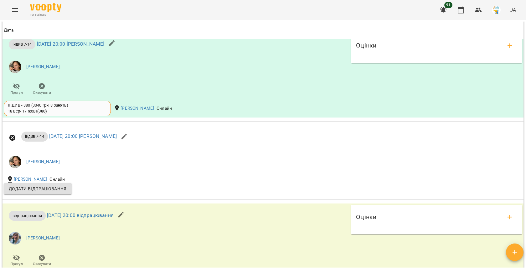
scroll to position [489, 0]
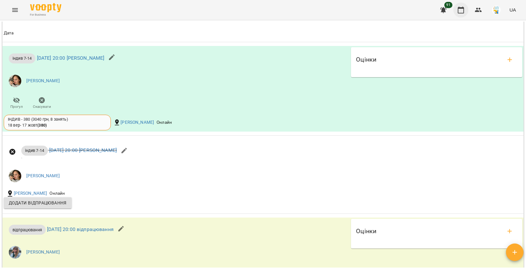
click at [465, 13] on button "button" at bounding box center [460, 10] width 15 height 15
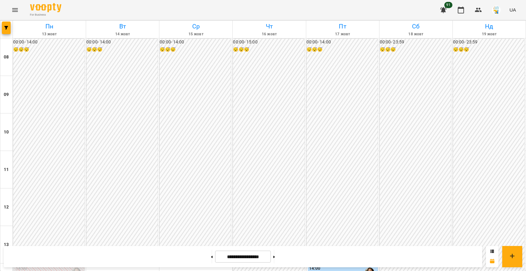
scroll to position [310, 0]
click at [5, 28] on icon "button" at bounding box center [6, 28] width 4 height 4
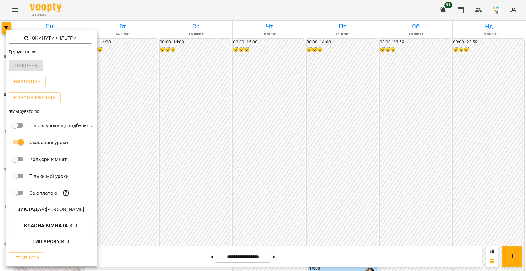
click at [73, 211] on p "Викладач : [PERSON_NAME]" at bounding box center [50, 210] width 67 height 8
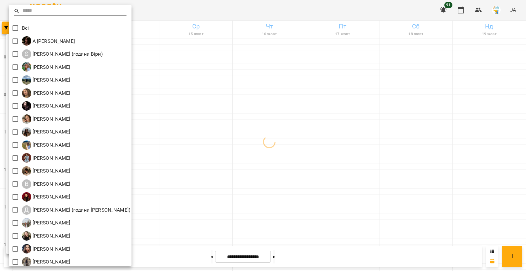
scroll to position [42, 0]
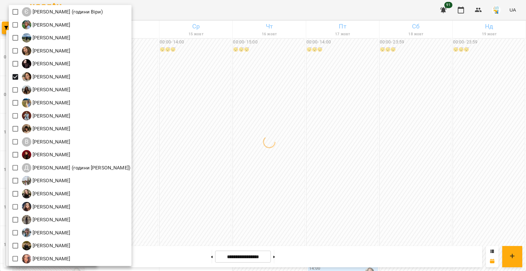
click at [251, 151] on div at bounding box center [263, 135] width 526 height 271
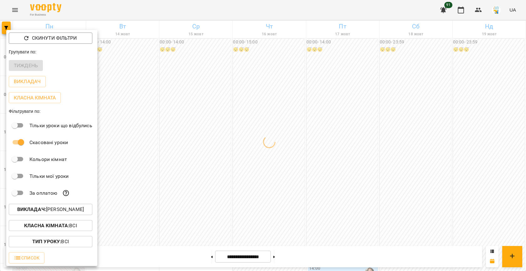
click at [268, 152] on div at bounding box center [263, 135] width 526 height 271
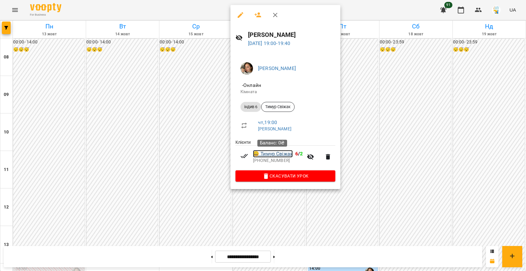
click at [280, 152] on link "😀 Тимур Свіжак" at bounding box center [273, 154] width 40 height 8
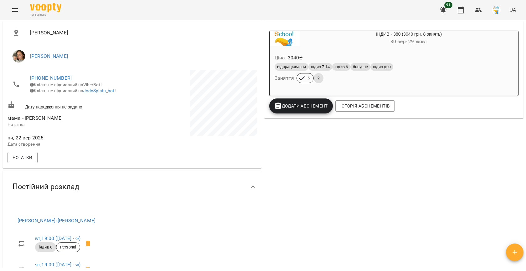
scroll to position [111, 0]
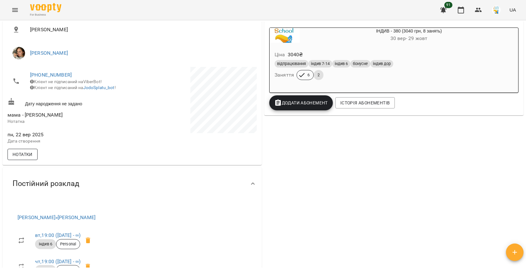
click at [18, 158] on span "Нотатки" at bounding box center [23, 155] width 20 height 8
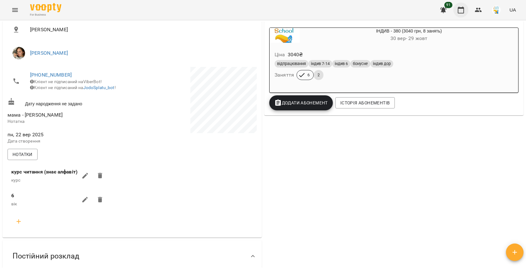
click at [460, 9] on icon "button" at bounding box center [461, 10] width 8 height 8
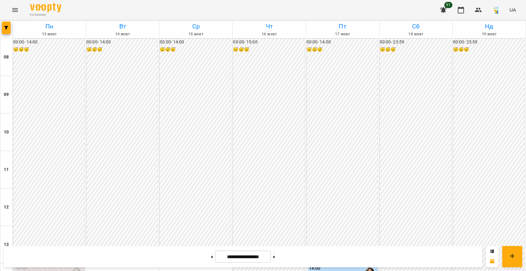
scroll to position [277, 0]
click at [7, 31] on button "button" at bounding box center [6, 28] width 9 height 13
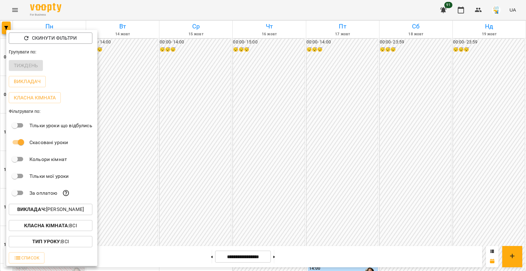
click at [63, 207] on p "Викладач : [PERSON_NAME]" at bounding box center [50, 210] width 67 height 8
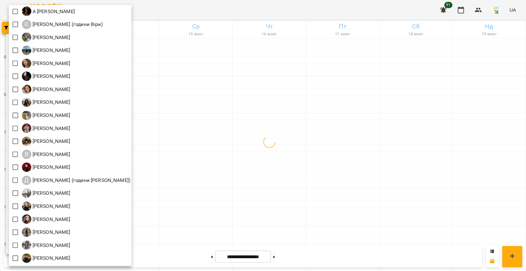
scroll to position [42, 0]
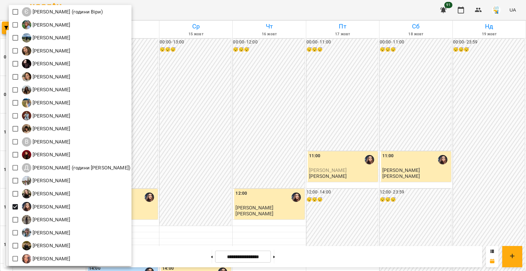
click at [203, 150] on div at bounding box center [263, 135] width 526 height 271
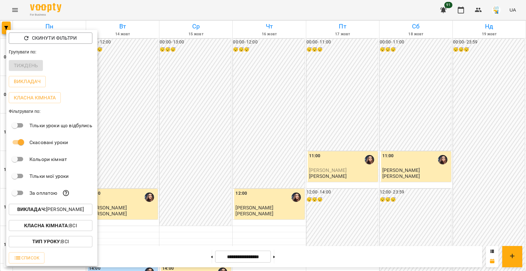
click at [250, 149] on div at bounding box center [263, 135] width 526 height 271
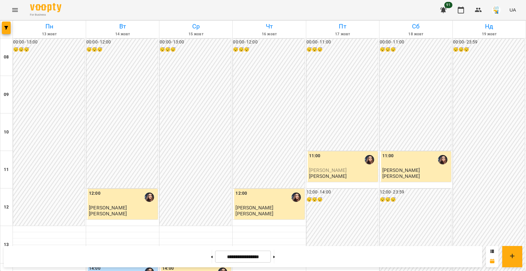
scroll to position [284, 0]
click at [3, 28] on span "button" at bounding box center [6, 28] width 9 height 4
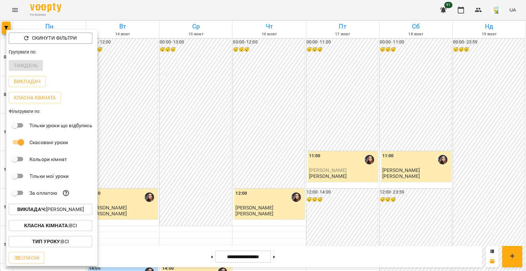
click at [69, 209] on p "Викладач : [PERSON_NAME]" at bounding box center [50, 210] width 67 height 8
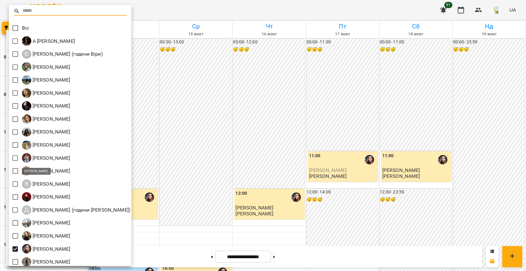
scroll to position [42, 0]
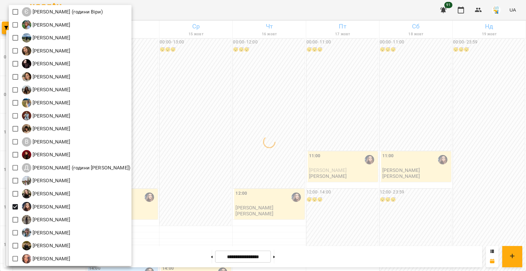
click at [245, 175] on div at bounding box center [263, 135] width 526 height 271
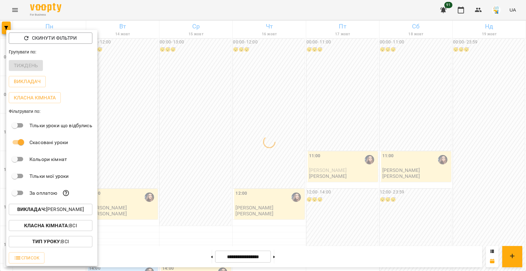
click at [206, 161] on div at bounding box center [263, 135] width 526 height 271
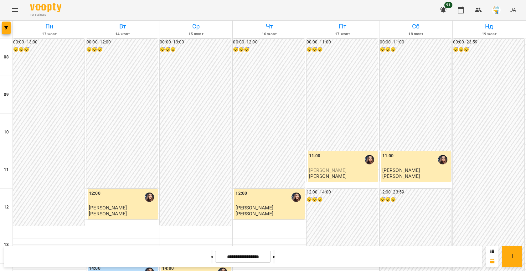
scroll to position [283, 0]
click at [8, 28] on icon "button" at bounding box center [6, 28] width 4 height 4
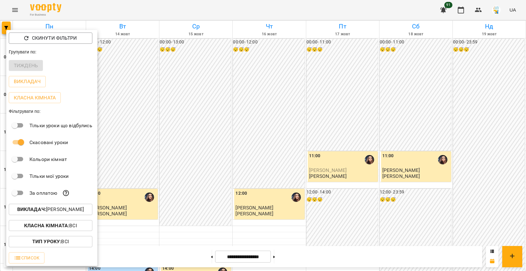
click at [68, 209] on p "Викладач : [PERSON_NAME]" at bounding box center [50, 210] width 67 height 8
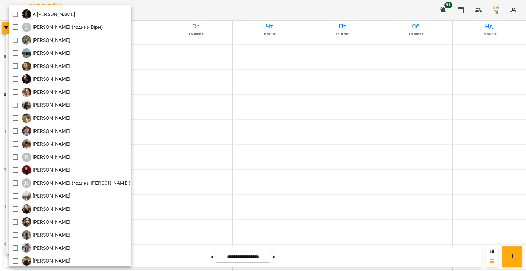
scroll to position [42, 0]
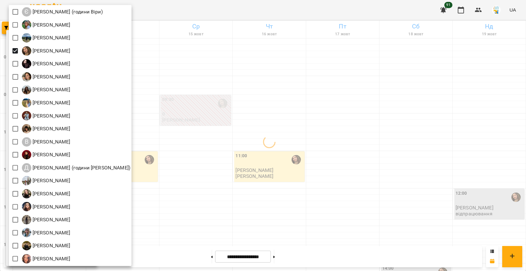
click at [189, 133] on div at bounding box center [263, 135] width 526 height 271
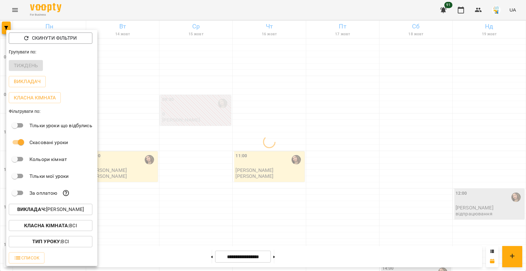
click at [227, 155] on div at bounding box center [263, 135] width 526 height 271
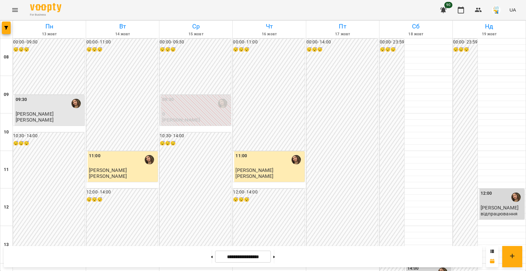
scroll to position [221, 0]
click at [0, 30] on div at bounding box center [6, 30] width 13 height 18
click at [5, 28] on icon "button" at bounding box center [6, 28] width 4 height 4
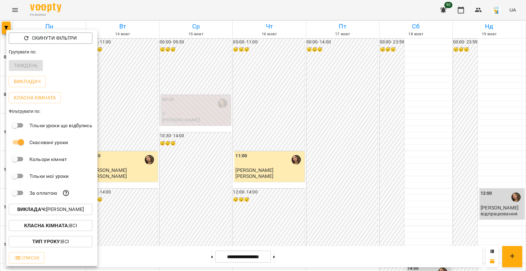
click at [58, 211] on p "Викладач : [PERSON_NAME]" at bounding box center [50, 210] width 67 height 8
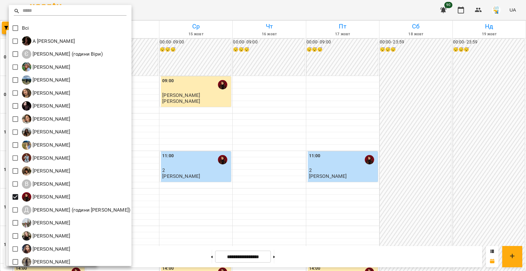
click at [292, 145] on div at bounding box center [263, 135] width 526 height 271
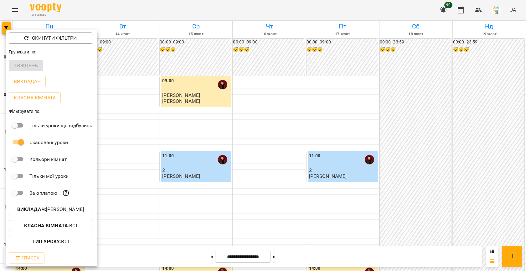
click at [182, 140] on div at bounding box center [263, 135] width 526 height 271
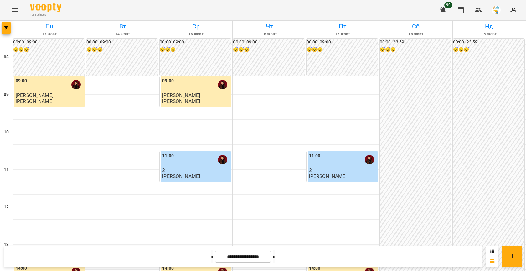
scroll to position [137, 0]
click at [4, 31] on button "button" at bounding box center [6, 28] width 9 height 13
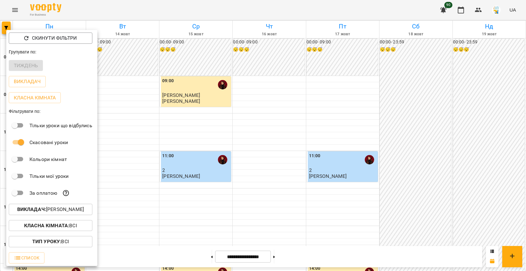
click at [53, 211] on p "Викладач : Дарина Бондаренко" at bounding box center [50, 210] width 67 height 8
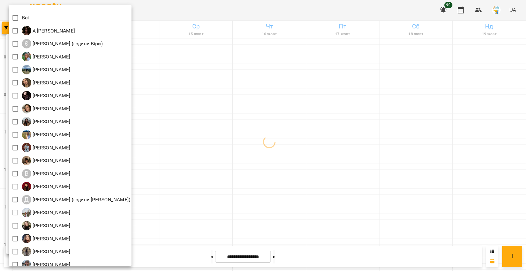
scroll to position [13, 0]
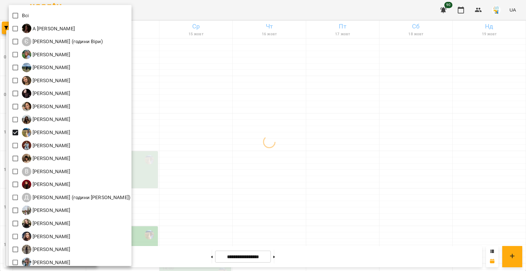
click at [339, 149] on div at bounding box center [263, 135] width 526 height 271
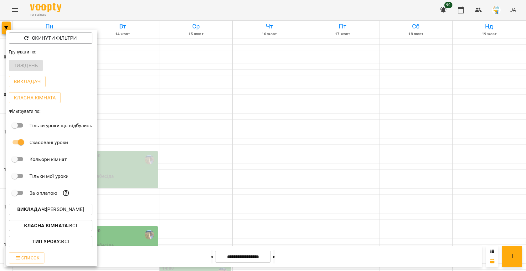
click at [291, 144] on div at bounding box center [263, 135] width 526 height 271
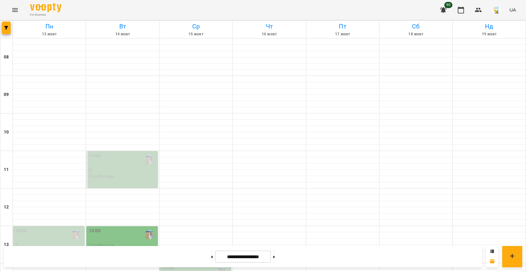
scroll to position [212, 0]
